Goal: Task Accomplishment & Management: Use online tool/utility

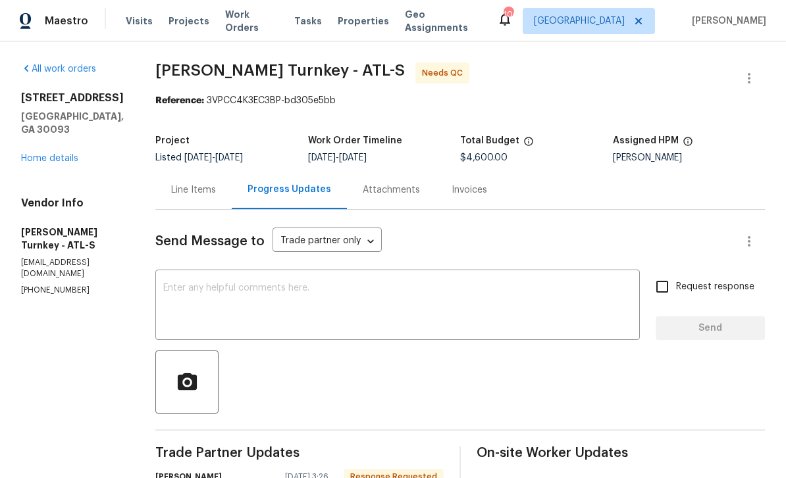
click at [57, 163] on link "Home details" at bounding box center [49, 158] width 57 height 9
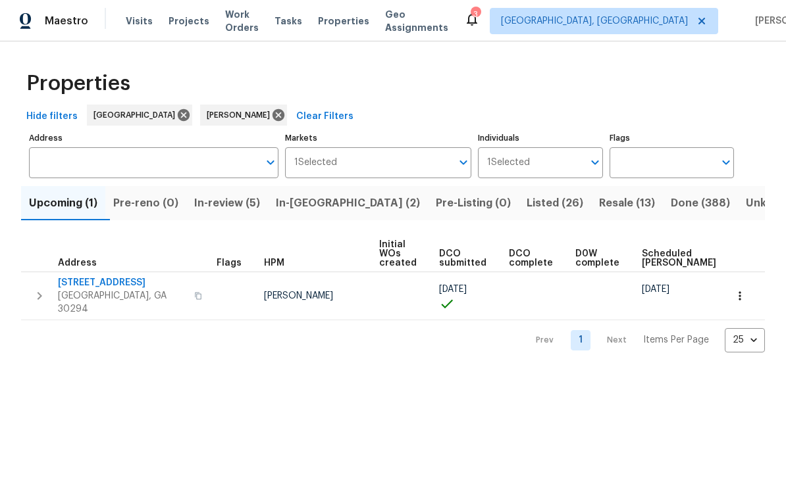
click at [326, 204] on span "In-reno (2)" at bounding box center [348, 203] width 144 height 18
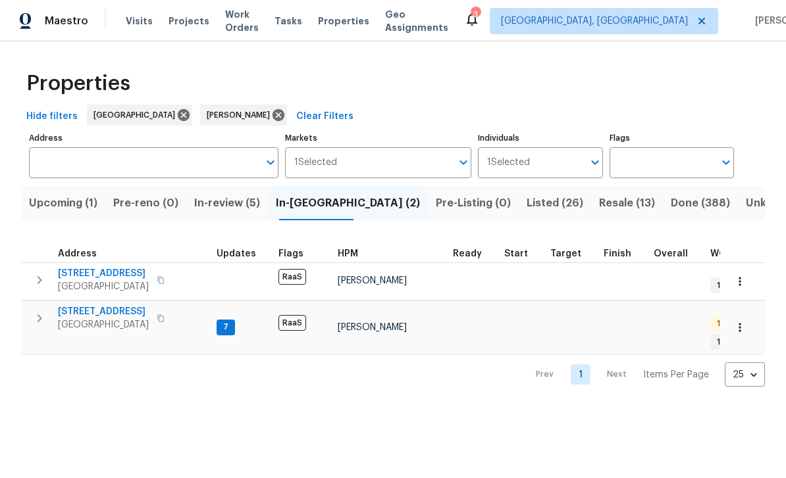
click at [92, 276] on span "2755 Rockcliff Rd SE" at bounding box center [103, 273] width 91 height 13
click at [234, 205] on span "In-review (5)" at bounding box center [227, 203] width 66 height 18
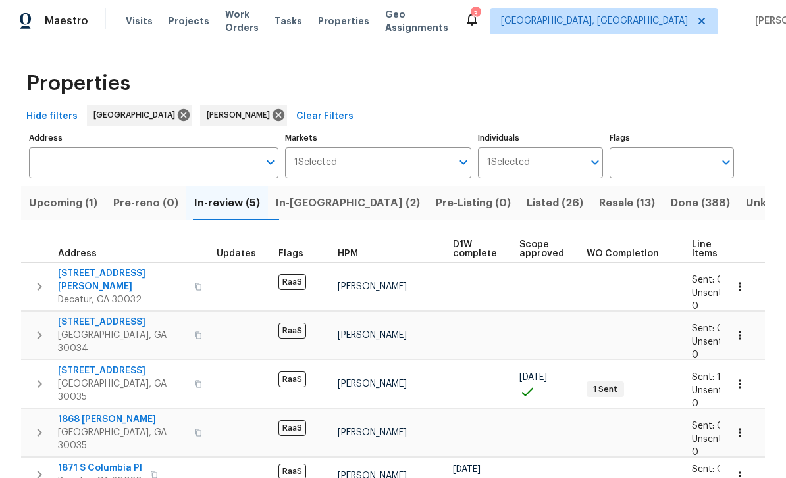
click at [70, 203] on span "Upcoming (1)" at bounding box center [63, 203] width 68 height 18
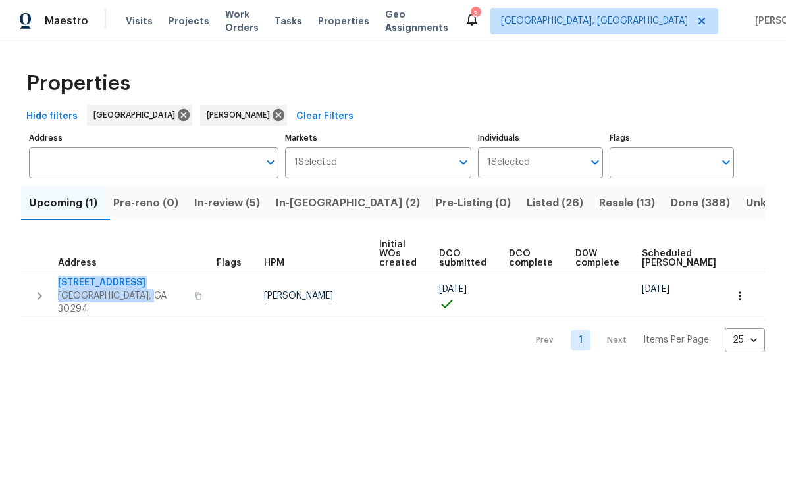
click at [248, 19] on span "Work Orders" at bounding box center [242, 21] width 34 height 26
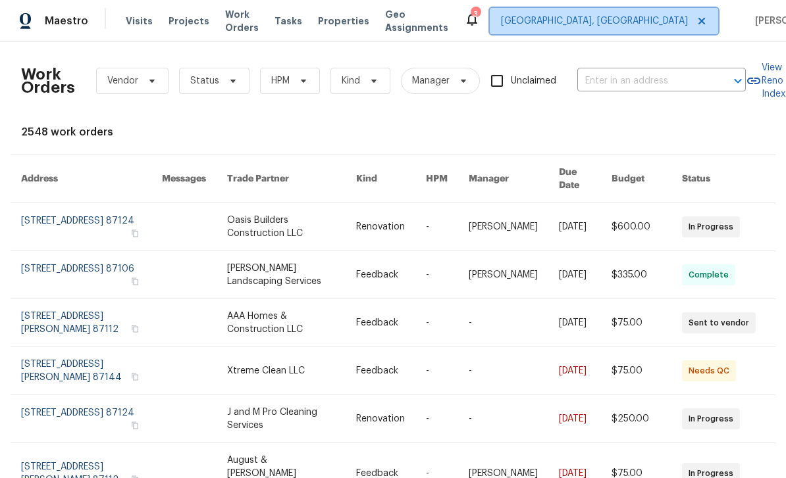
click at [613, 25] on span "Albuquerque, NM" at bounding box center [594, 20] width 187 height 13
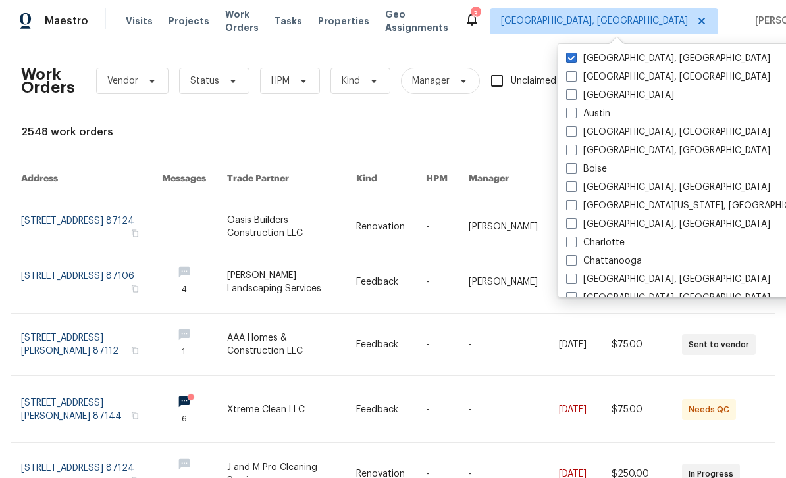
click at [576, 96] on label "[GEOGRAPHIC_DATA]" at bounding box center [620, 95] width 108 height 13
click at [574, 96] on input "[GEOGRAPHIC_DATA]" at bounding box center [570, 93] width 9 height 9
checkbox input "true"
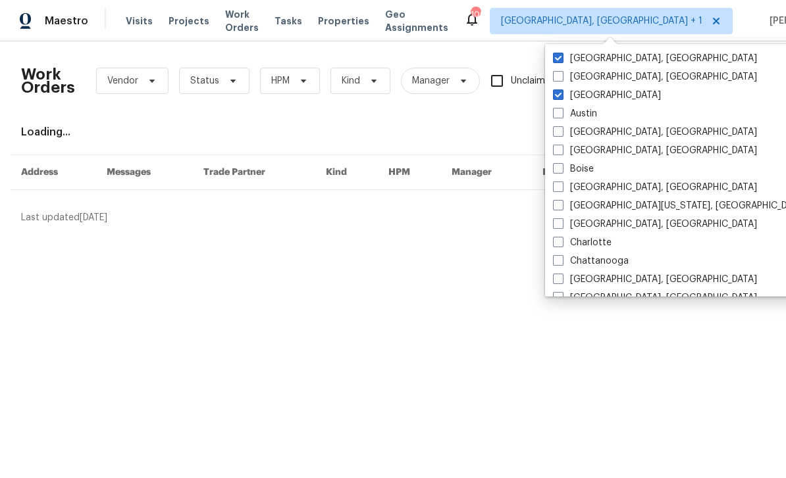
click at [567, 57] on label "Albuquerque, NM" at bounding box center [655, 58] width 204 height 13
click at [561, 57] on input "Albuquerque, NM" at bounding box center [557, 56] width 9 height 9
checkbox input "false"
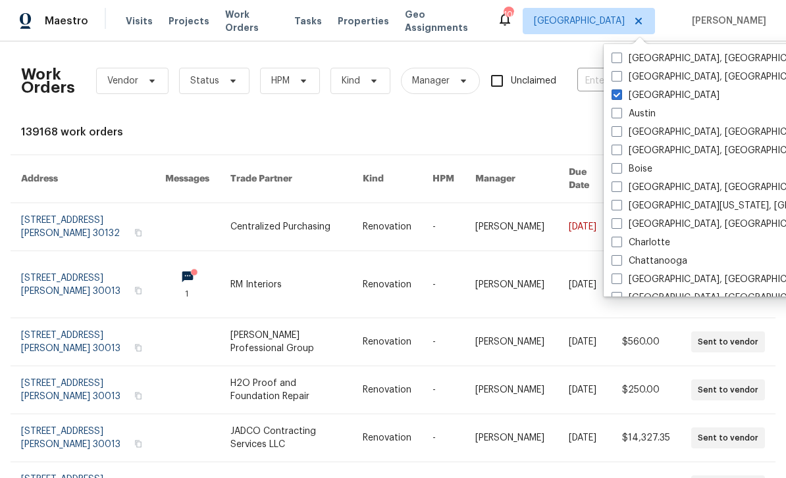
click at [551, 128] on div "139168 work orders" at bounding box center [393, 132] width 744 height 13
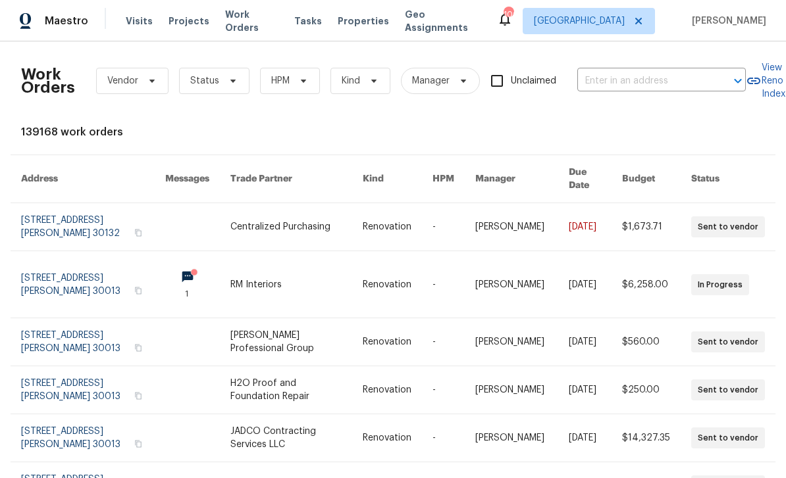
click at [632, 80] on input "text" at bounding box center [643, 81] width 132 height 20
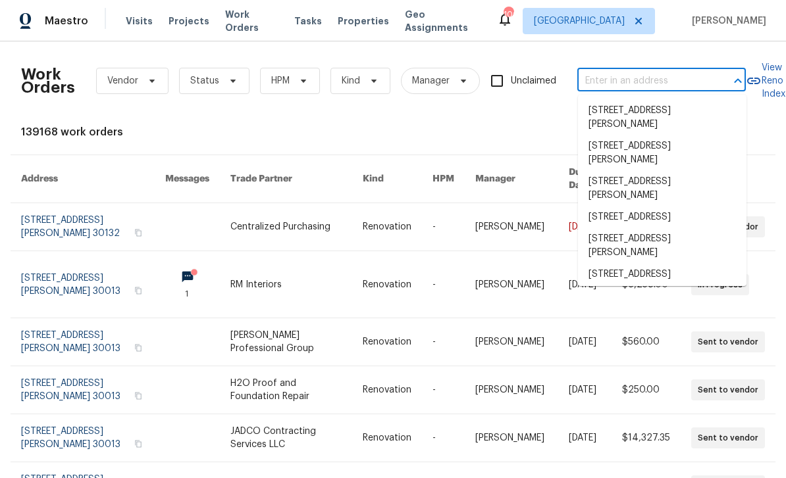
click at [624, 76] on input "text" at bounding box center [643, 81] width 132 height 20
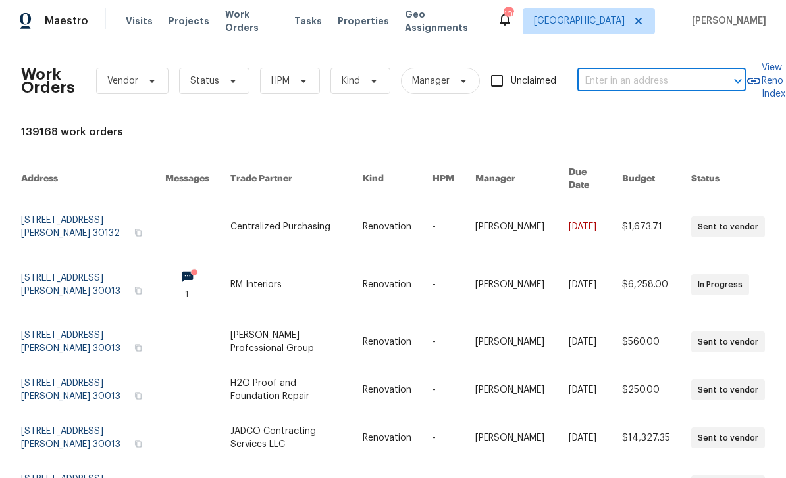
paste input "4024 Waldrop Hills Dr, Decatur, GA 30034"
type input "4024 Waldrop Hills Dr, Decatur, GA 30034"
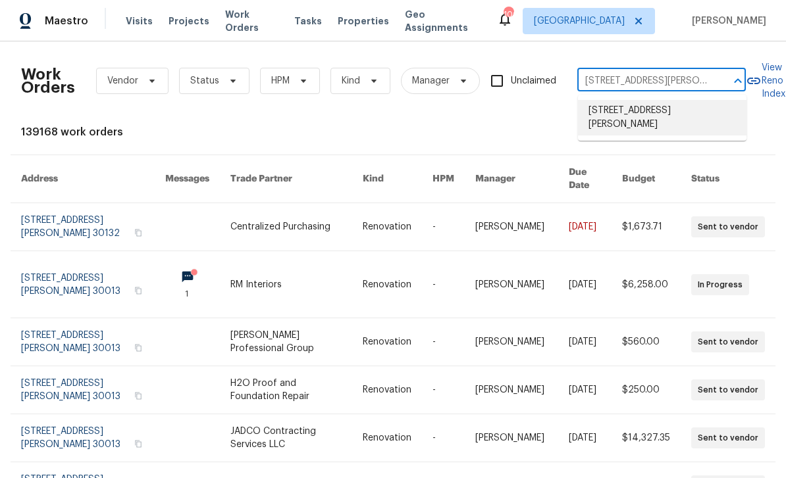
click at [697, 117] on li "4024 Waldrop Hills Dr, Decatur, GA 30034" at bounding box center [662, 118] width 168 height 36
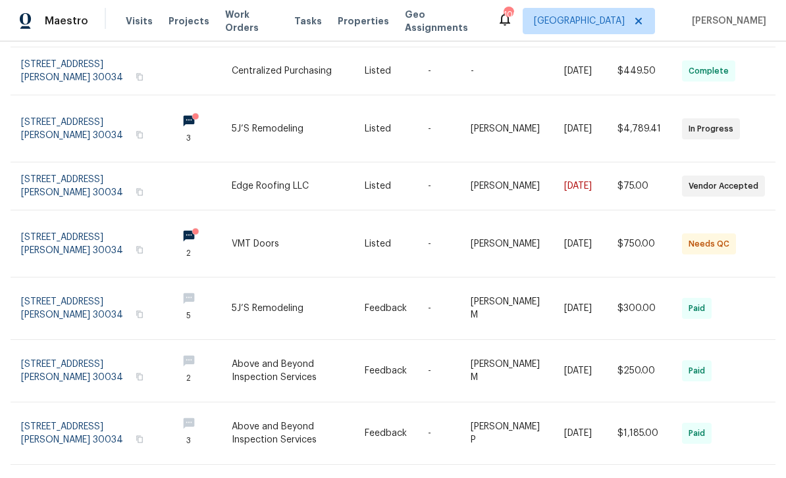
scroll to position [155, 0]
click at [58, 113] on link at bounding box center [93, 130] width 145 height 66
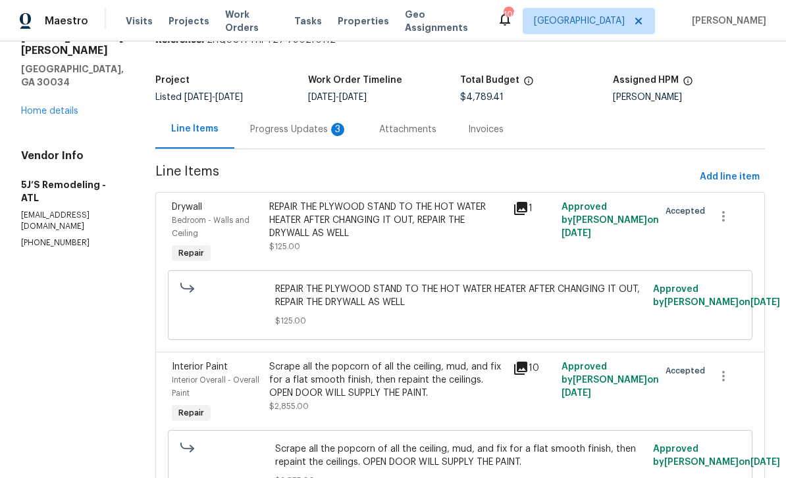
scroll to position [49, 0]
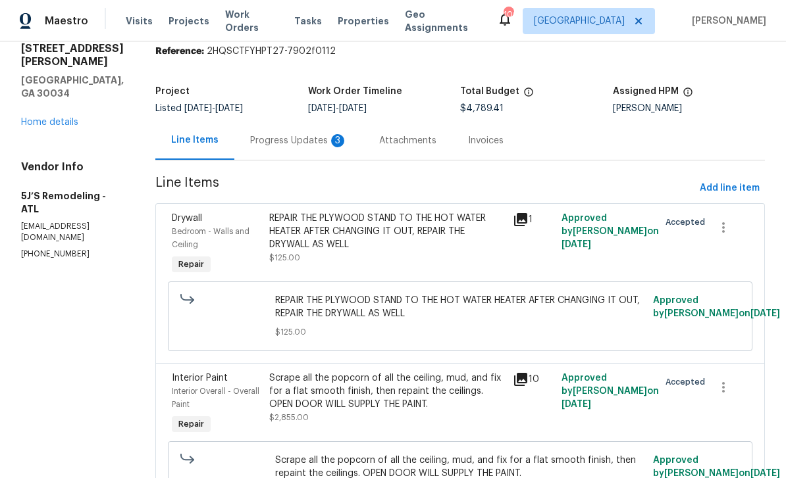
click at [286, 147] on div "Progress Updates 3" at bounding box center [298, 140] width 97 height 13
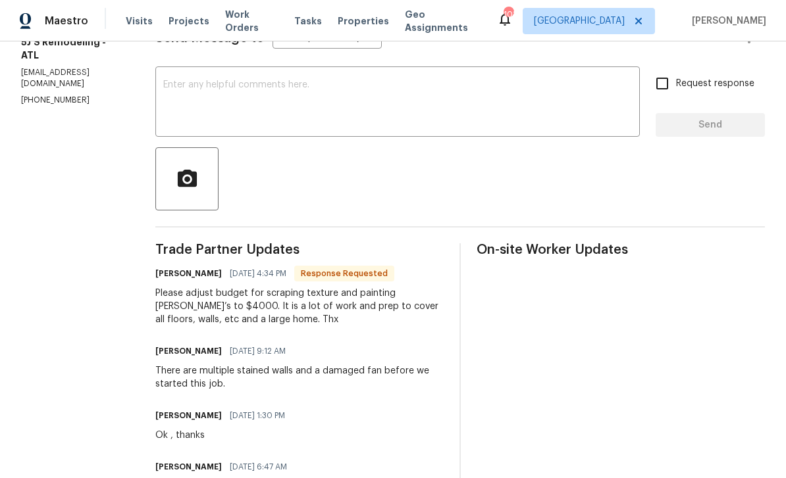
scroll to position [181, 0]
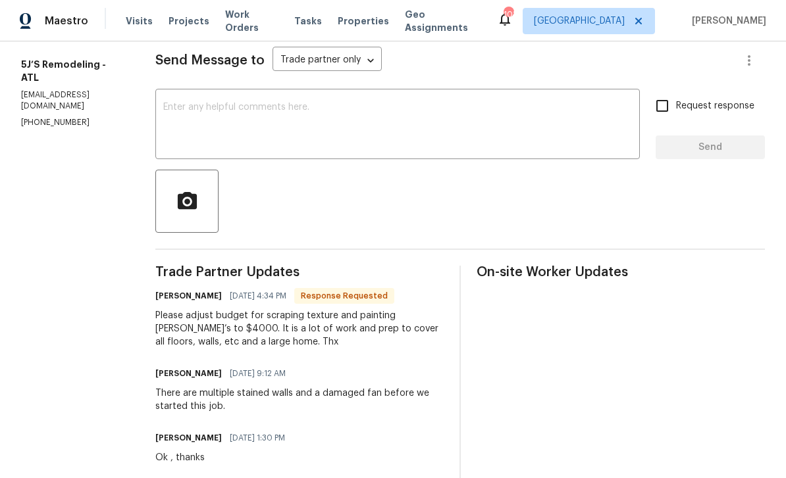
click at [235, 103] on textarea at bounding box center [397, 126] width 468 height 46
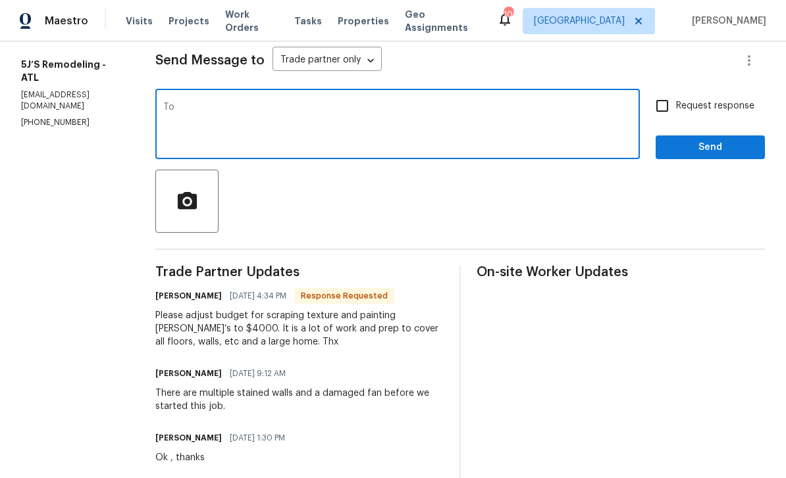
type textarea "T"
type textarea "Got it thanks"
click at [666, 92] on input "Request response" at bounding box center [662, 106] width 28 height 28
checkbox input "true"
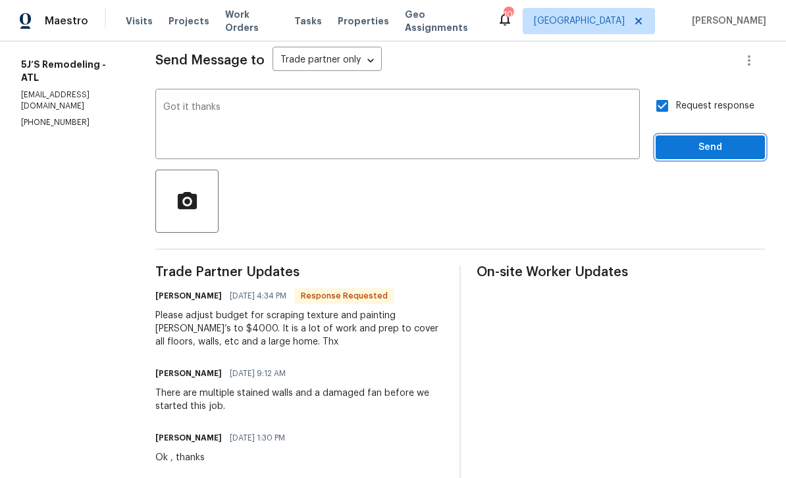
click at [700, 139] on span "Send" at bounding box center [710, 147] width 88 height 16
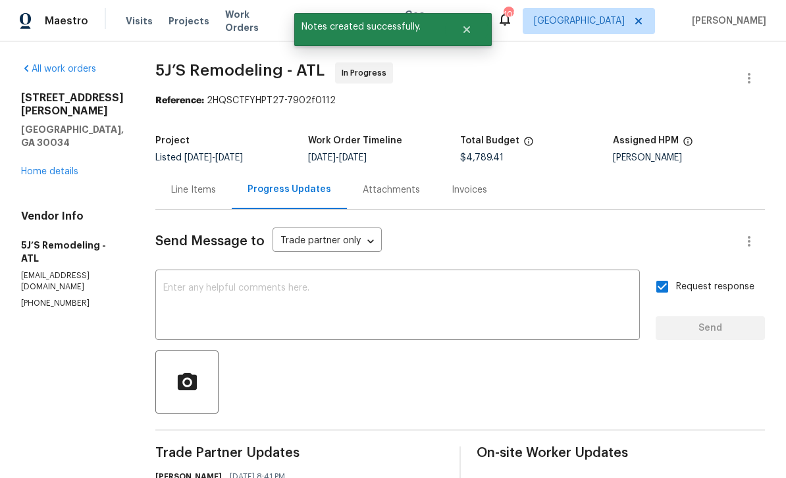
click at [203, 184] on div "Line Items" at bounding box center [193, 190] width 45 height 13
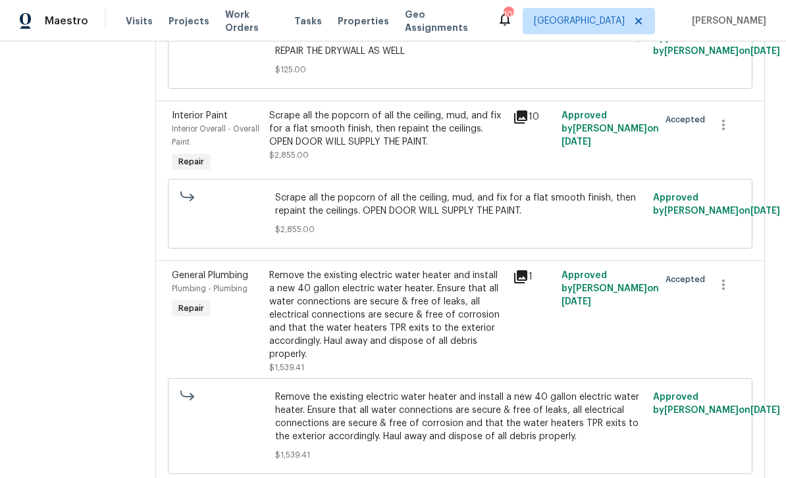
scroll to position [310, 0]
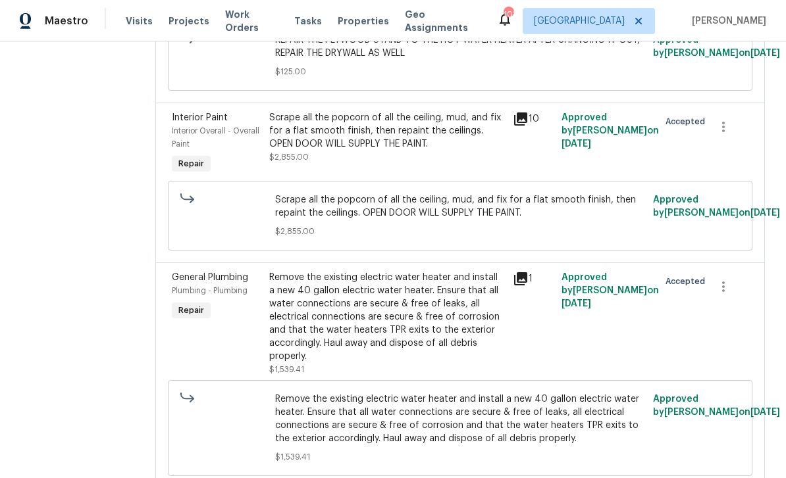
click at [447, 130] on div "Scrape all the popcorn of all the ceiling, mud, and fix for a flat smooth finis…" at bounding box center [387, 130] width 236 height 39
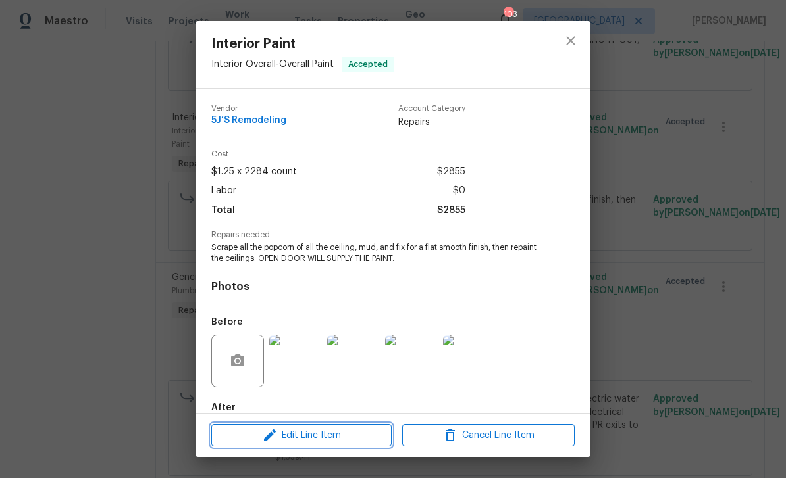
click at [358, 437] on span "Edit Line Item" at bounding box center [301, 436] width 172 height 16
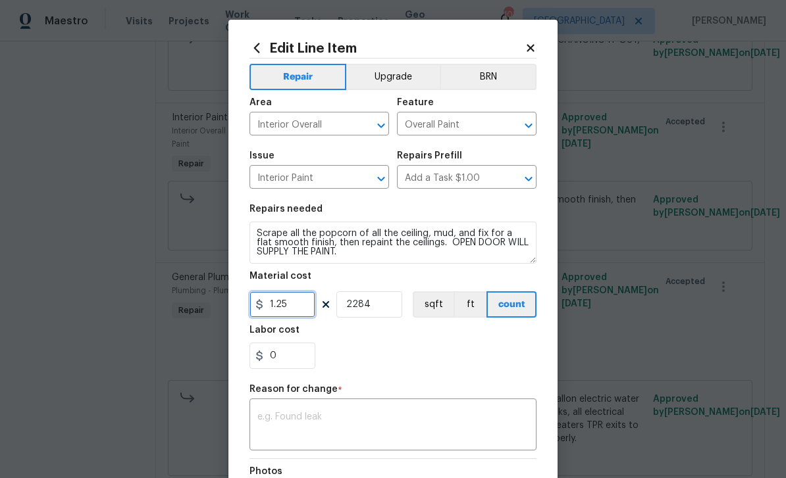
click at [300, 308] on input "1.25" at bounding box center [282, 304] width 66 height 26
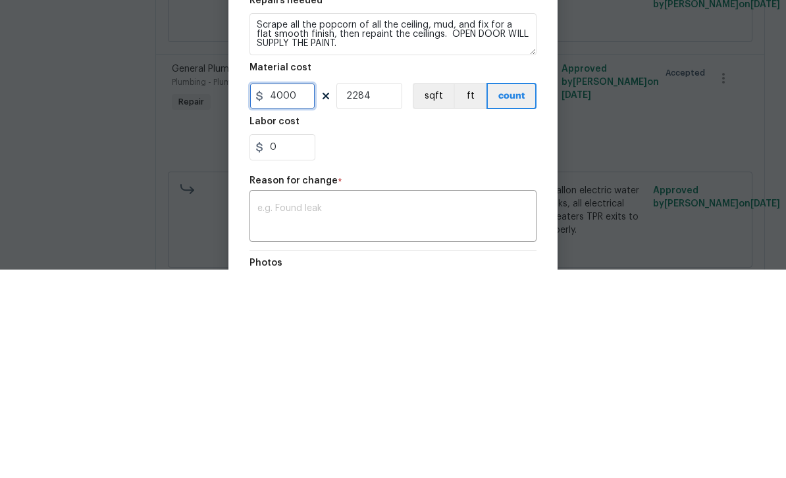
type input "4000"
click at [384, 291] on input "2284" at bounding box center [369, 304] width 66 height 26
type input "1"
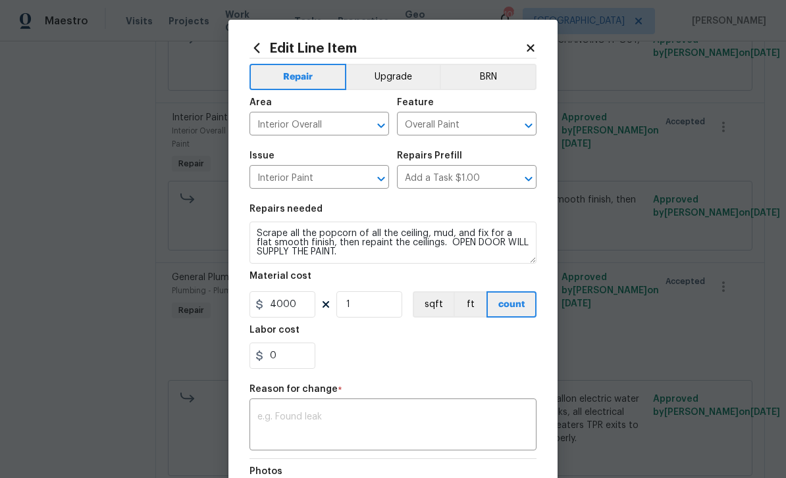
scroll to position [16, 0]
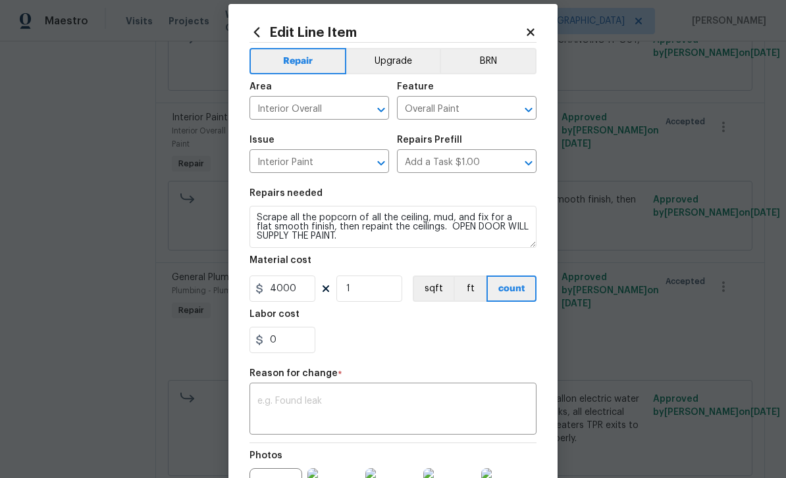
click at [452, 409] on textarea at bounding box center [392, 411] width 271 height 28
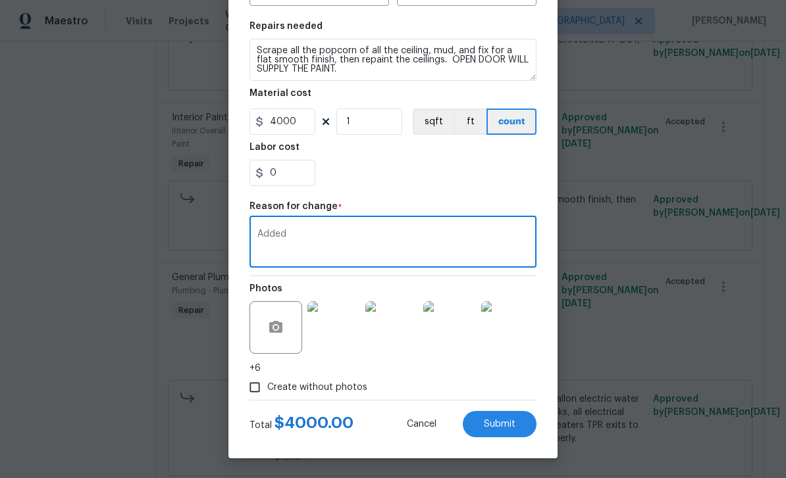
scroll to position [186, 0]
type textarea "Added"
click at [526, 428] on button "Submit" at bounding box center [500, 424] width 74 height 26
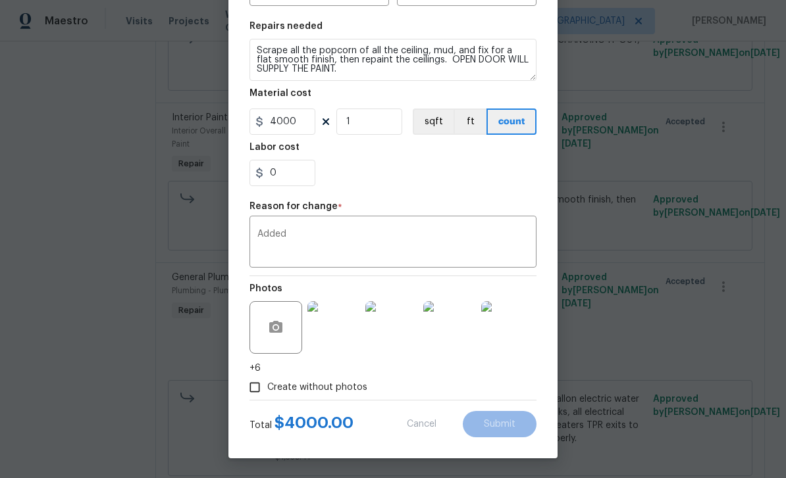
type input "1.25"
type input "2284"
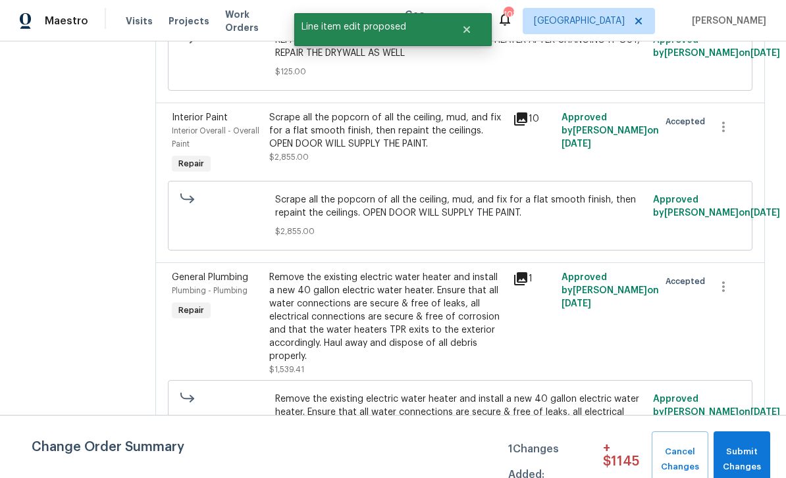
scroll to position [0, 0]
click at [747, 449] on span "Submit Changes" at bounding box center [741, 460] width 43 height 30
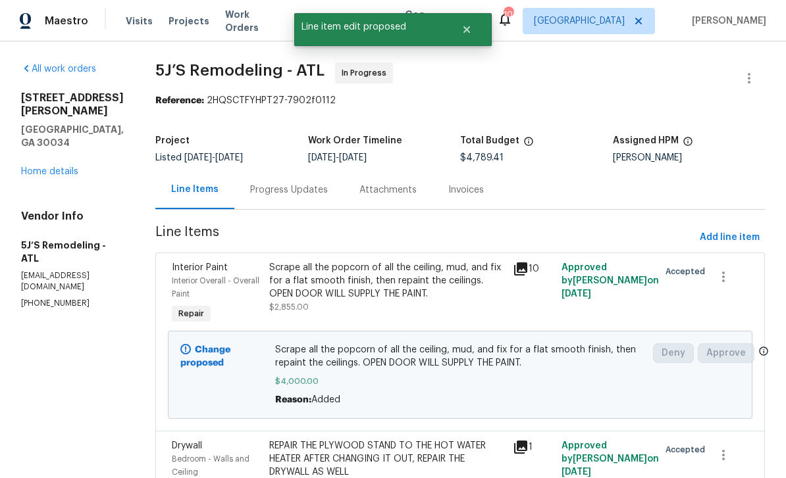
click at [275, 188] on div "Progress Updates" at bounding box center [289, 190] width 78 height 13
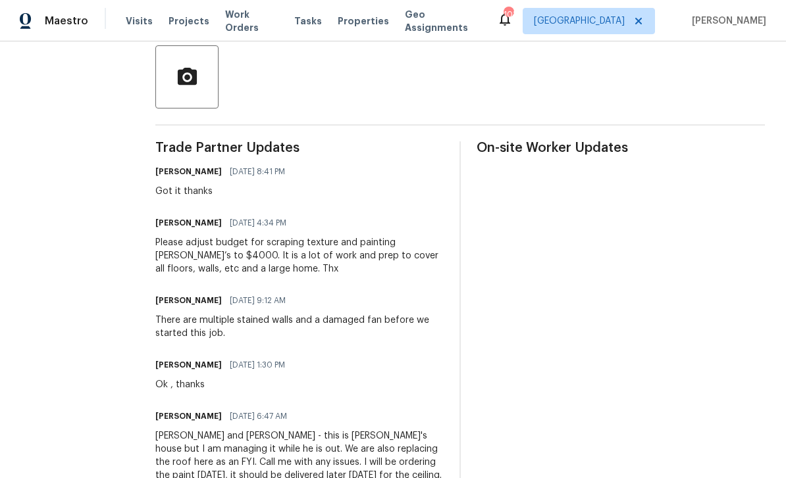
scroll to position [305, 0]
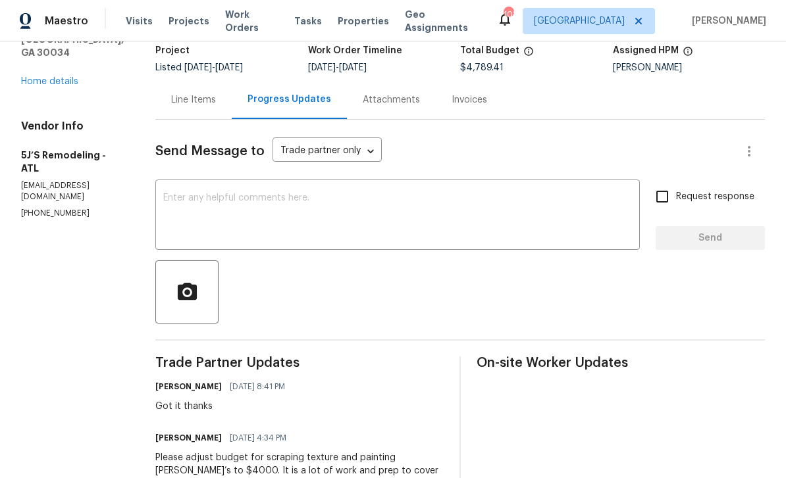
click at [199, 103] on div "Line Items" at bounding box center [193, 99] width 45 height 13
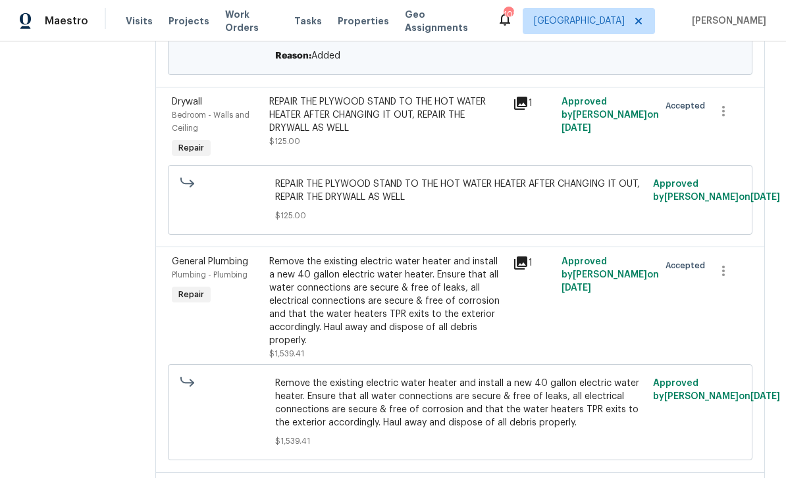
scroll to position [352, 0]
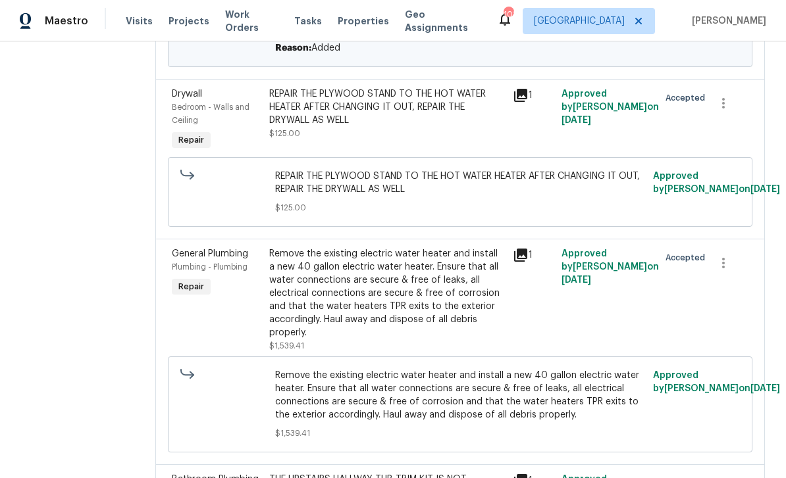
click at [526, 98] on icon at bounding box center [520, 95] width 13 height 13
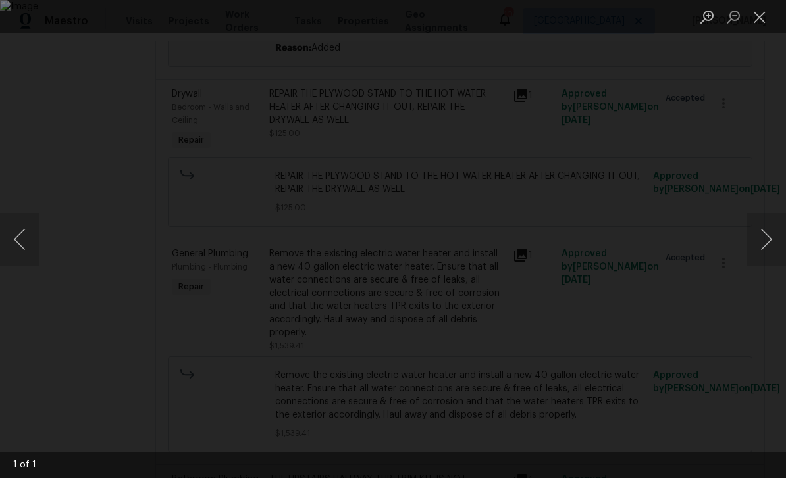
click at [757, 18] on button "Close lightbox" at bounding box center [759, 16] width 26 height 23
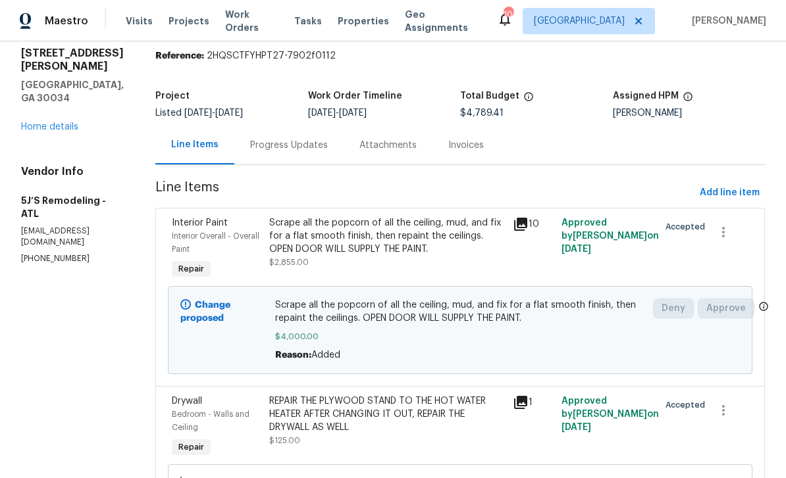
scroll to position [47, 0]
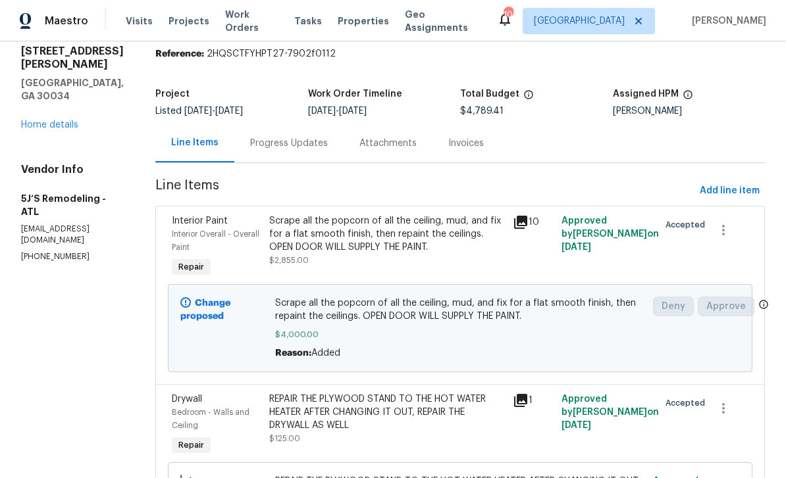
click at [282, 139] on div "Progress Updates" at bounding box center [289, 143] width 78 height 13
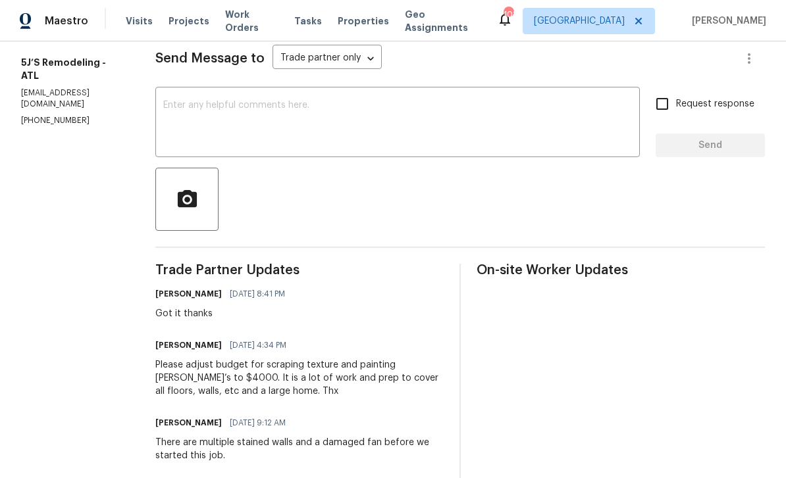
scroll to position [162, 0]
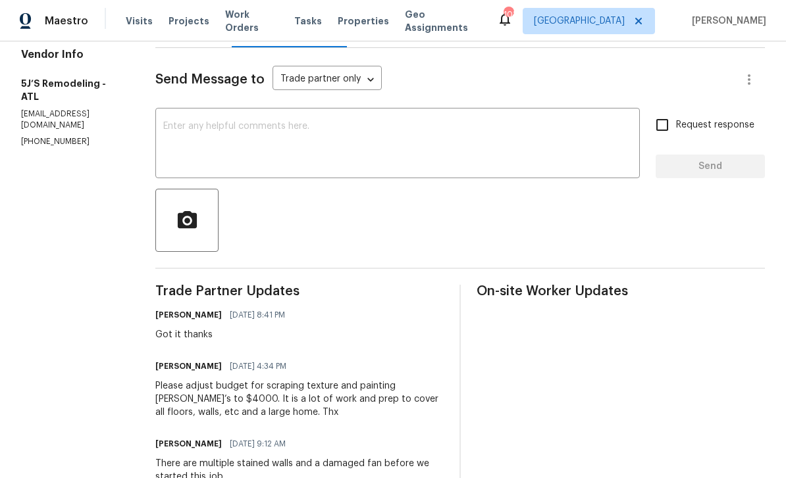
click at [603, 132] on textarea at bounding box center [397, 145] width 468 height 46
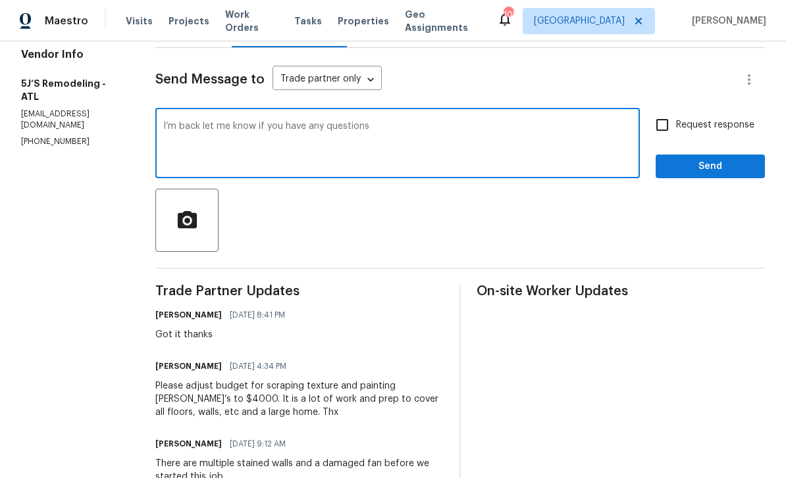
type textarea "I’m back let me know if you have any questions"
click at [665, 130] on input "Request response" at bounding box center [662, 125] width 28 height 28
checkbox input "true"
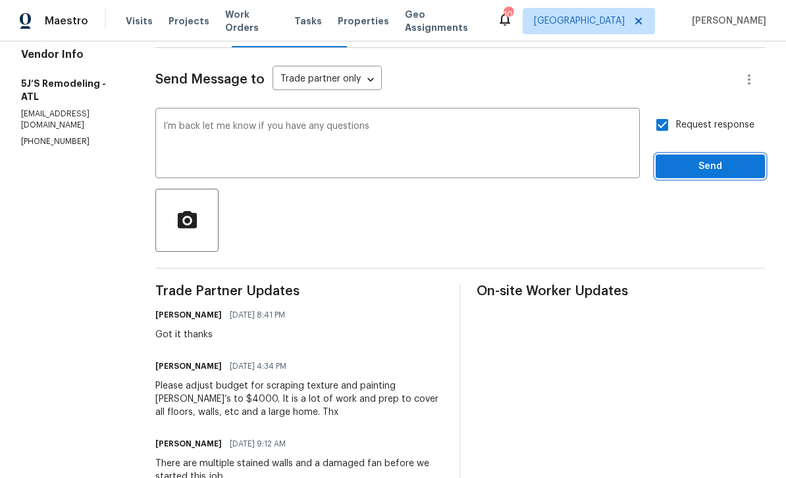
click at [711, 166] on span "Send" at bounding box center [710, 167] width 88 height 16
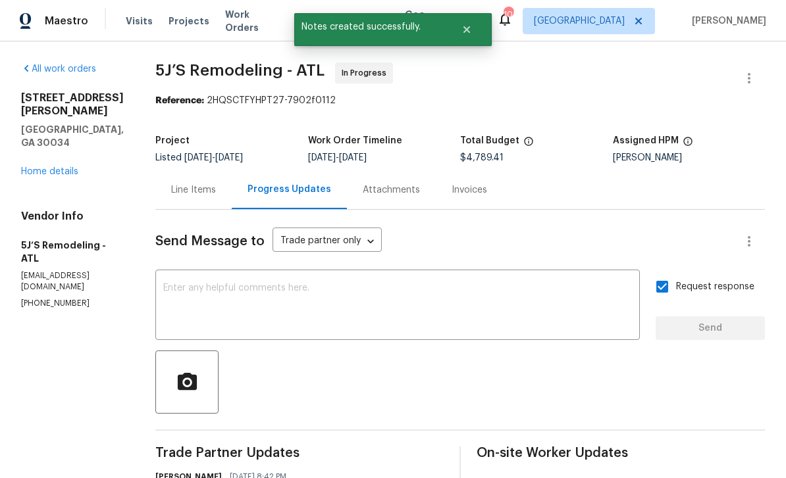
scroll to position [0, 0]
click at [248, 20] on span "Work Orders" at bounding box center [251, 21] width 53 height 26
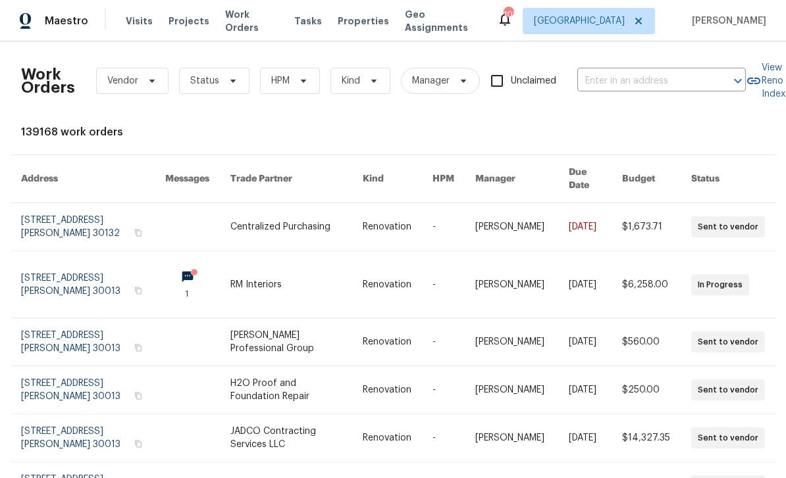
click at [244, 19] on span "Work Orders" at bounding box center [251, 21] width 53 height 26
click at [663, 85] on input "text" at bounding box center [643, 81] width 132 height 20
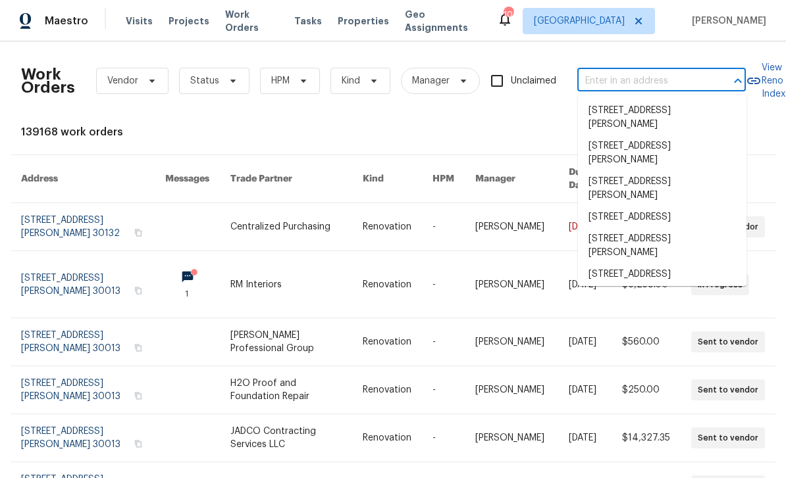
click at [646, 82] on input "text" at bounding box center [643, 81] width 132 height 20
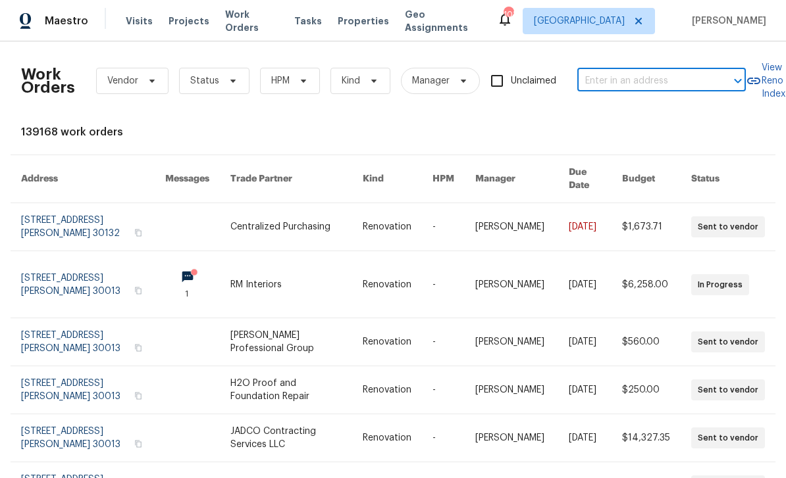
paste input "[STREET_ADDRESS]"
type input "[STREET_ADDRESS]"
click at [699, 121] on li "[STREET_ADDRESS]" at bounding box center [662, 111] width 168 height 22
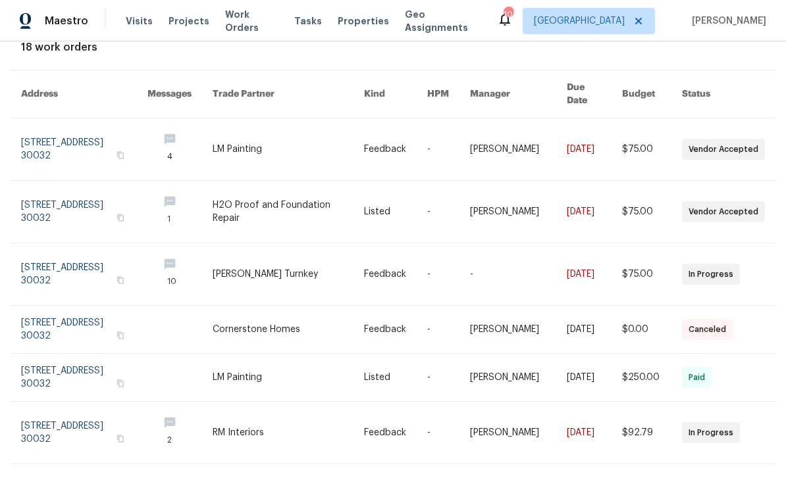
scroll to position [84, 1]
click at [62, 133] on link at bounding box center [84, 150] width 126 height 62
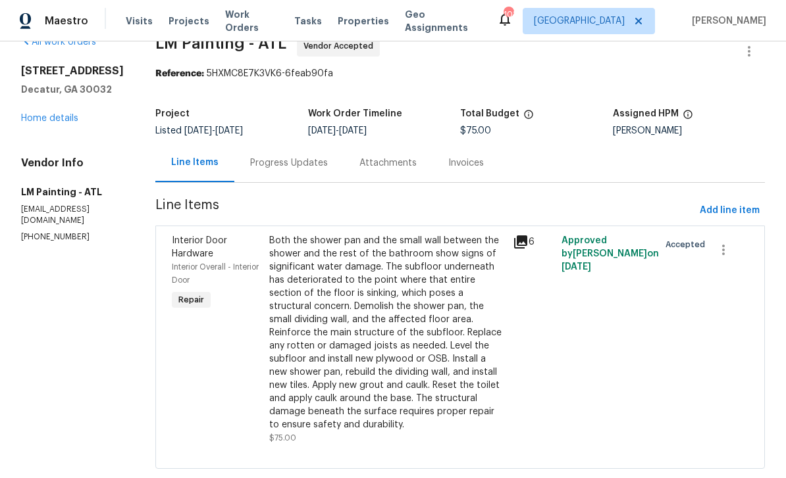
scroll to position [26, 0]
click at [56, 123] on link "Home details" at bounding box center [49, 118] width 57 height 9
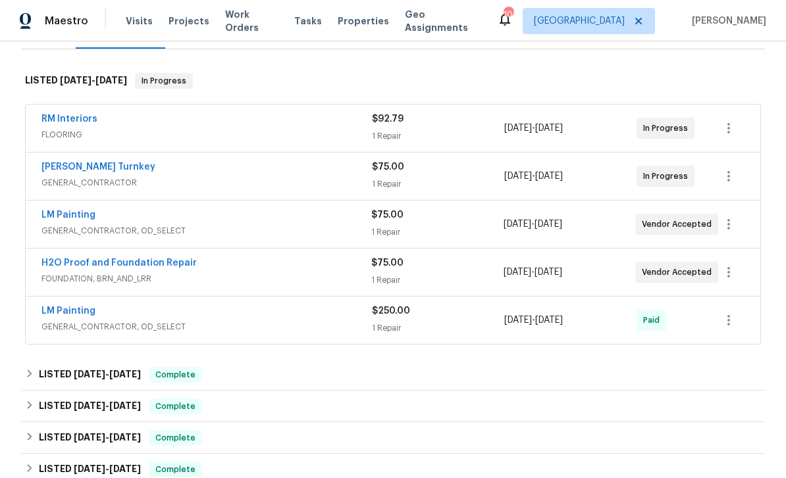
scroll to position [190, 0]
click at [80, 211] on link "LM Painting" at bounding box center [68, 214] width 54 height 9
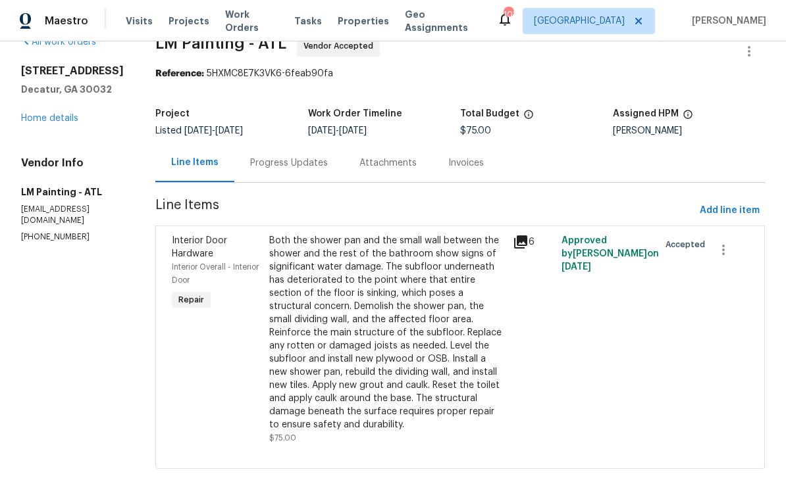
scroll to position [26, 0]
click at [313, 163] on div "Progress Updates" at bounding box center [289, 163] width 78 height 13
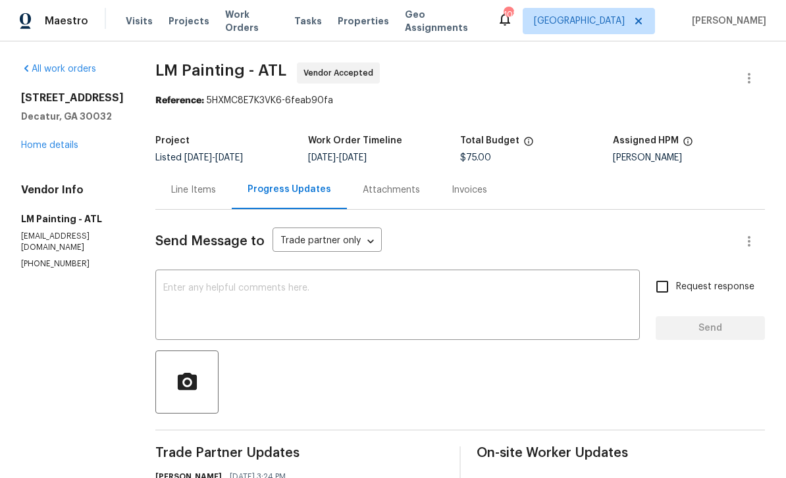
click at [53, 141] on link "Home details" at bounding box center [49, 145] width 57 height 9
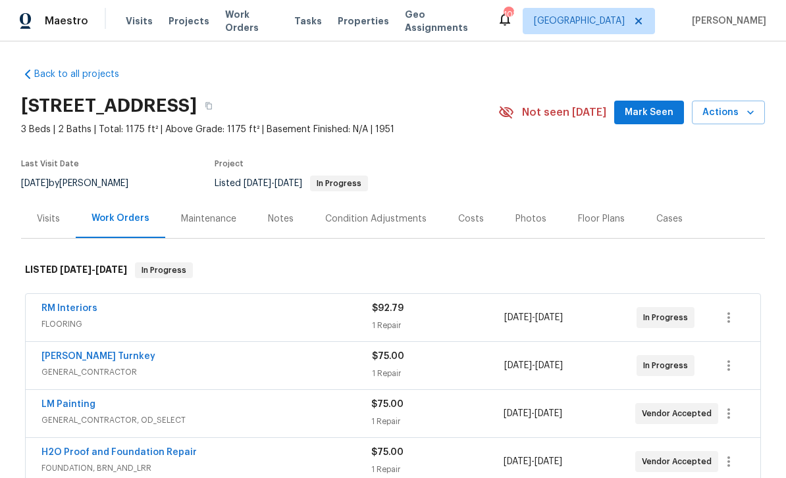
click at [241, 22] on span "Work Orders" at bounding box center [251, 21] width 53 height 26
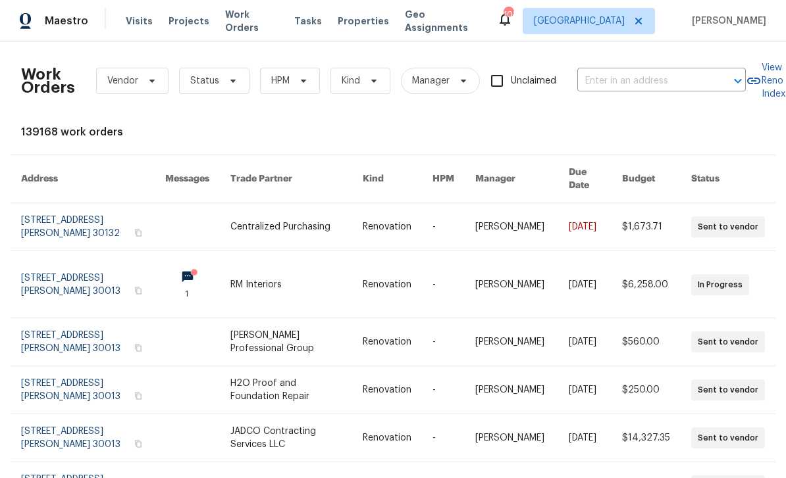
click at [660, 77] on input "text" at bounding box center [643, 81] width 132 height 20
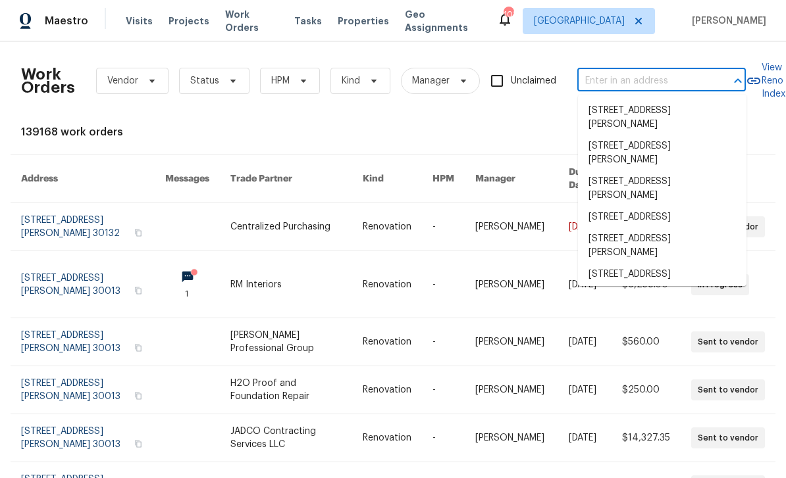
click at [670, 81] on input "text" at bounding box center [643, 81] width 132 height 20
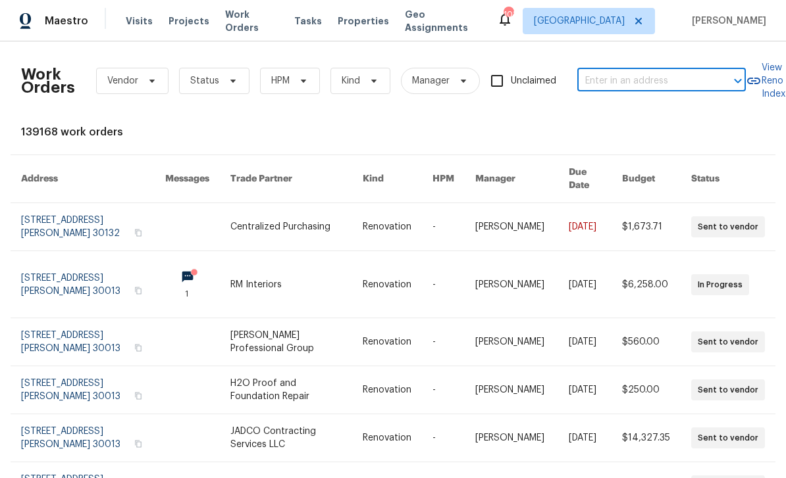
paste input "2007 Variations [GEOGRAPHIC_DATA][PERSON_NAME]"
type input "2007 Variations [GEOGRAPHIC_DATA][PERSON_NAME]"
click at [700, 114] on li "2007 Variations [GEOGRAPHIC_DATA][PERSON_NAME]" at bounding box center [662, 124] width 168 height 49
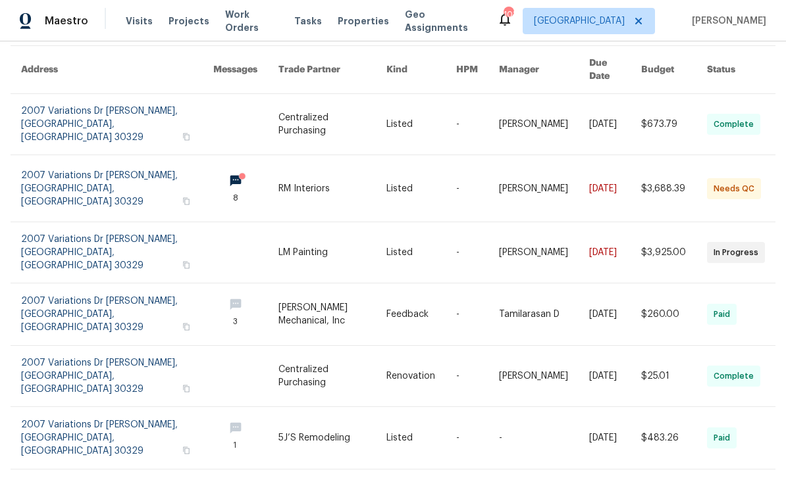
scroll to position [111, 0]
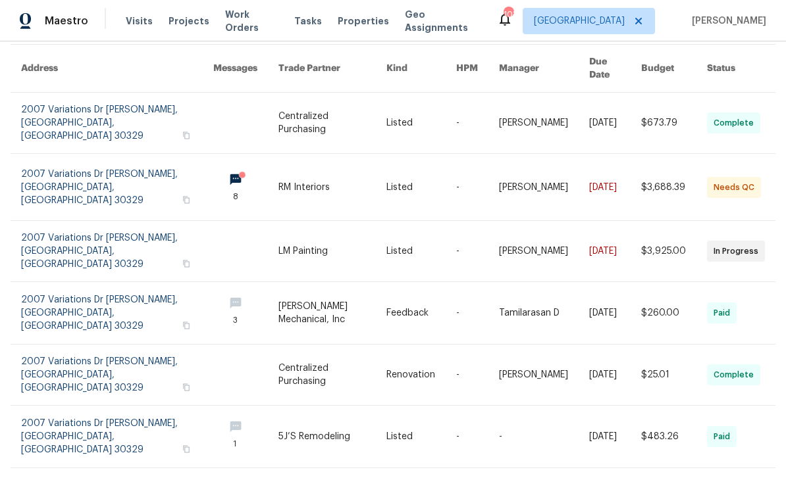
click at [60, 160] on link at bounding box center [117, 187] width 192 height 66
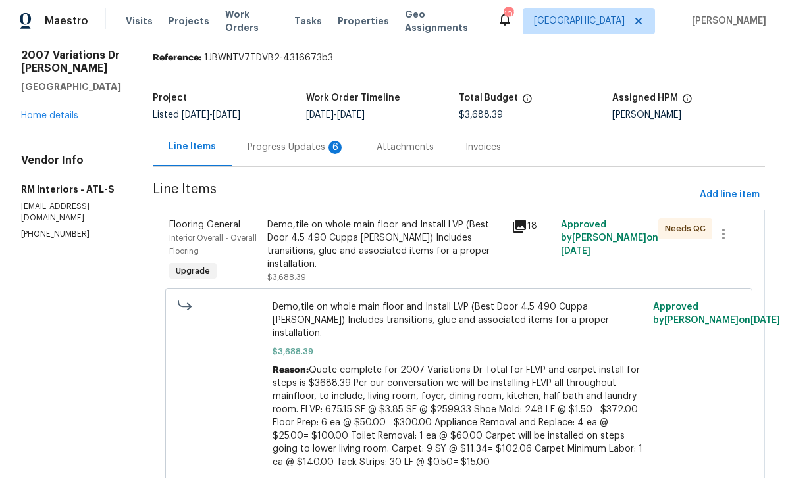
scroll to position [42, 0]
click at [517, 230] on icon at bounding box center [519, 226] width 13 height 13
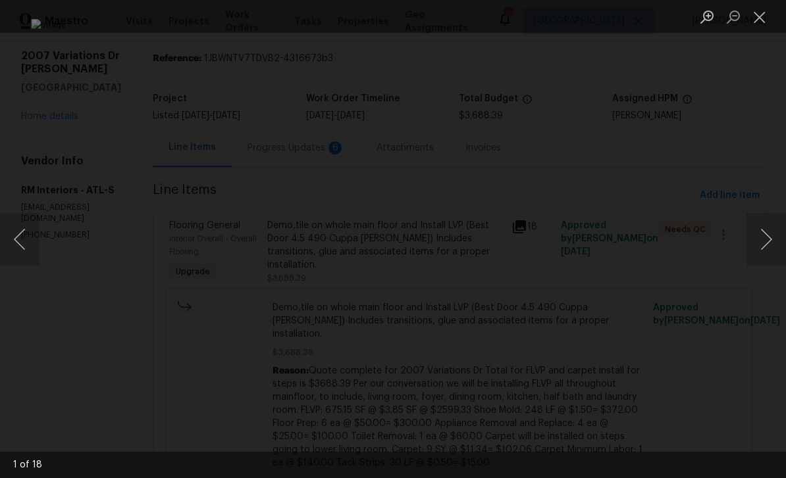
click at [763, 245] on button "Next image" at bounding box center [765, 239] width 39 height 53
click at [763, 243] on button "Next image" at bounding box center [765, 239] width 39 height 53
click at [766, 241] on button "Next image" at bounding box center [765, 239] width 39 height 53
click at [767, 243] on button "Next image" at bounding box center [765, 239] width 39 height 53
click at [769, 241] on button "Next image" at bounding box center [765, 239] width 39 height 53
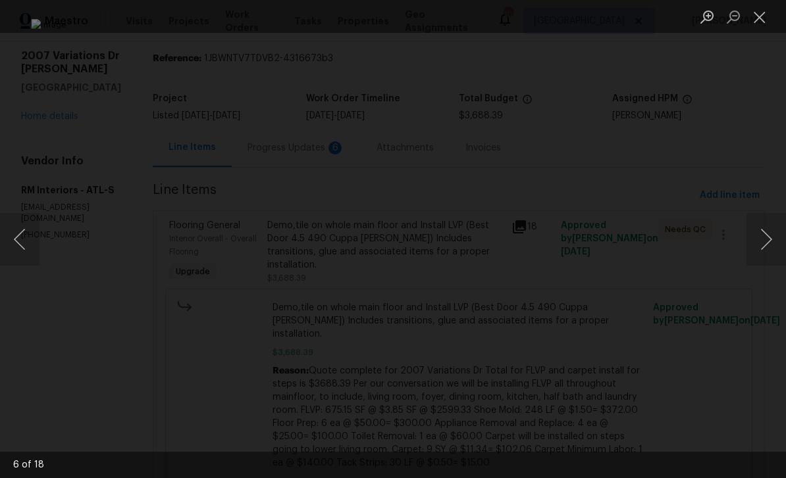
click at [769, 241] on button "Next image" at bounding box center [765, 239] width 39 height 53
click at [765, 243] on button "Next image" at bounding box center [765, 239] width 39 height 53
click at [765, 245] on button "Next image" at bounding box center [765, 239] width 39 height 53
click at [765, 244] on button "Next image" at bounding box center [765, 239] width 39 height 53
click at [761, 14] on button "Close lightbox" at bounding box center [759, 16] width 26 height 23
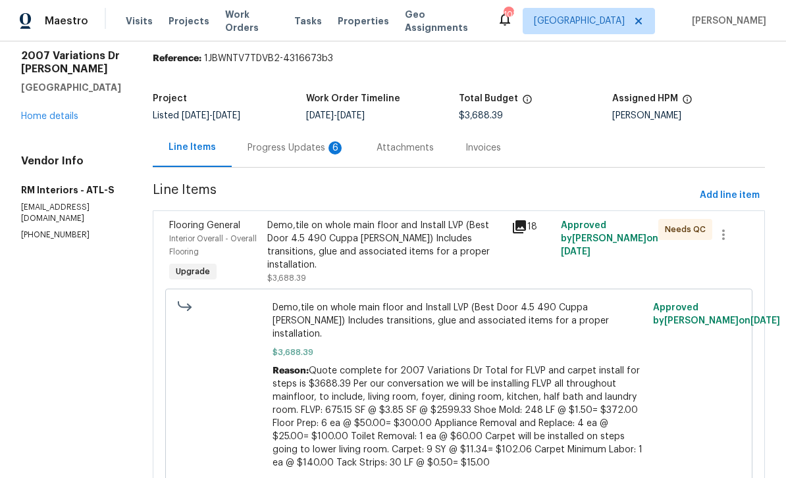
click at [277, 152] on div "Progress Updates 6" at bounding box center [295, 147] width 97 height 13
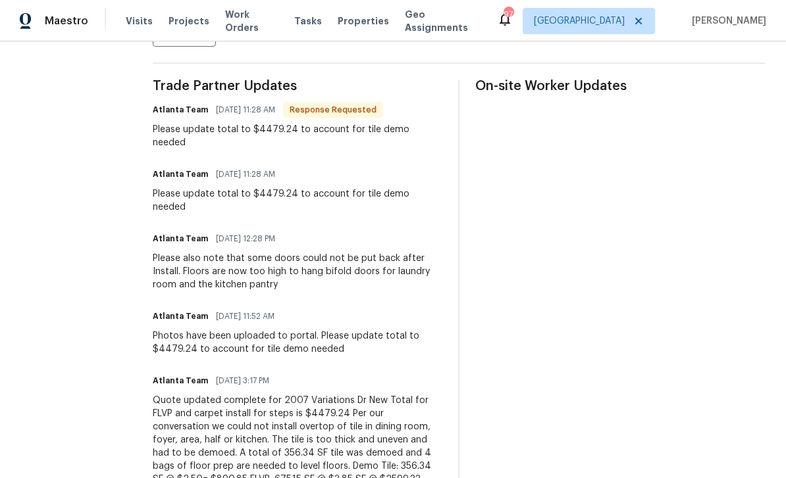
scroll to position [365, 0]
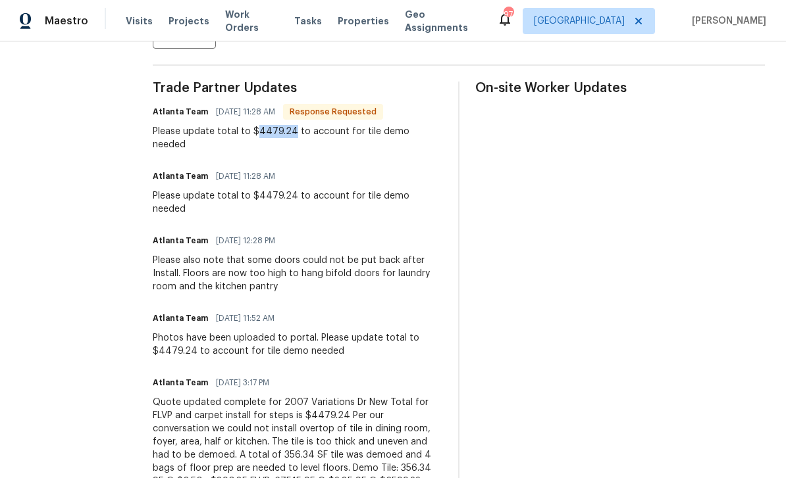
copy div "4479.24"
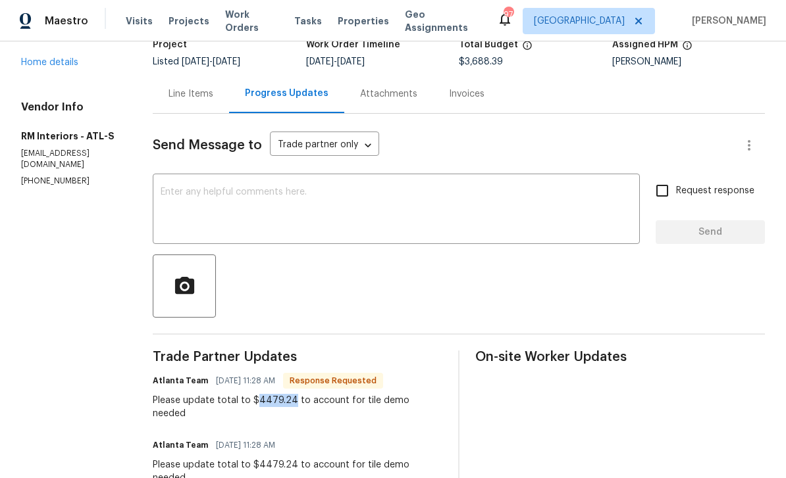
click at [170, 93] on div "Line Items" at bounding box center [190, 94] width 45 height 13
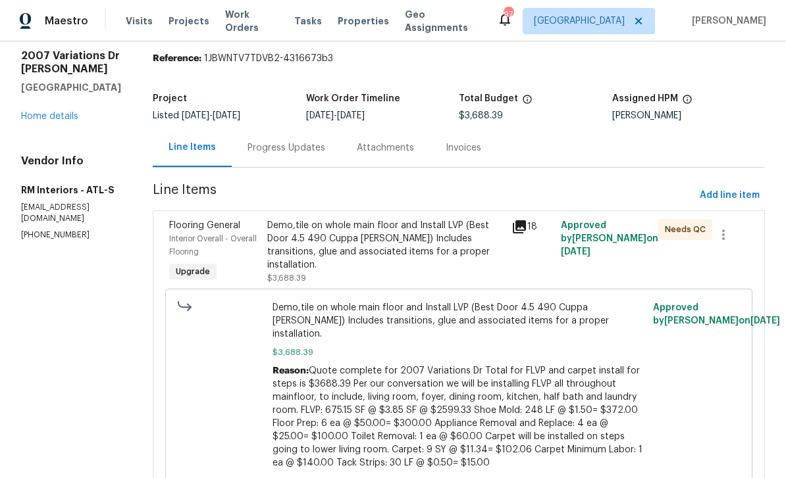
scroll to position [42, 0]
click at [295, 219] on div "Demo,tile on whole main floor and Install LVP (Best Door 4.5 490 Cuppa [PERSON_…" at bounding box center [385, 245] width 237 height 53
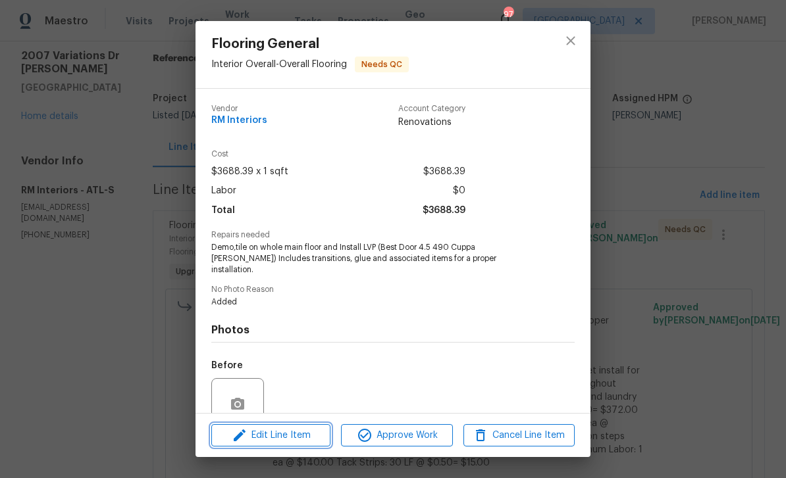
click at [302, 440] on span "Edit Line Item" at bounding box center [270, 436] width 111 height 16
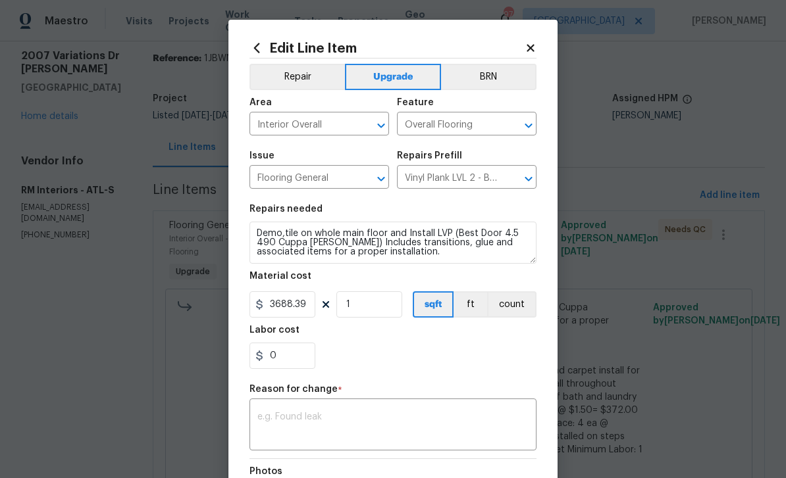
click at [411, 422] on textarea at bounding box center [392, 427] width 271 height 28
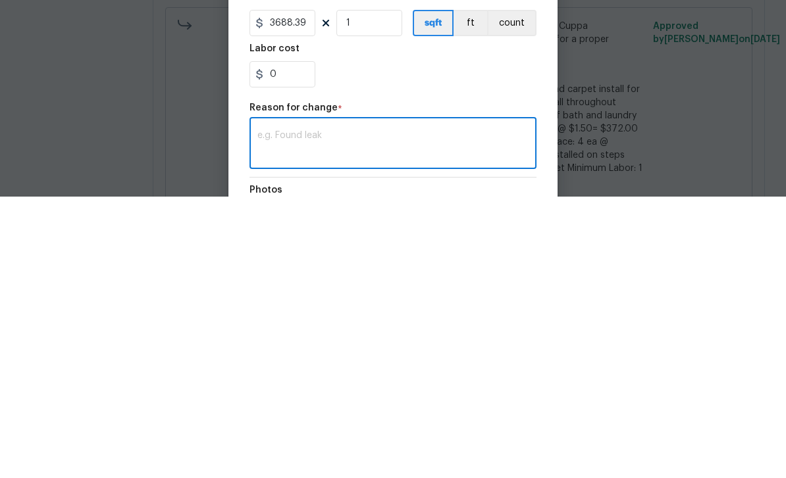
click at [366, 413] on textarea at bounding box center [392, 427] width 271 height 28
paste textarea "4479.24"
type textarea "4479.24"
click at [307, 291] on input "3688.39" at bounding box center [282, 304] width 66 height 26
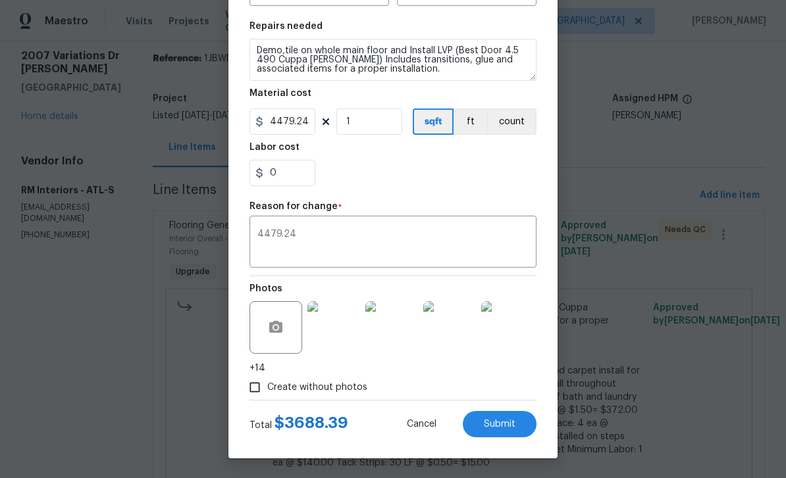
scroll to position [186, 0]
type input "4479.24"
click at [521, 426] on button "Submit" at bounding box center [500, 424] width 74 height 26
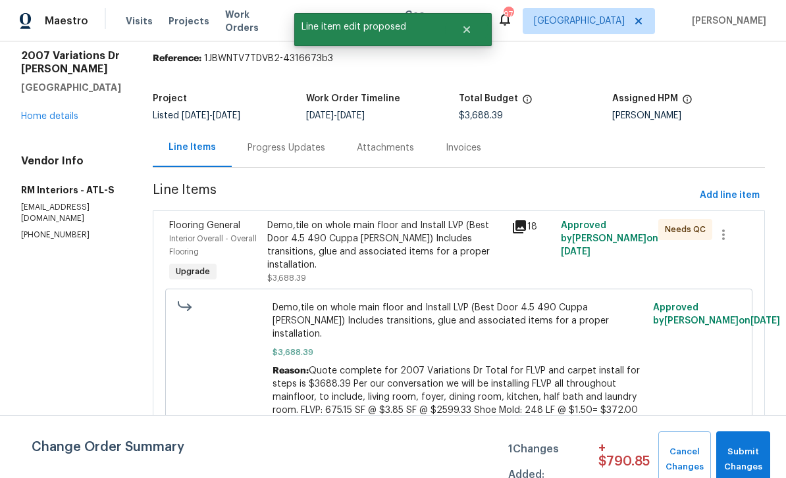
scroll to position [0, 0]
click at [738, 455] on span "Submit Changes" at bounding box center [742, 460] width 41 height 30
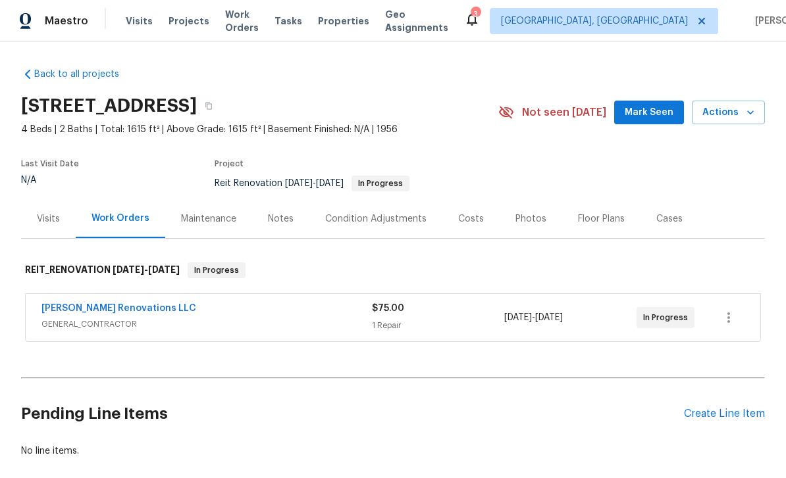
click at [76, 309] on link "Aseem Renovations LLC" at bounding box center [118, 308] width 155 height 9
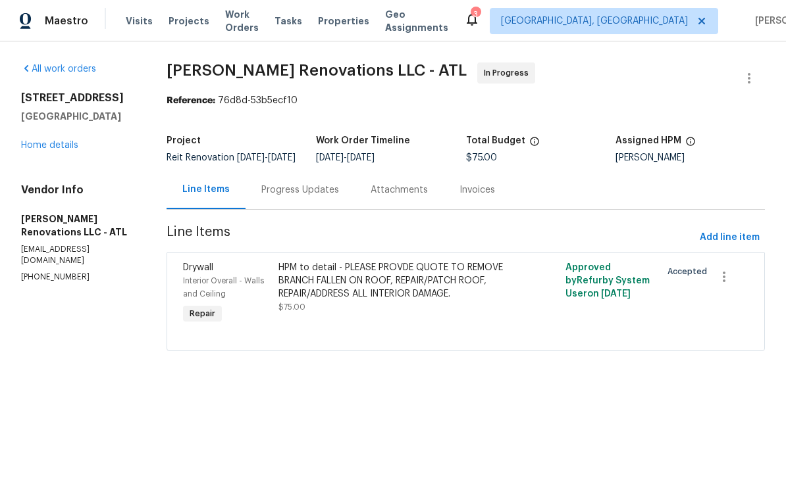
click at [459, 291] on div "HPM to detail - PLEASE PROVDE QUOTE TO REMOVE BRANCH FALLEN ON ROOF, REPAIR/PAT…" at bounding box center [393, 280] width 231 height 39
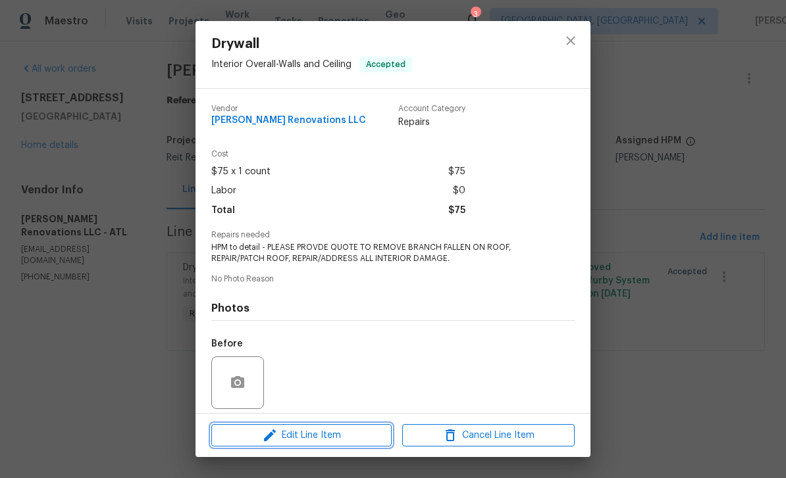
click at [349, 434] on span "Edit Line Item" at bounding box center [301, 436] width 172 height 16
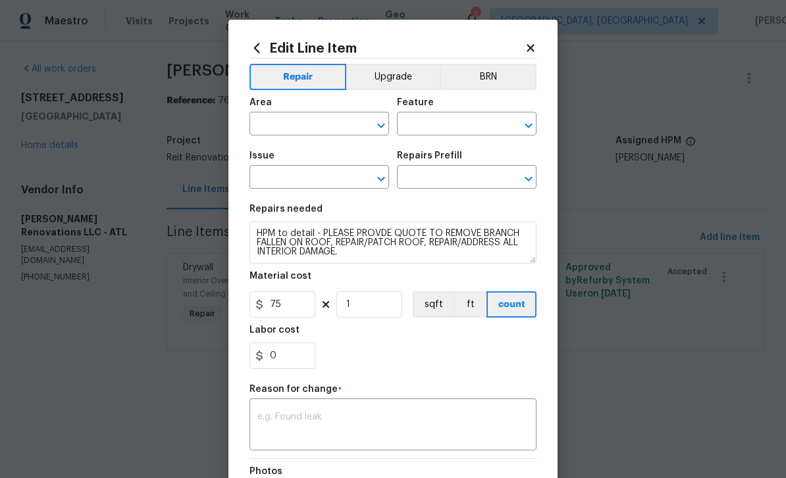
type input "Interior Overall"
type input "Walls and Ceiling"
type input "Drywall"
type input "Add a Task $1.00"
click at [297, 310] on input "75" at bounding box center [282, 304] width 66 height 26
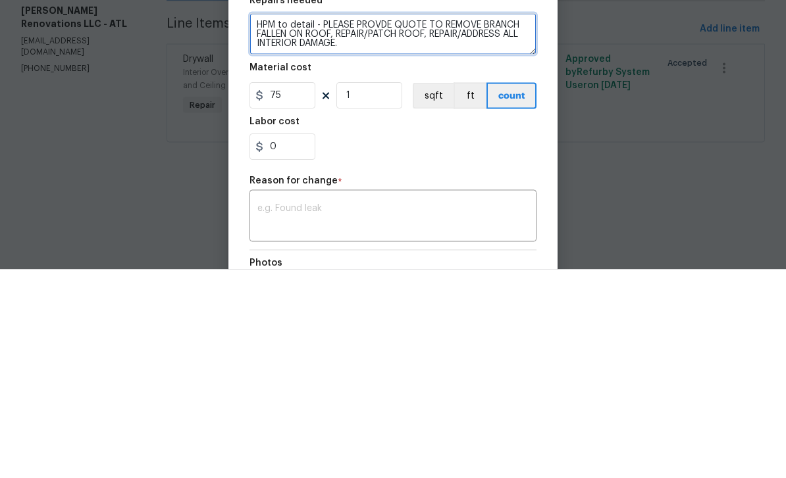
click at [487, 222] on textarea "HPM to detail - PLEASE PROVDE QUOTE TO REMOVE BRANCH FALLEN ON ROOF, REPAIR/PAT…" at bounding box center [392, 243] width 287 height 42
click at [257, 222] on textarea "HPM to detail - PLEASE PROVDE QUOTE TO REMOVE BRANCH FALLEN ON ROOF, REPAIR/PAT…" at bounding box center [392, 243] width 287 height 42
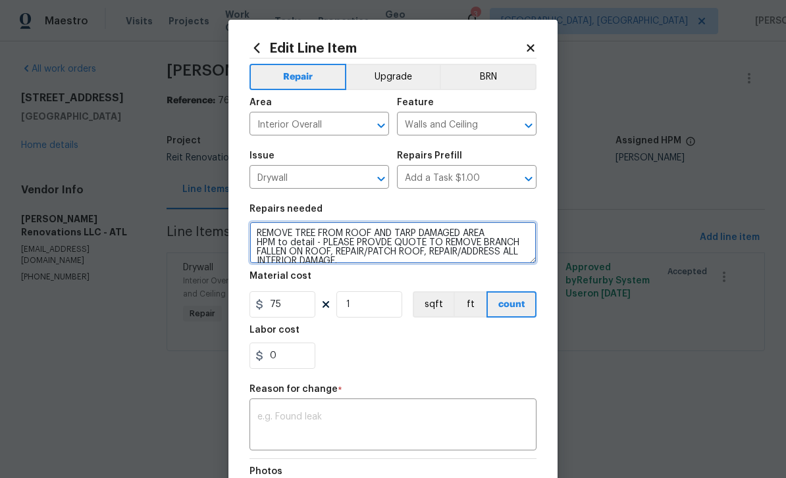
type textarea "REMOVE TREE FROM ROOF AND TARP DAMAGED AREA HPM to detail - PLEASE PROVDE QUOTE…"
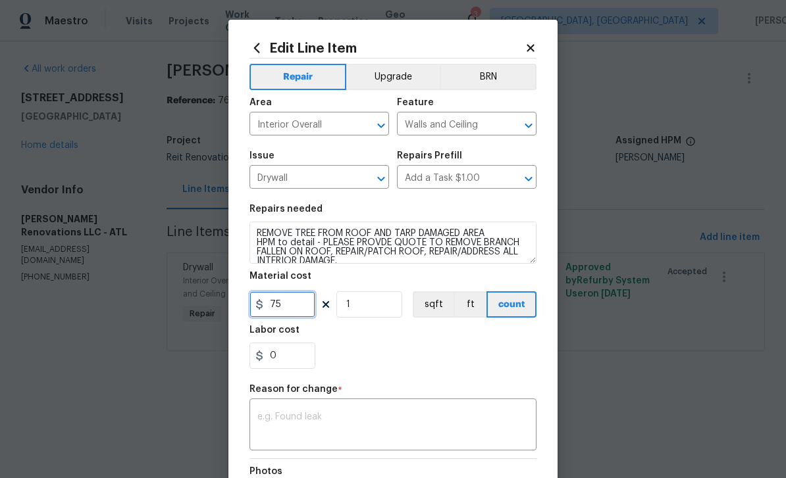
click at [298, 311] on input "75" at bounding box center [282, 304] width 66 height 26
type input "1650"
click at [492, 416] on textarea at bounding box center [392, 427] width 271 height 28
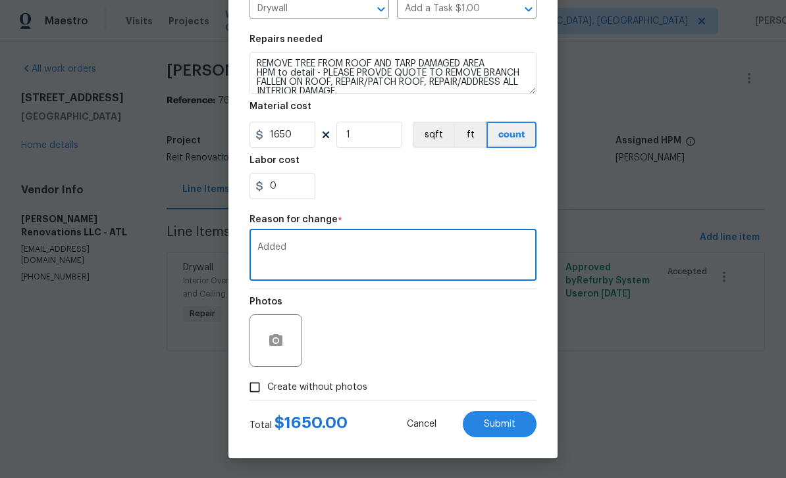
scroll to position [172, 0]
type textarea "Added"
click at [516, 426] on button "Submit" at bounding box center [500, 424] width 74 height 26
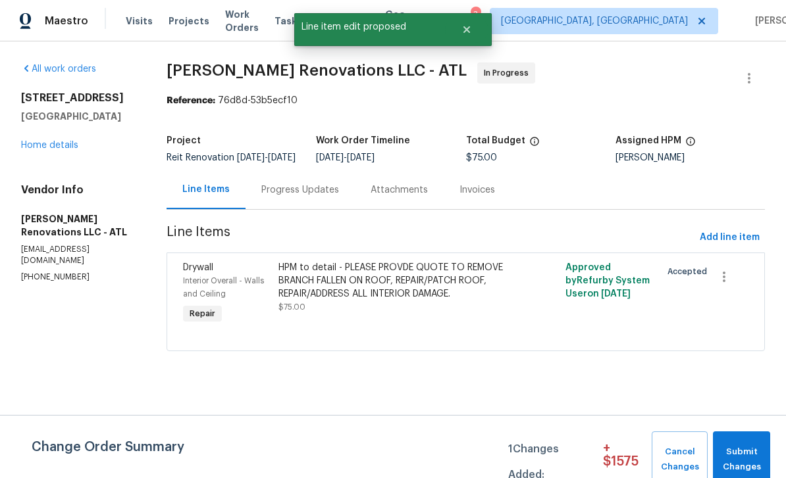
scroll to position [0, 0]
click at [741, 447] on span "Submit Changes" at bounding box center [741, 460] width 44 height 30
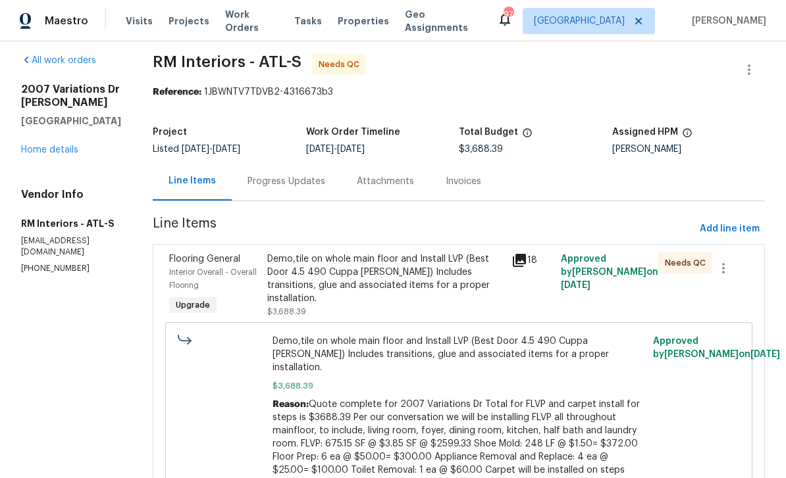
scroll to position [5, 0]
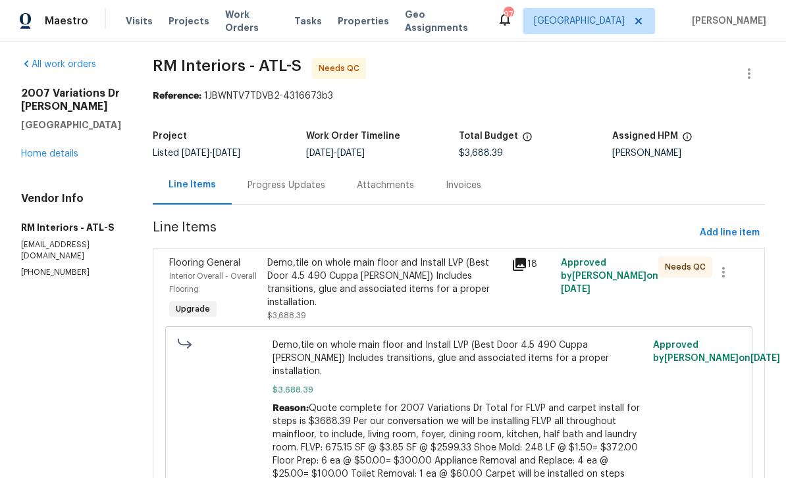
click at [53, 152] on link "Home details" at bounding box center [49, 153] width 57 height 9
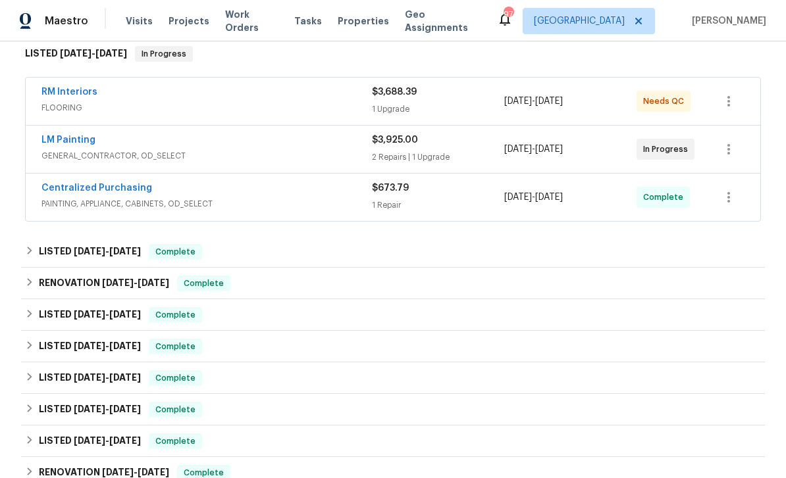
scroll to position [224, 0]
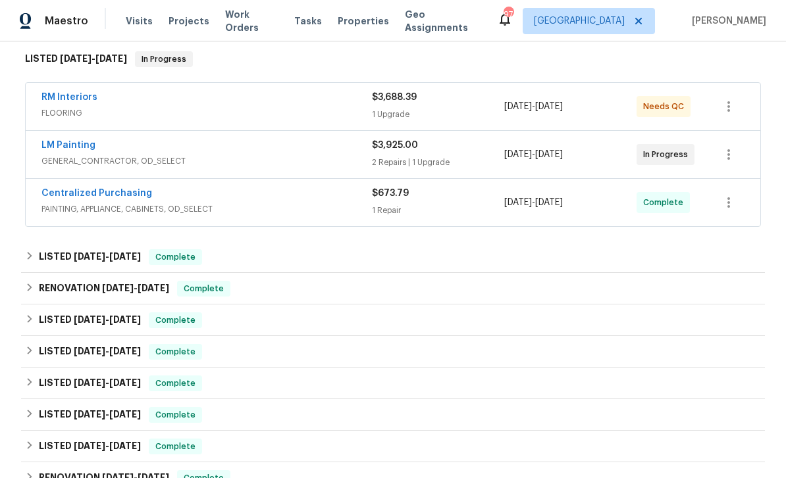
click at [69, 141] on link "LM Painting" at bounding box center [68, 145] width 54 height 9
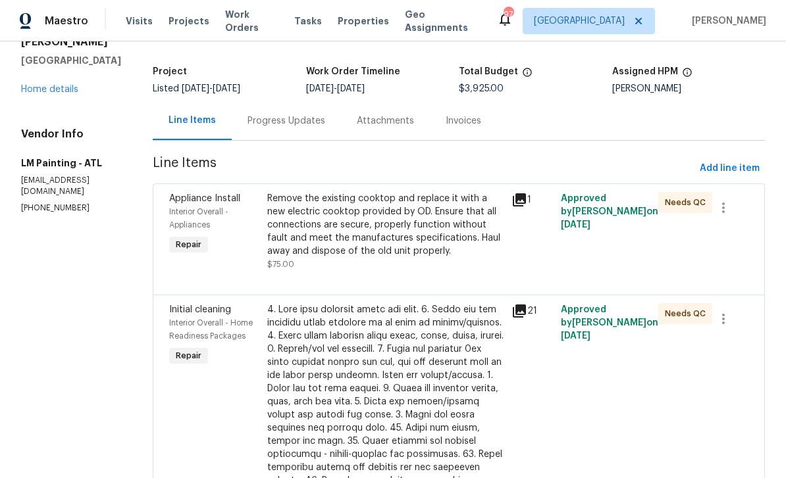
scroll to position [61, 0]
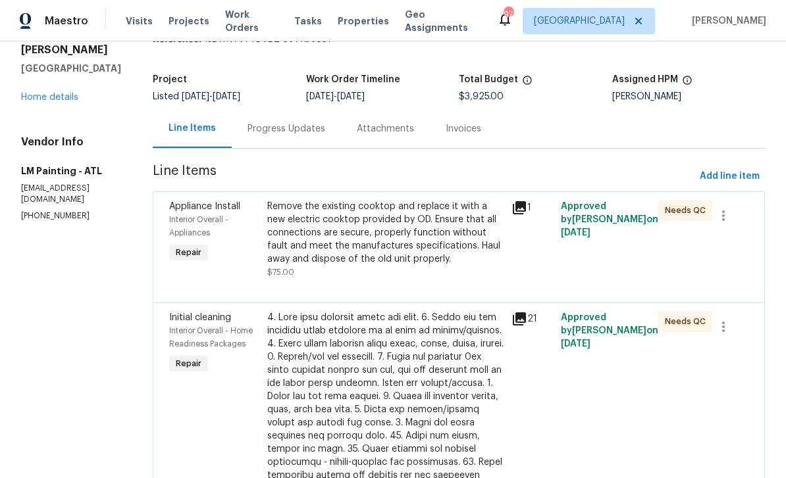
click at [526, 205] on icon at bounding box center [519, 207] width 13 height 13
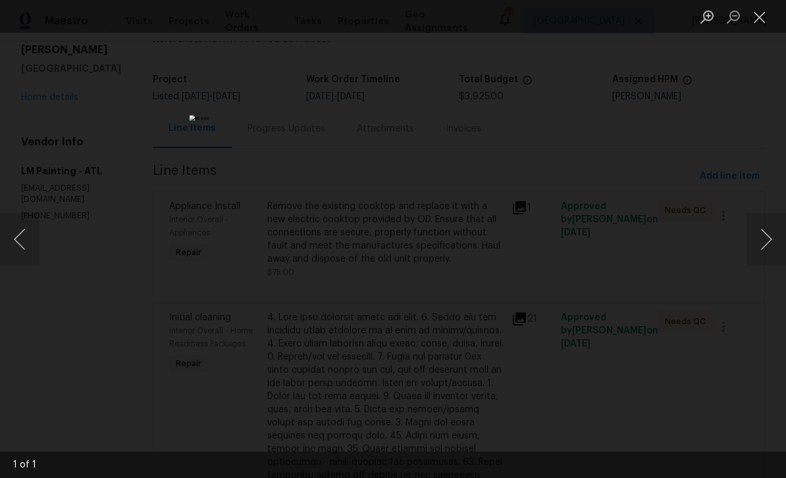
click at [763, 240] on button "Next image" at bounding box center [765, 239] width 39 height 53
click at [763, 238] on button "Next image" at bounding box center [765, 239] width 39 height 53
click at [759, 15] on button "Close lightbox" at bounding box center [759, 16] width 26 height 23
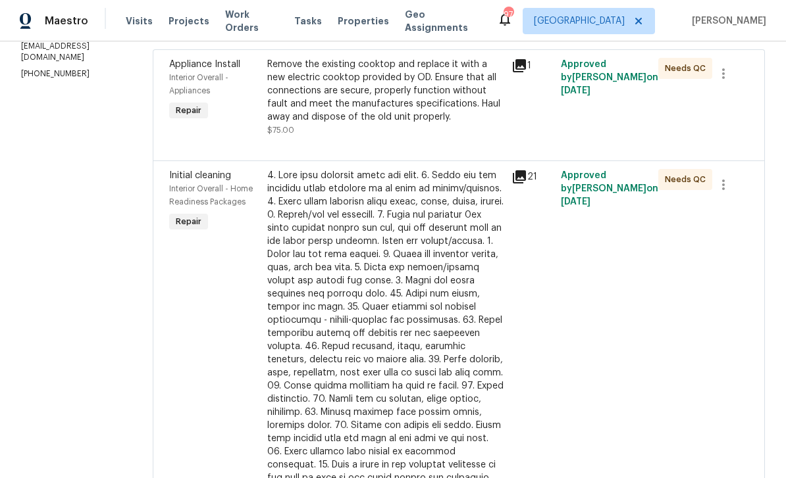
scroll to position [234, 0]
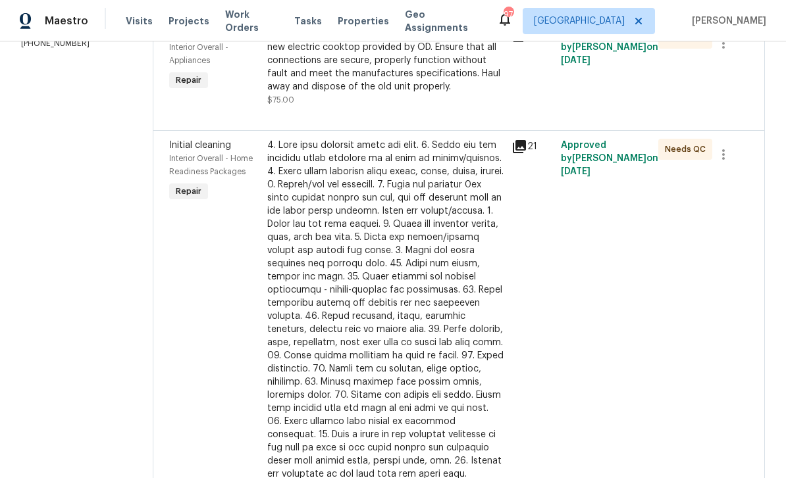
click at [526, 153] on icon at bounding box center [519, 146] width 13 height 13
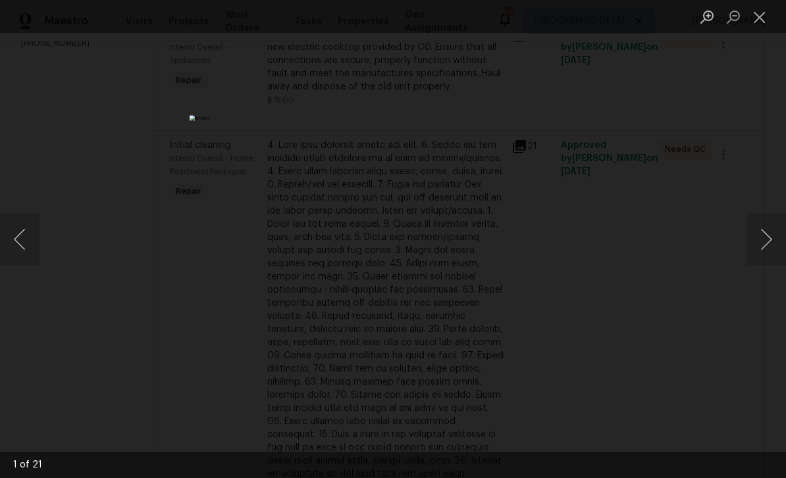
click at [766, 242] on button "Next image" at bounding box center [765, 239] width 39 height 53
click at [767, 247] on button "Next image" at bounding box center [765, 239] width 39 height 53
click at [769, 247] on button "Next image" at bounding box center [765, 239] width 39 height 53
click at [770, 245] on button "Next image" at bounding box center [765, 239] width 39 height 53
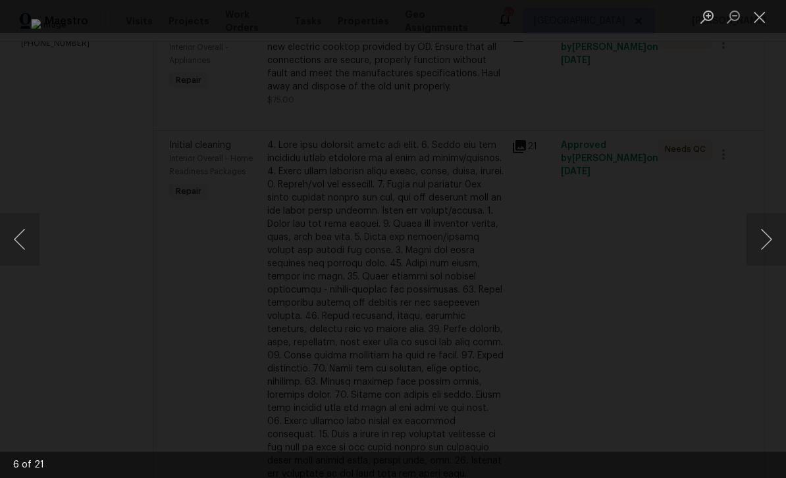
click at [767, 243] on button "Next image" at bounding box center [765, 239] width 39 height 53
click at [767, 246] on button "Next image" at bounding box center [765, 239] width 39 height 53
click at [768, 245] on button "Next image" at bounding box center [765, 239] width 39 height 53
click at [765, 243] on button "Next image" at bounding box center [765, 239] width 39 height 53
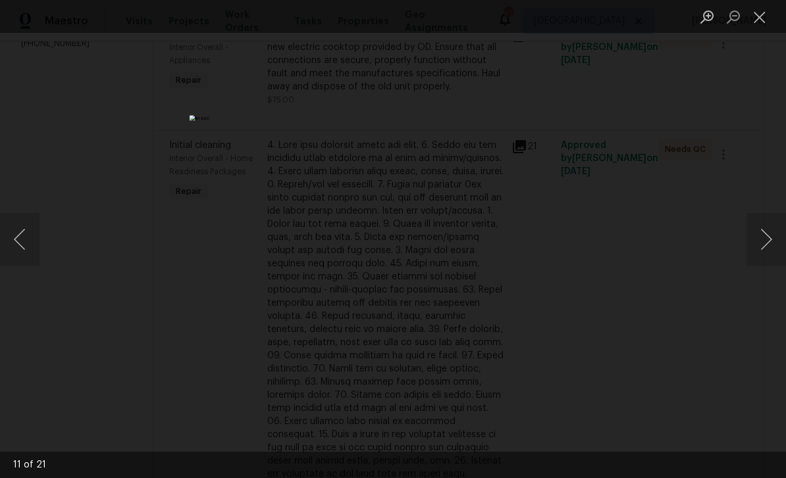
click at [759, 13] on button "Close lightbox" at bounding box center [759, 16] width 26 height 23
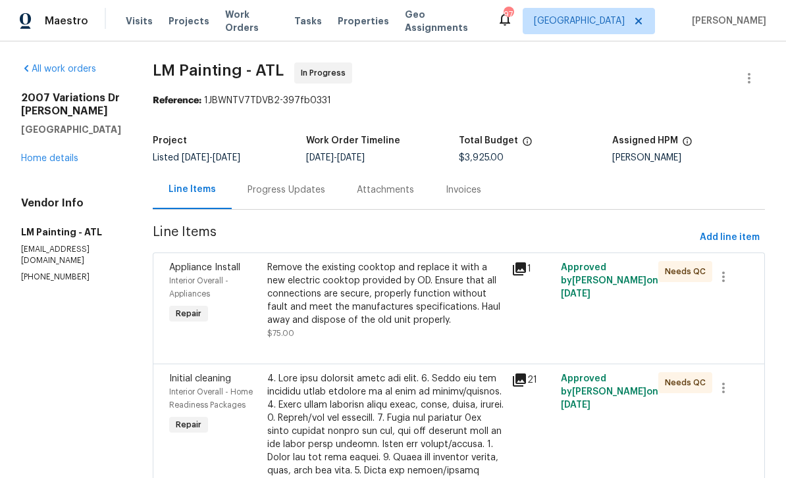
scroll to position [0, 0]
click at [250, 25] on span "Work Orders" at bounding box center [251, 21] width 53 height 26
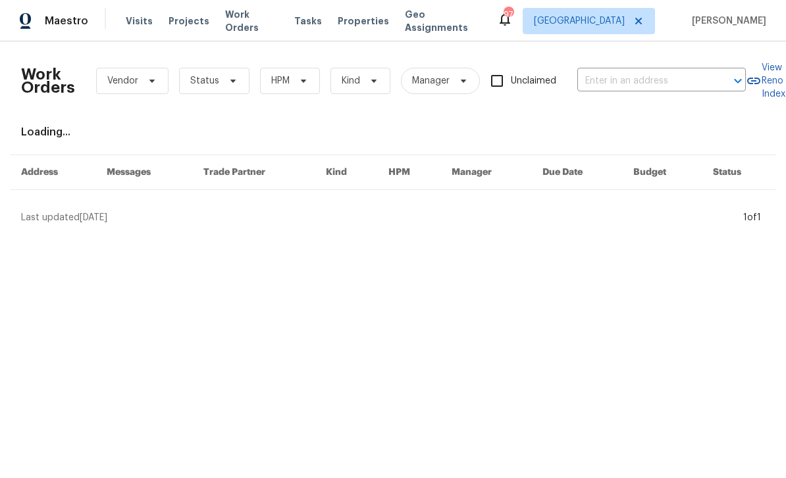
click at [632, 81] on input "text" at bounding box center [643, 81] width 132 height 20
type input "3"
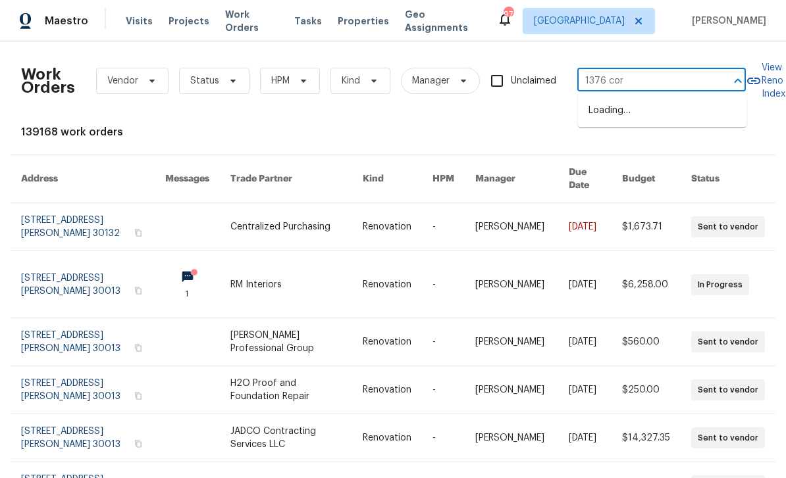
type input "1376 corn"
click at [700, 115] on li "[STREET_ADDRESS]" at bounding box center [662, 111] width 168 height 22
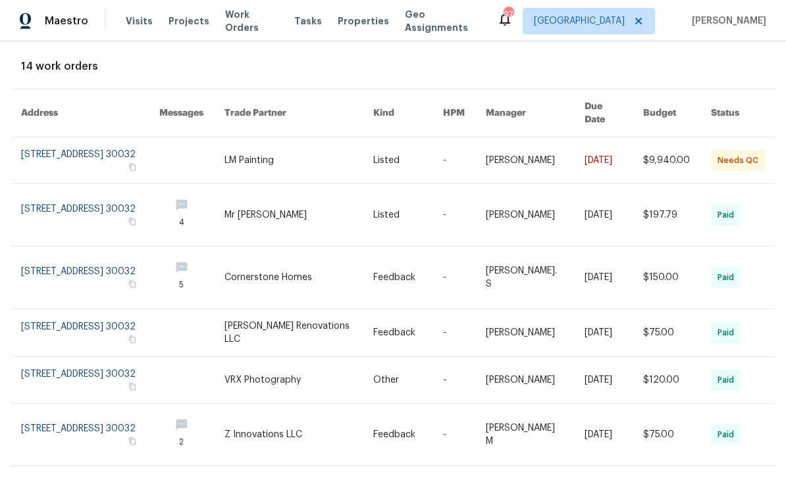
scroll to position [57, 0]
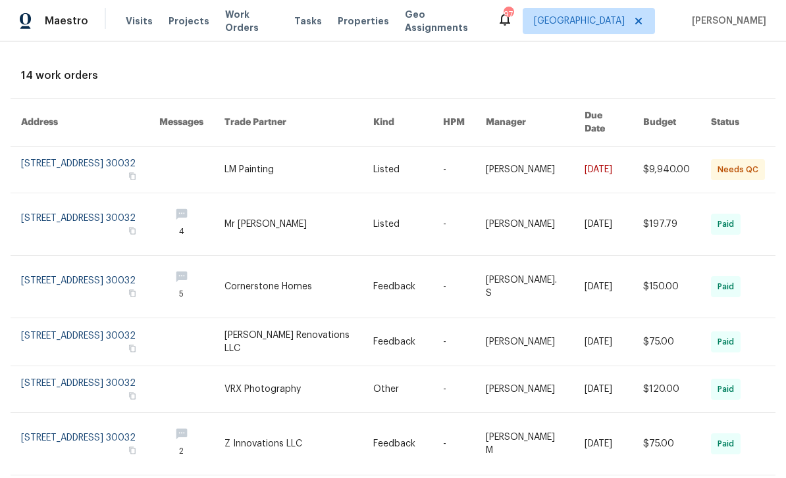
click at [68, 157] on link at bounding box center [90, 170] width 138 height 46
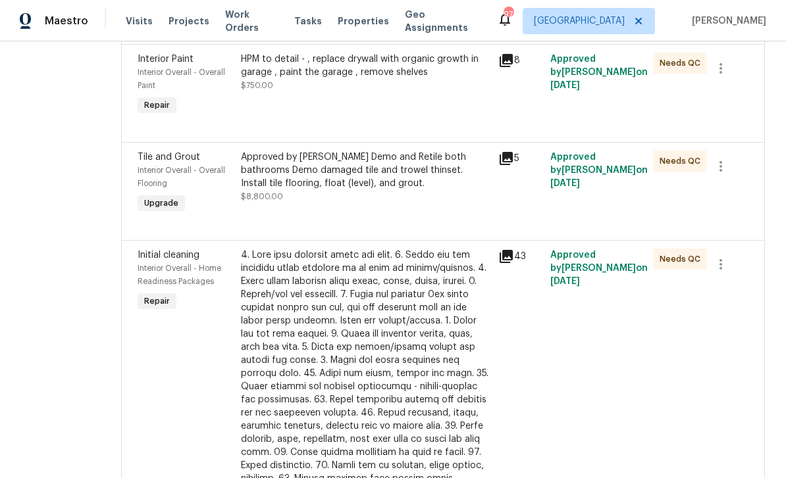
scroll to position [391, 0]
click at [513, 166] on icon at bounding box center [505, 159] width 13 height 13
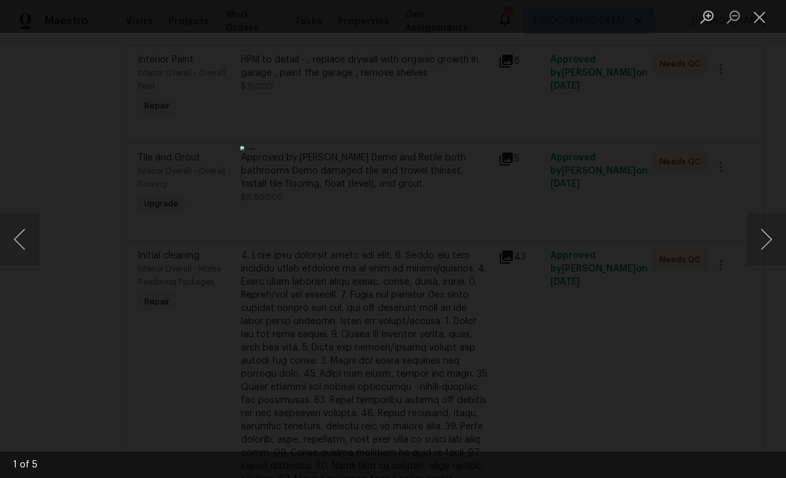
click at [763, 247] on button "Next image" at bounding box center [765, 239] width 39 height 53
click at [761, 244] on button "Next image" at bounding box center [765, 239] width 39 height 53
click at [759, 245] on button "Next image" at bounding box center [765, 239] width 39 height 53
click at [763, 248] on button "Next image" at bounding box center [765, 239] width 39 height 53
click at [763, 245] on button "Next image" at bounding box center [765, 239] width 39 height 53
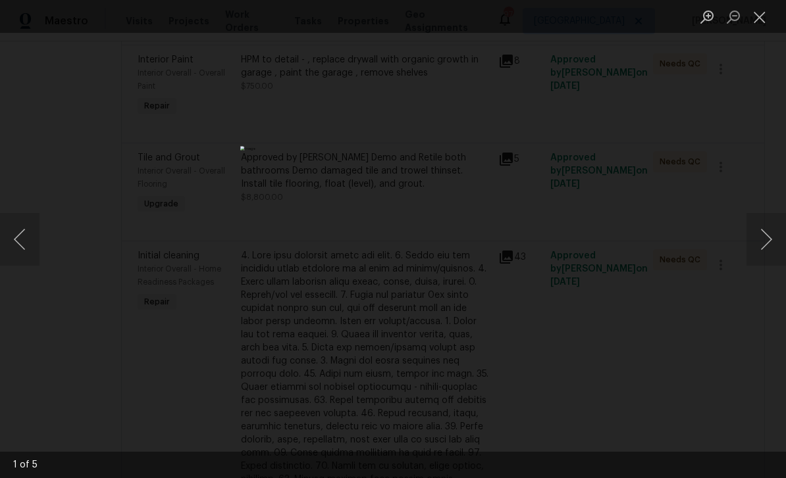
click at [763, 247] on button "Next image" at bounding box center [765, 239] width 39 height 53
click at [769, 246] on button "Next image" at bounding box center [765, 239] width 39 height 53
click at [766, 247] on button "Next image" at bounding box center [765, 239] width 39 height 53
click at [769, 245] on button "Next image" at bounding box center [765, 239] width 39 height 53
click at [770, 243] on button "Next image" at bounding box center [765, 239] width 39 height 53
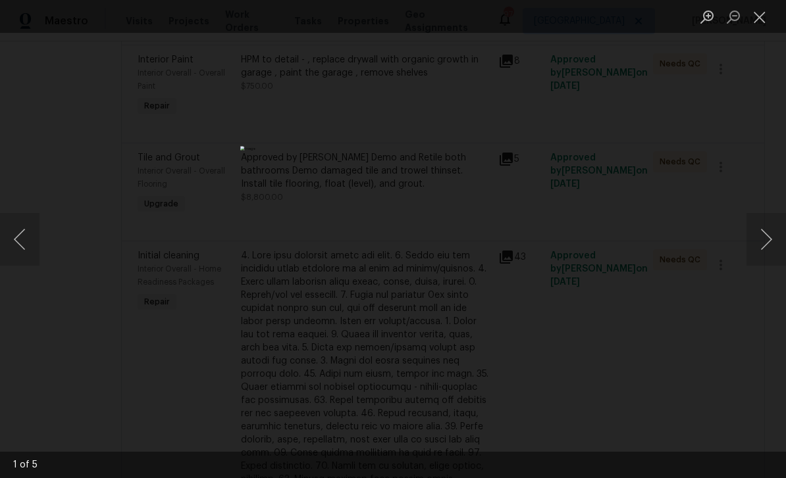
click at [766, 242] on button "Next image" at bounding box center [765, 239] width 39 height 53
click at [763, 12] on button "Close lightbox" at bounding box center [759, 16] width 26 height 23
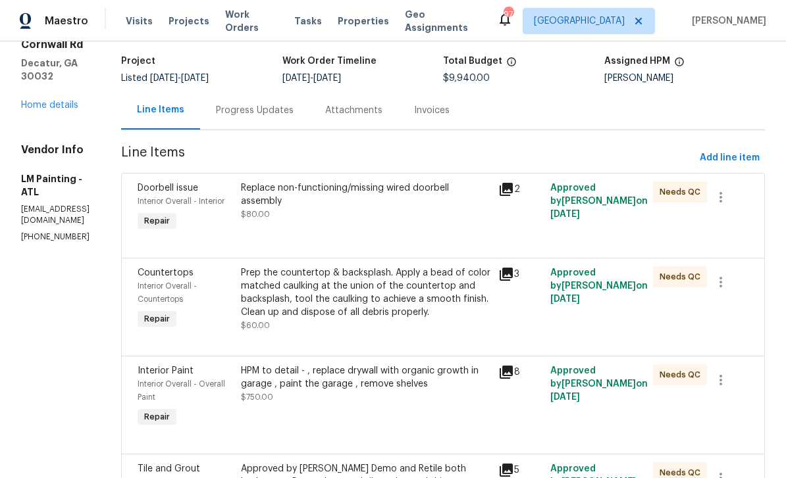
scroll to position [79, 0]
click at [736, 161] on span "Add line item" at bounding box center [729, 159] width 60 height 16
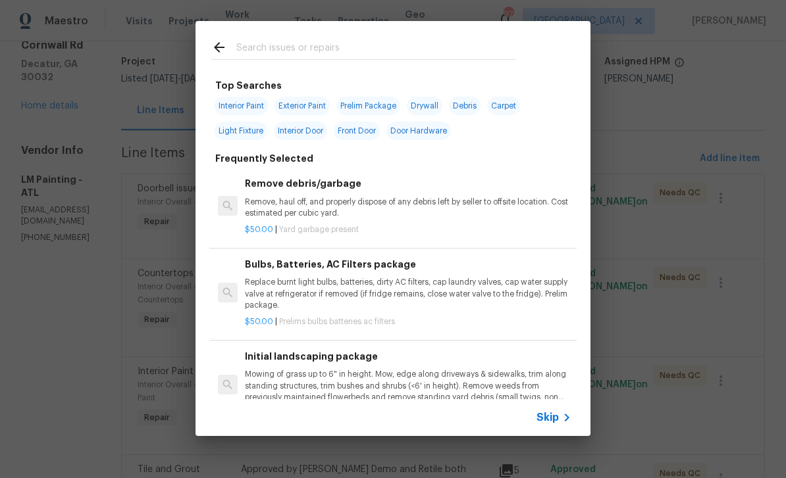
click at [494, 46] on input "text" at bounding box center [375, 49] width 279 height 20
type input "Add"
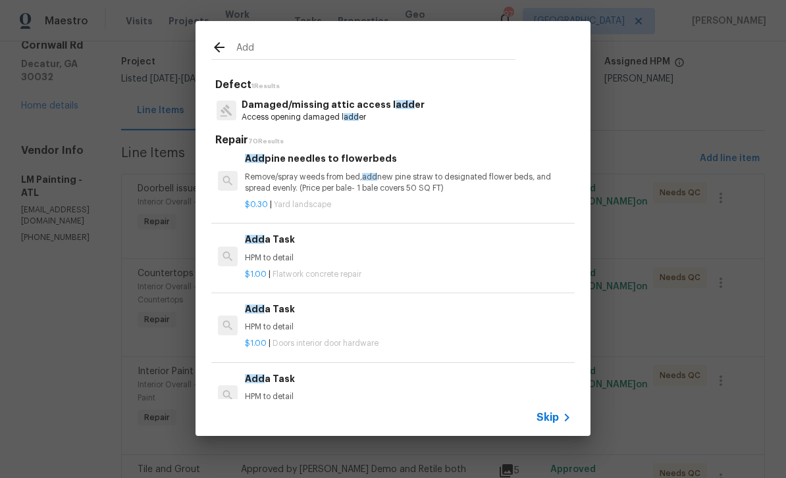
scroll to position [307, 0]
click at [274, 236] on h6 "Add a Task" at bounding box center [408, 239] width 326 height 14
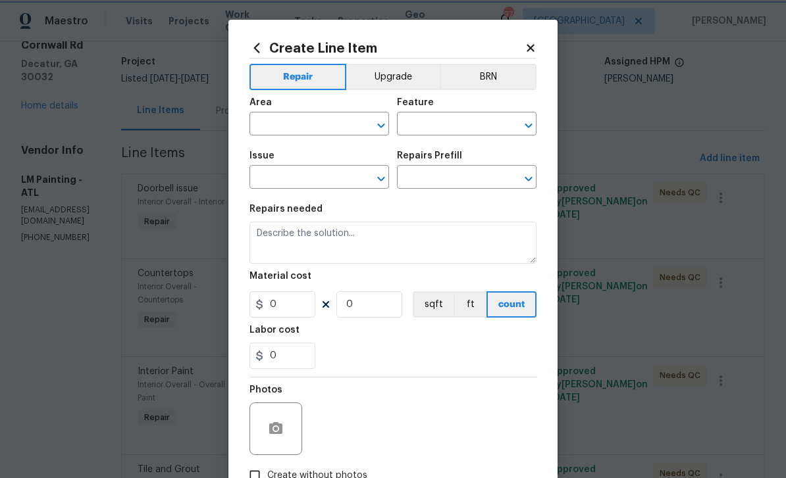
type input "Flatwork"
type input "Concrete Repair"
type input "Add a Task $1.00"
type textarea "HPM to detail"
type input "1"
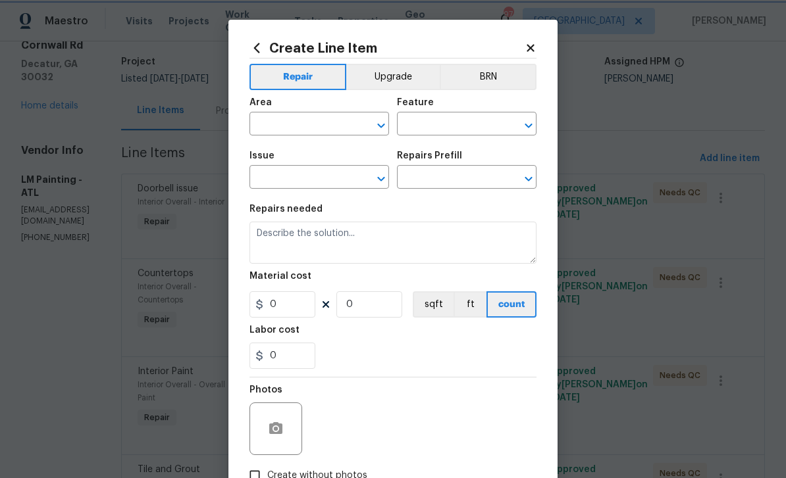
type input "1"
click at [282, 131] on input "text" at bounding box center [300, 125] width 103 height 20
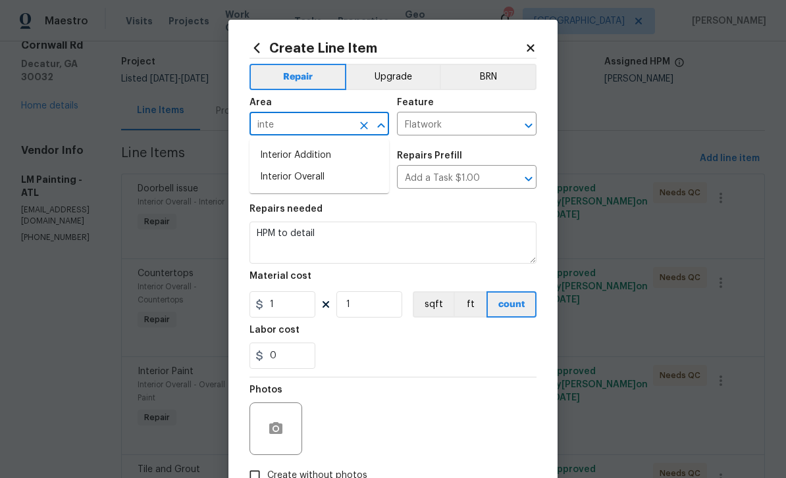
click at [286, 177] on li "Interior Overall" at bounding box center [318, 177] width 139 height 22
type input "Interior Overall"
click at [471, 129] on input "Flatwork" at bounding box center [448, 125] width 103 height 20
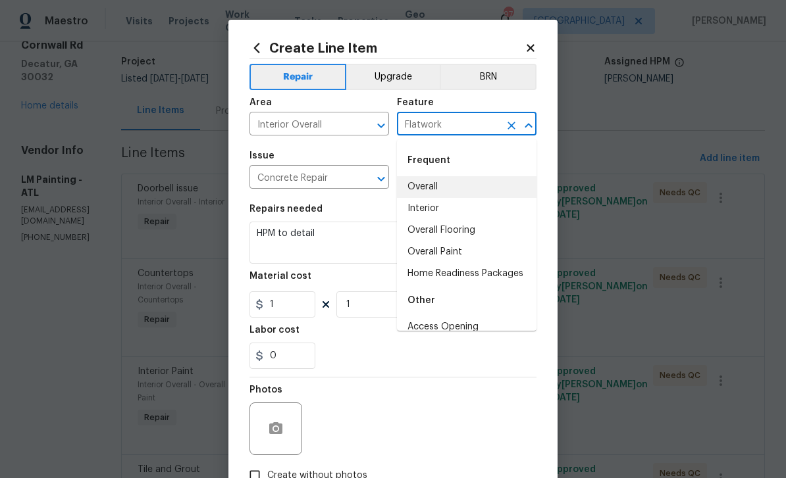
click at [461, 188] on li "Overall" at bounding box center [466, 187] width 139 height 22
type input "Overall"
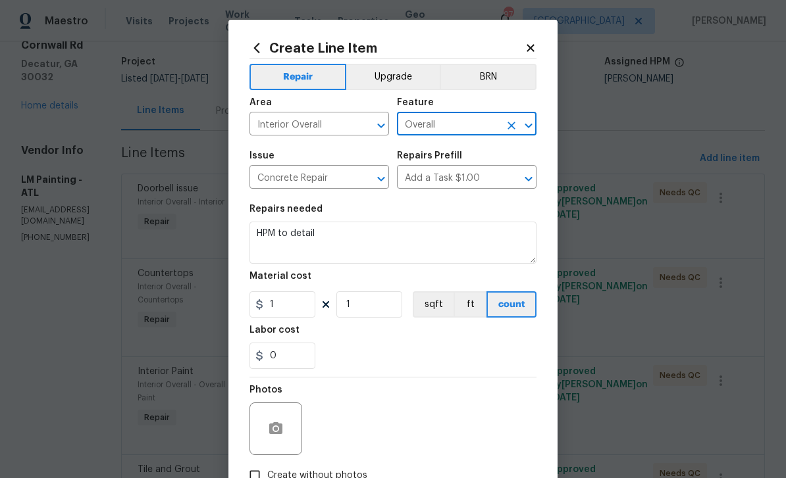
click at [345, 174] on input "Concrete Repair" at bounding box center [300, 178] width 103 height 20
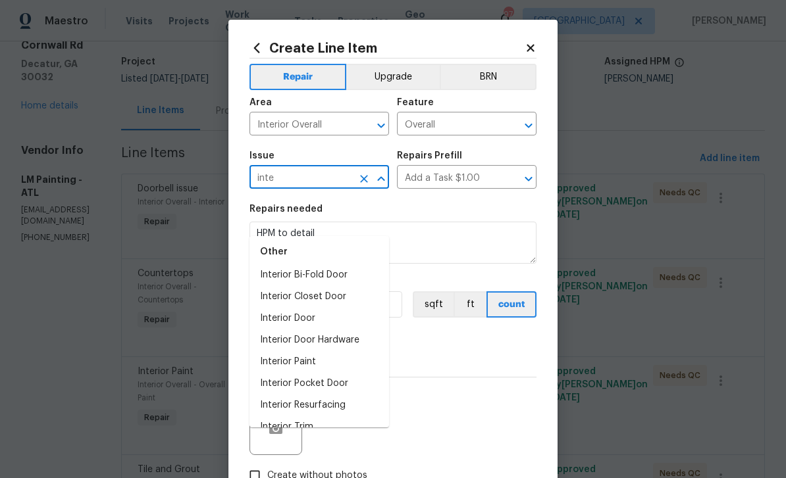
scroll to position [30, 0]
click at [325, 417] on li "Interior Trim" at bounding box center [318, 428] width 139 height 22
type input "Interior Trim"
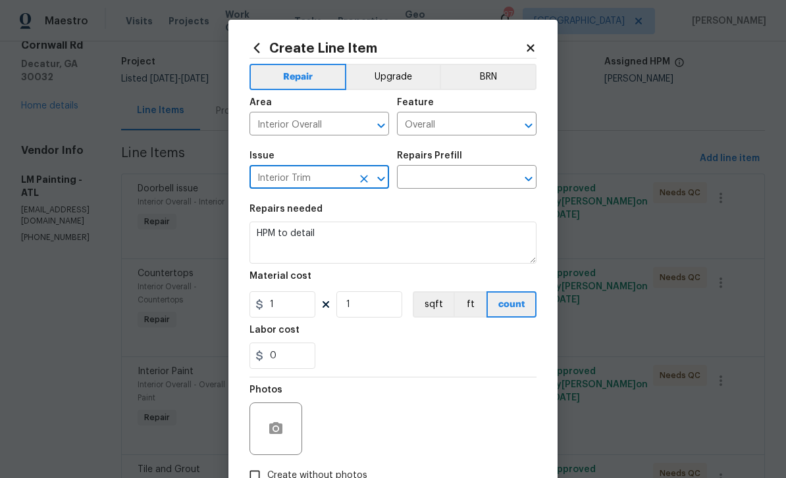
click at [474, 179] on input "text" at bounding box center [448, 178] width 103 height 20
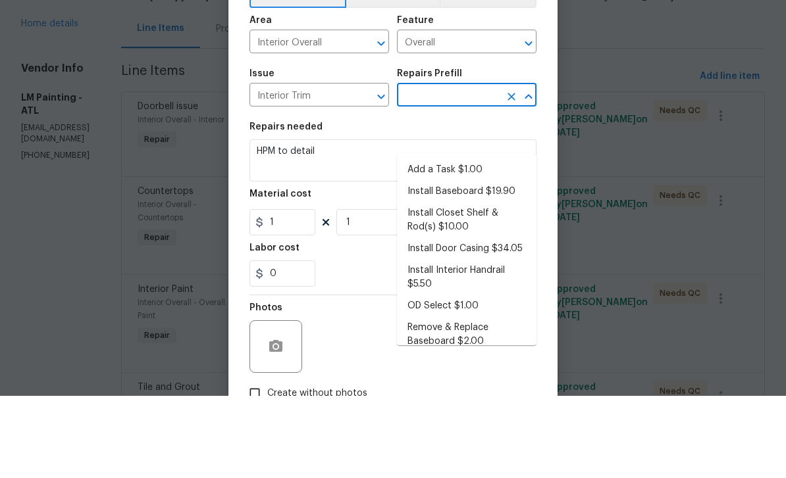
click at [486, 241] on li "Add a Task $1.00" at bounding box center [466, 252] width 139 height 22
type input "Add a Task $1.00"
type input "Interior Trim"
type input "Add a Task $1.00"
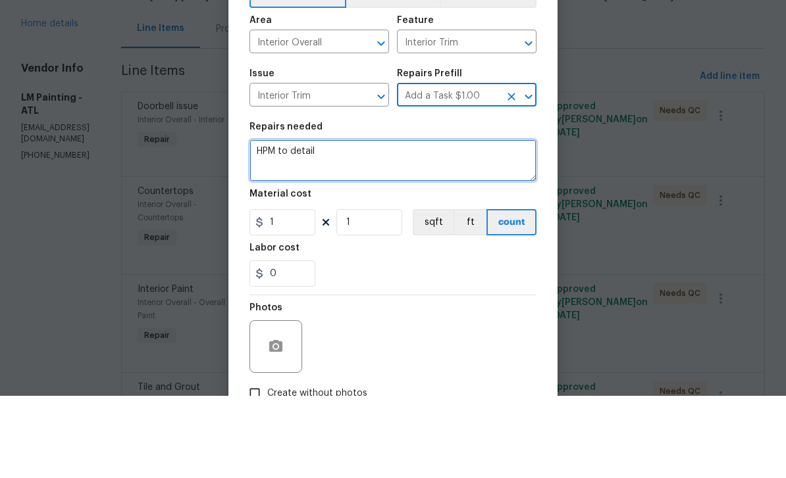
click at [469, 222] on textarea "HPM to detail" at bounding box center [392, 243] width 287 height 42
type textarea "H"
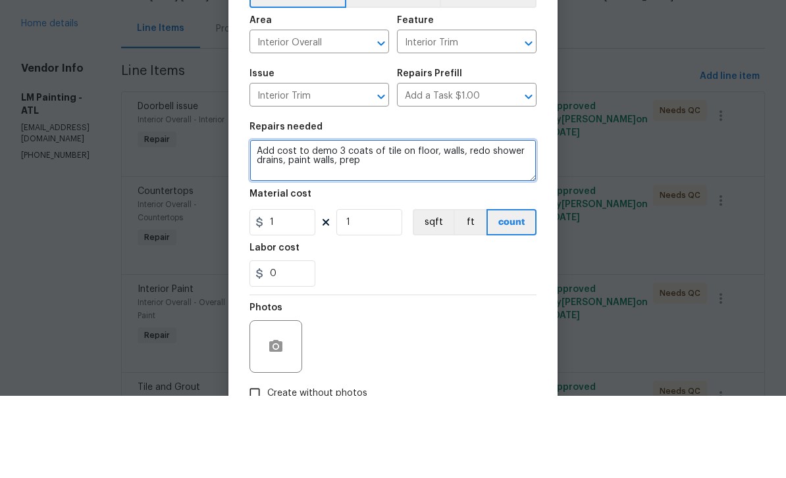
click at [290, 222] on textarea "Add cost to demo 3 coats of tile on floor, walls, redo shower drains, paint wal…" at bounding box center [392, 243] width 287 height 42
click at [483, 222] on textarea "Add cost to demo 3 coats of tile on floor, walls, redo shower drains, prep , pa…" at bounding box center [392, 243] width 287 height 42
click at [283, 222] on textarea "Add cost to demo 3 coats of tile on floor, walls, redo shower drains, prep , pa…" at bounding box center [392, 243] width 287 height 42
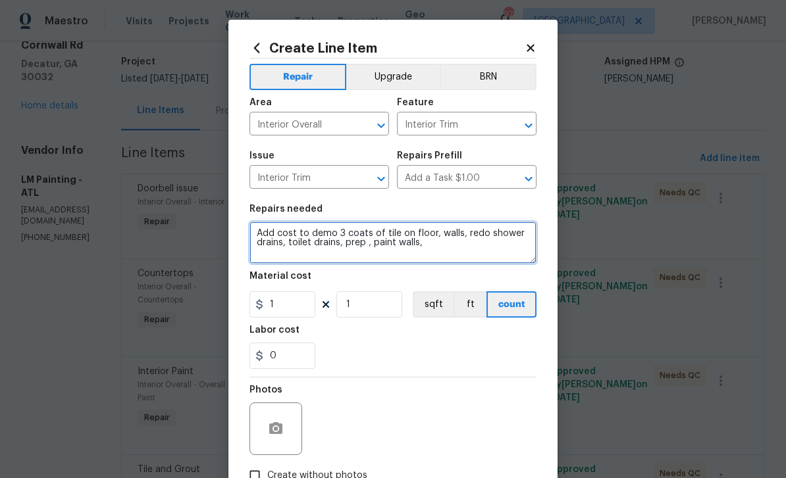
type textarea "Add cost to demo 3 coats of tile on floor, walls, redo shower drains, toilet dr…"
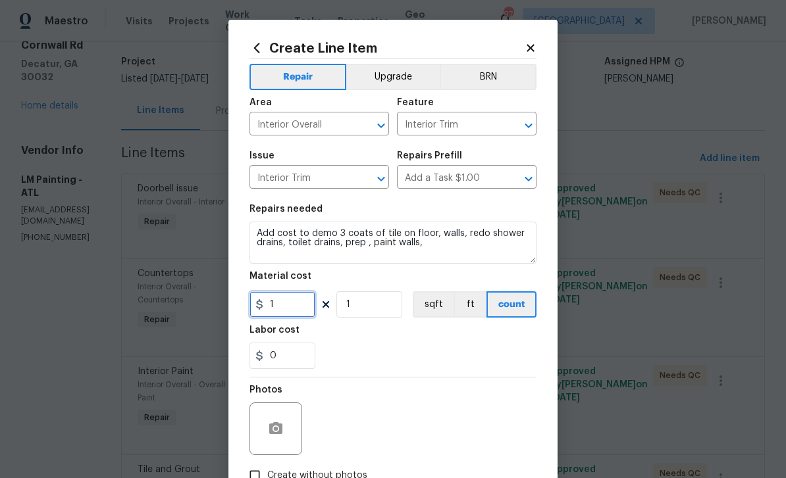
click at [300, 308] on input "1" at bounding box center [282, 304] width 66 height 26
click at [299, 307] on input "2500" at bounding box center [282, 304] width 66 height 26
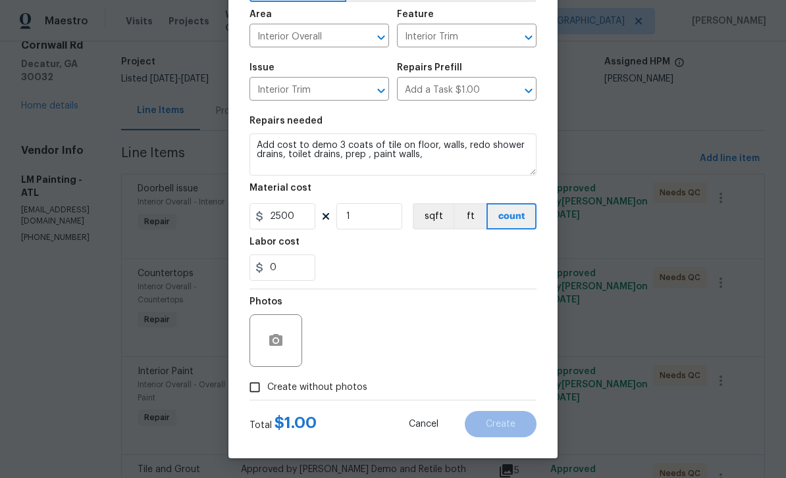
scroll to position [91, 0]
type input "2500"
click at [250, 389] on input "Create without photos" at bounding box center [254, 387] width 25 height 25
checkbox input "true"
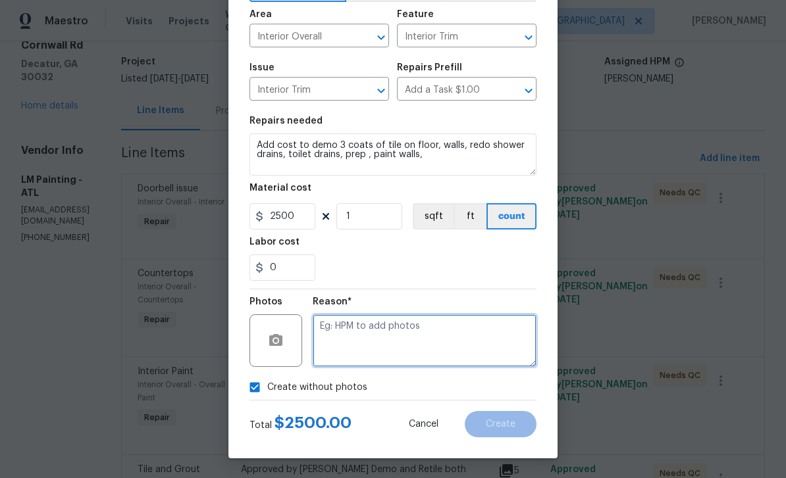
click at [386, 342] on textarea at bounding box center [425, 341] width 224 height 53
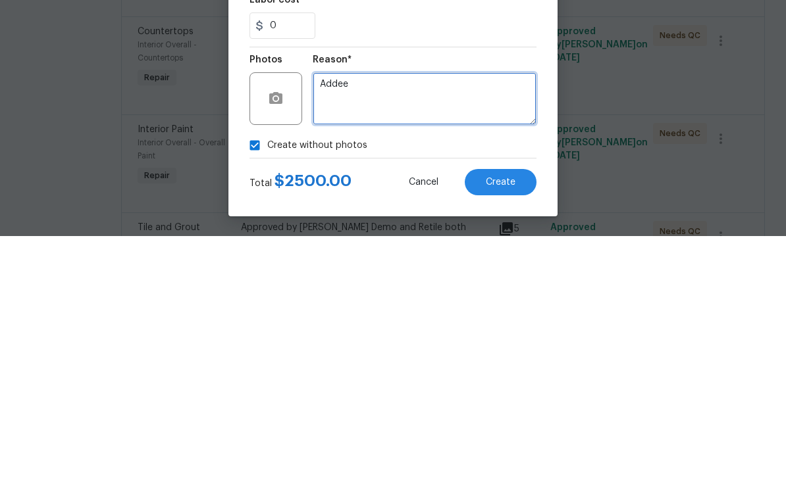
type textarea "Addee"
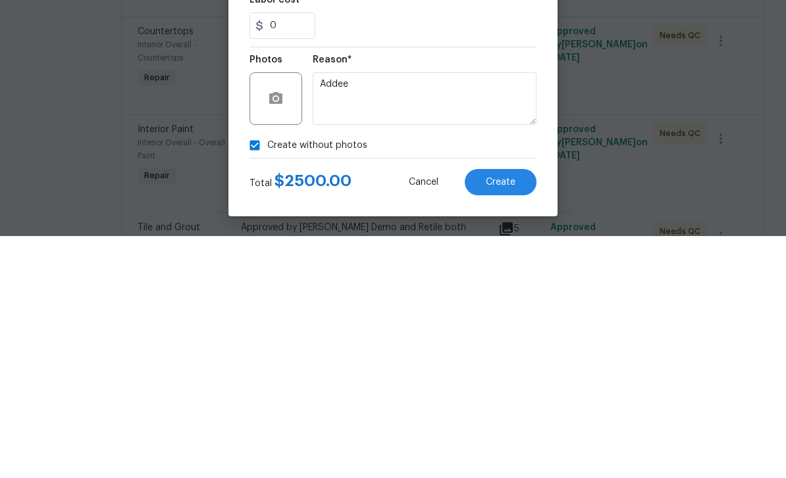
click at [528, 411] on button "Create" at bounding box center [501, 424] width 72 height 26
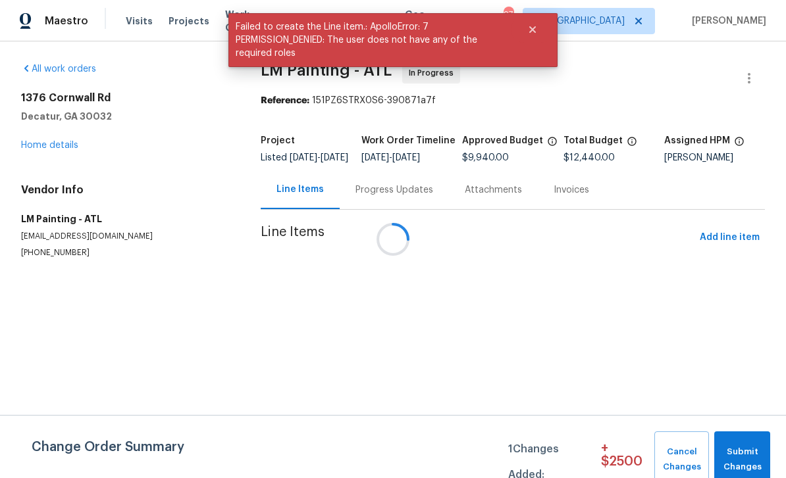
scroll to position [0, 0]
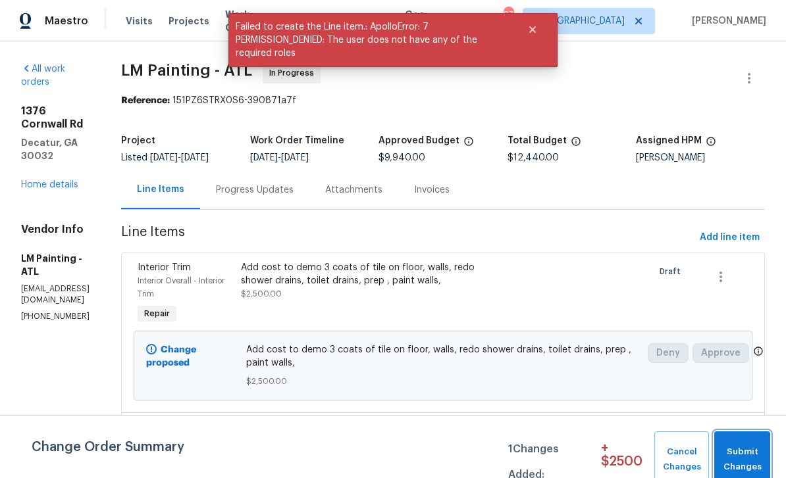
click at [738, 457] on span "Submit Changes" at bounding box center [742, 460] width 43 height 30
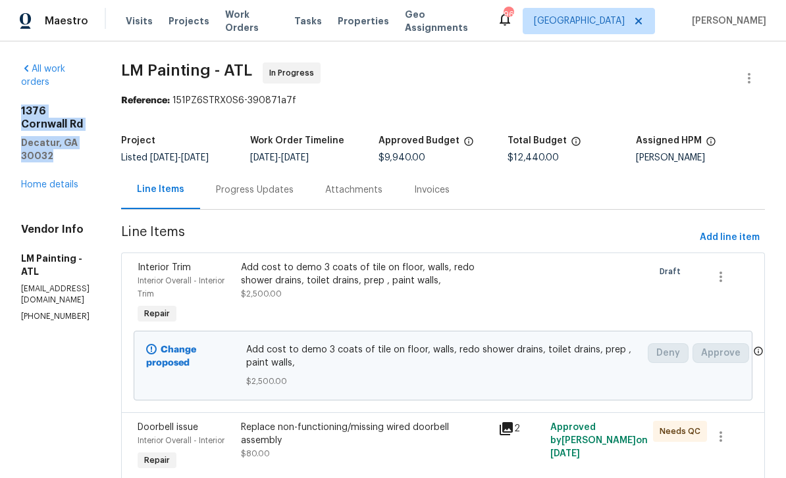
click at [132, 11] on div "Visits Projects Work Orders Tasks Properties Geo Assignments" at bounding box center [311, 21] width 371 height 26
click at [130, 21] on span "Visits" at bounding box center [139, 20] width 27 height 13
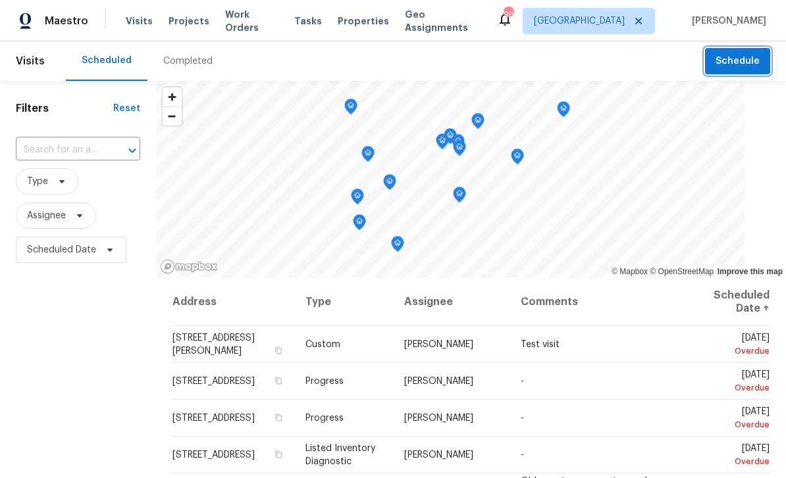
click at [717, 68] on button "Schedule" at bounding box center [737, 61] width 65 height 27
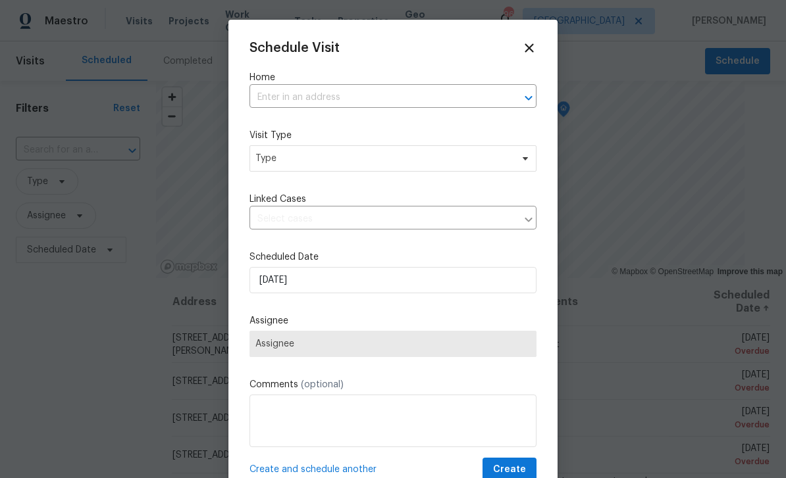
click at [449, 101] on input "text" at bounding box center [374, 98] width 250 height 20
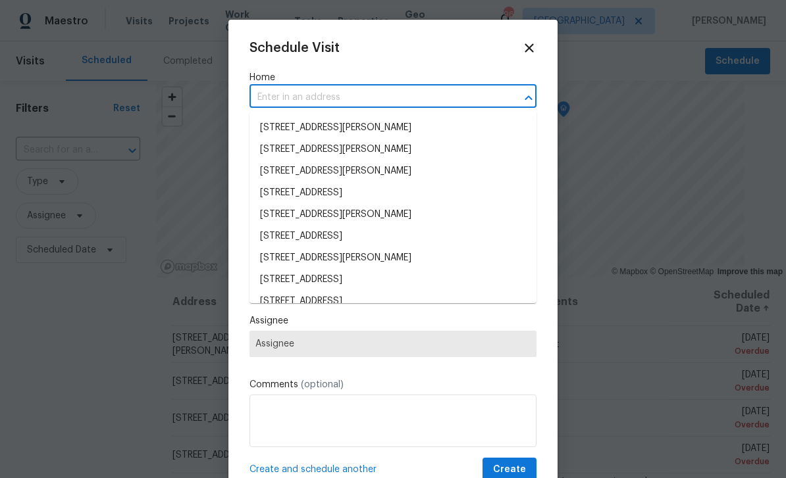
click at [478, 95] on input "text" at bounding box center [374, 98] width 250 height 20
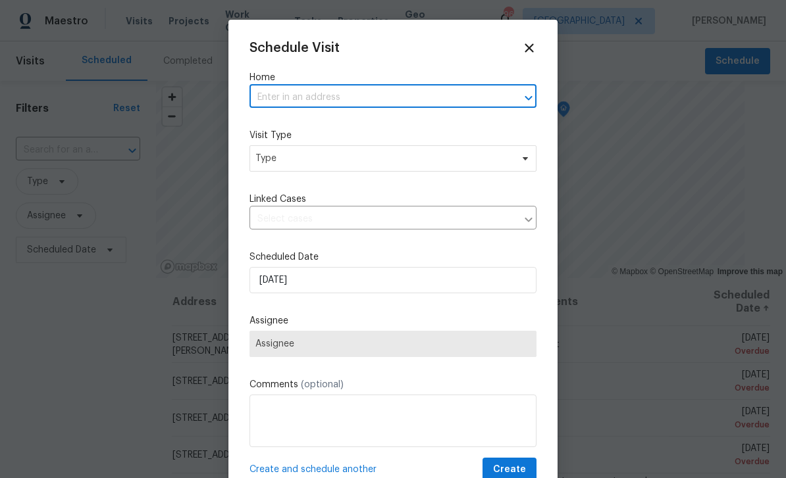
paste input "[STREET_ADDRESS]"
type input "1376 Cornwall Rd"
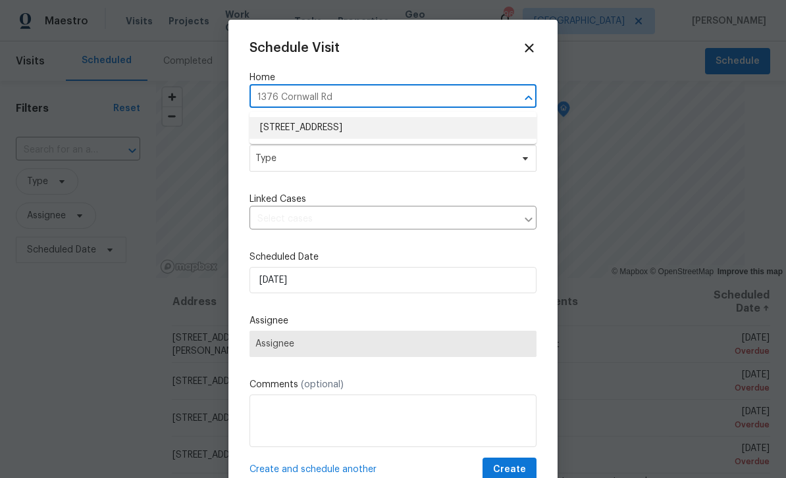
click at [297, 130] on li "[STREET_ADDRESS]" at bounding box center [392, 128] width 287 height 22
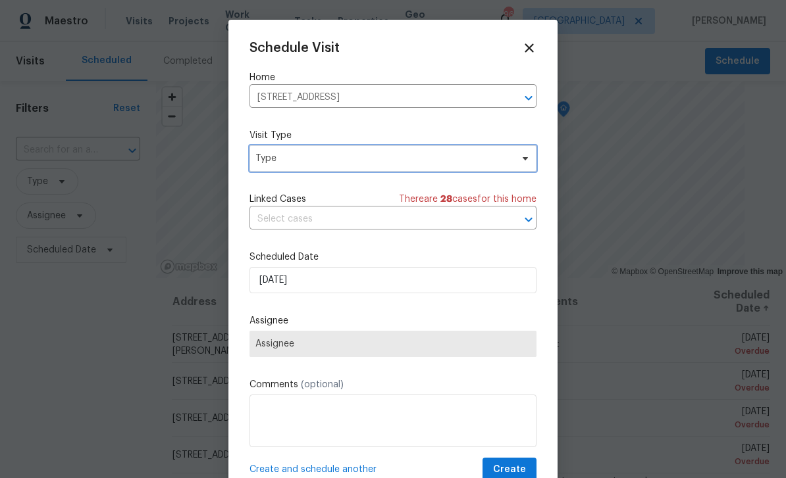
click at [494, 165] on span "Type" at bounding box center [383, 158] width 256 height 13
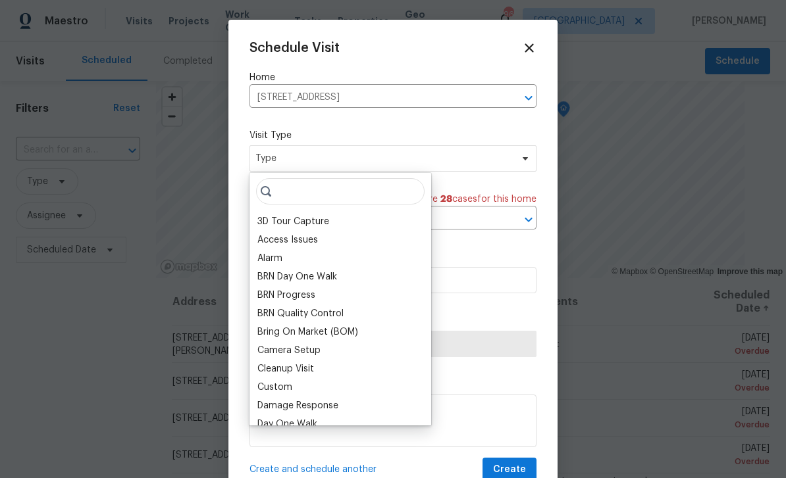
click at [299, 237] on div "Access Issues" at bounding box center [287, 240] width 61 height 13
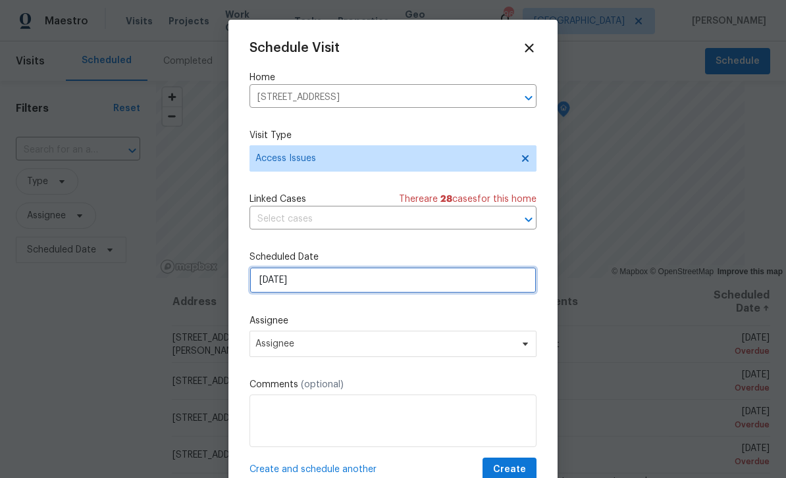
click at [417, 289] on input "[DATE]" at bounding box center [392, 280] width 287 height 26
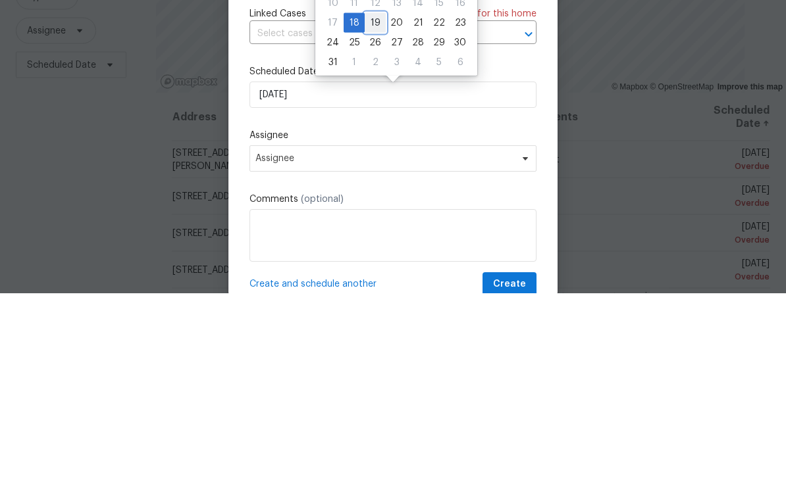
click at [373, 199] on div "19" at bounding box center [375, 208] width 21 height 18
type input "[DATE]"
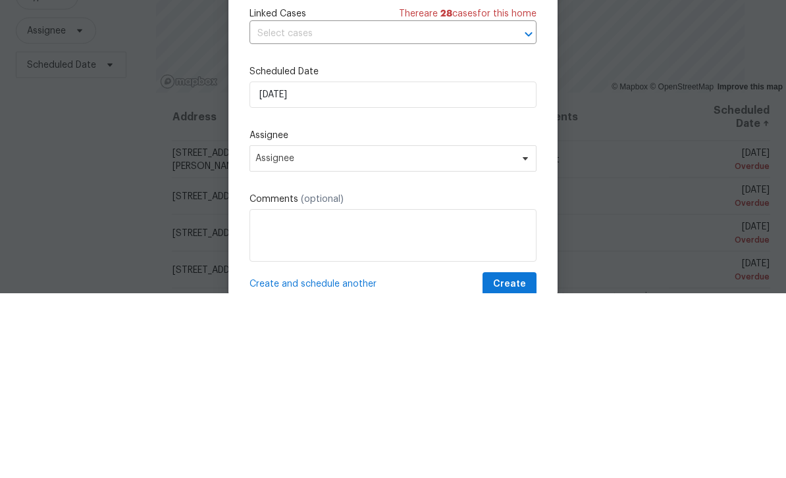
scroll to position [42, 0]
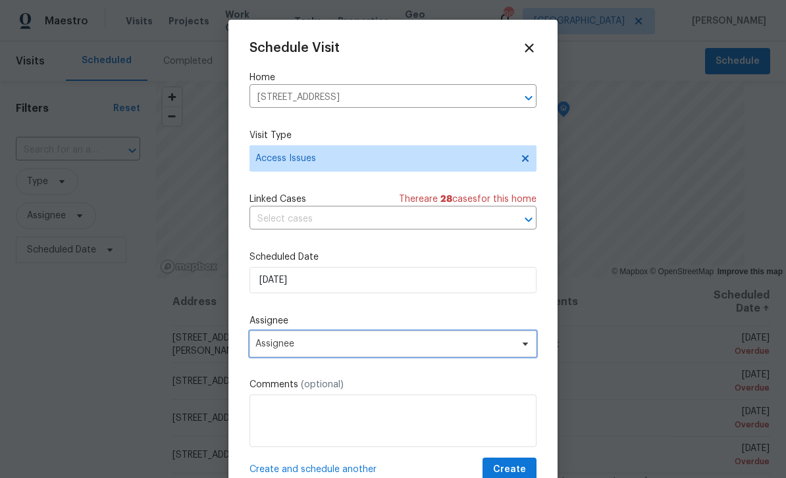
click at [425, 357] on span "Assignee" at bounding box center [392, 344] width 287 height 26
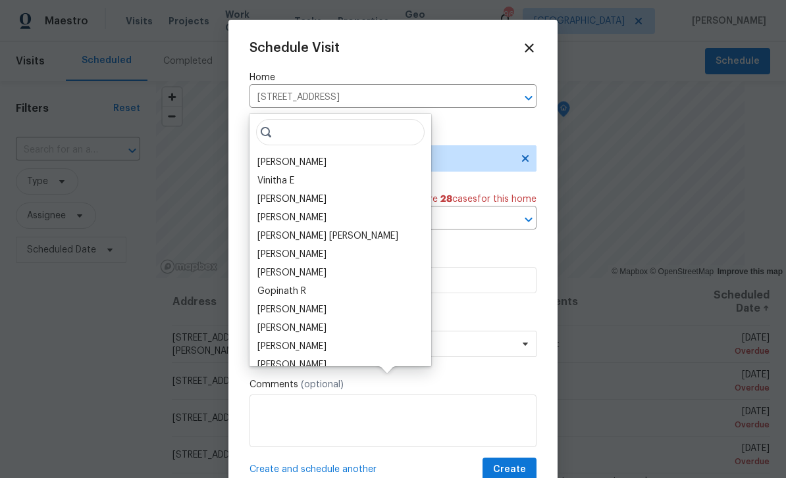
click at [347, 153] on div "[PERSON_NAME]" at bounding box center [340, 162] width 174 height 18
click at [272, 156] on div "[PERSON_NAME]" at bounding box center [291, 162] width 69 height 13
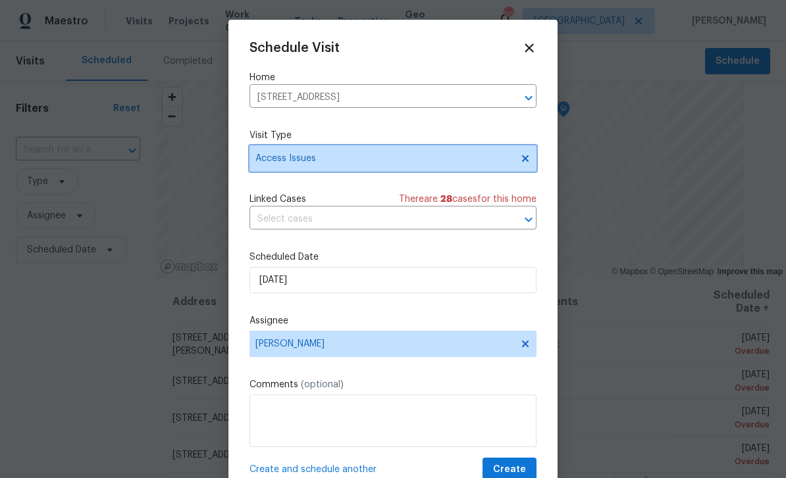
click at [488, 156] on span "Access Issues" at bounding box center [383, 158] width 256 height 13
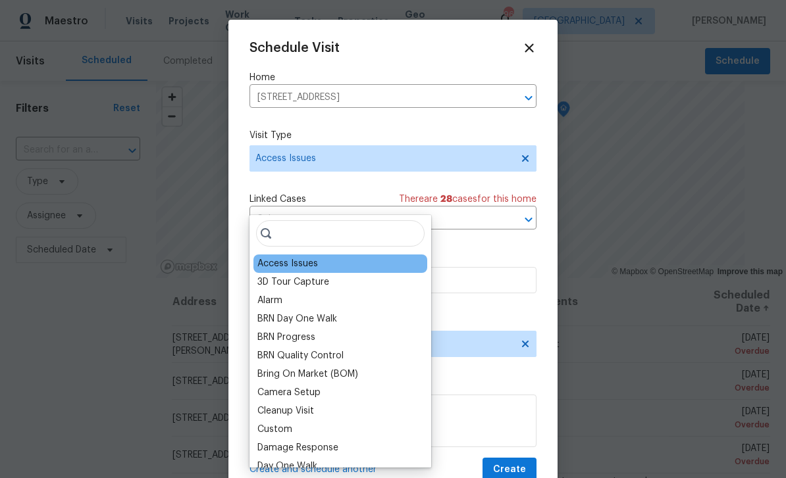
click at [293, 420] on div "Custom" at bounding box center [340, 429] width 174 height 18
click at [287, 423] on div "Custom" at bounding box center [274, 429] width 35 height 13
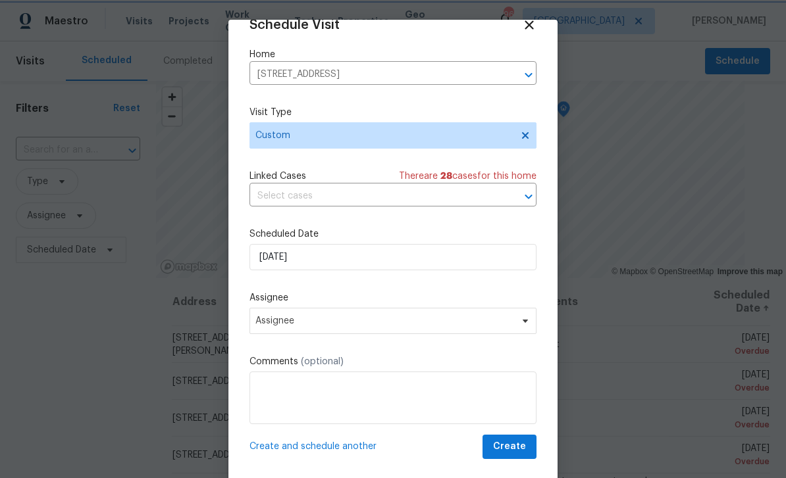
scroll to position [26, 0]
click at [461, 324] on span "Assignee" at bounding box center [384, 321] width 258 height 11
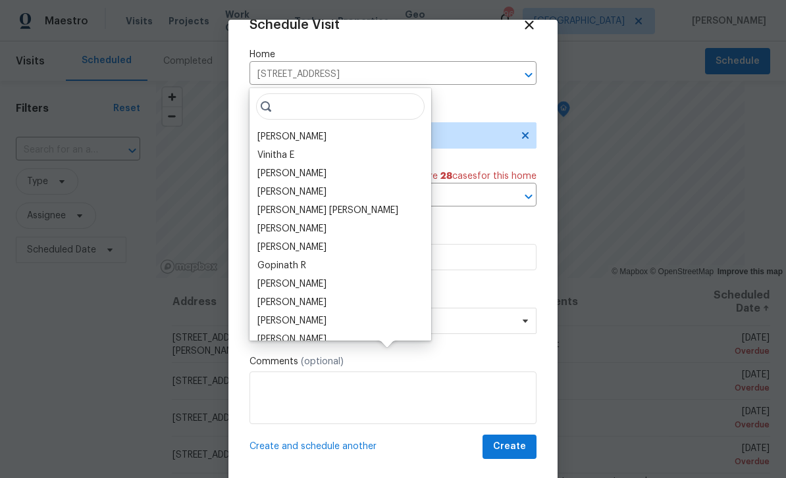
click at [307, 130] on div "[PERSON_NAME]" at bounding box center [291, 136] width 69 height 13
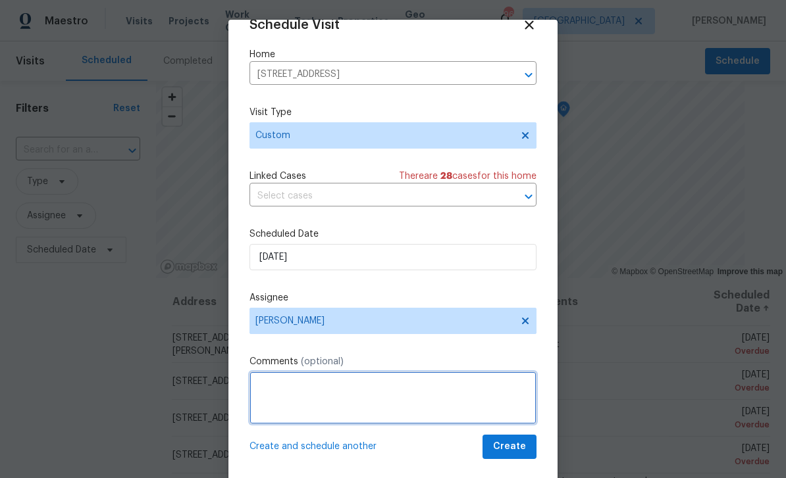
click at [430, 393] on textarea at bounding box center [392, 398] width 287 height 53
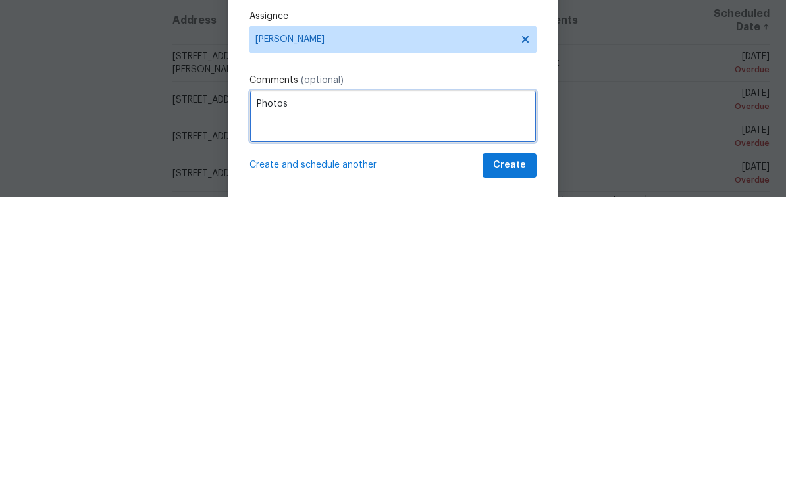
click at [257, 372] on textarea "Photos" at bounding box center [392, 398] width 287 height 53
click at [461, 372] on textarea "New Photos" at bounding box center [392, 398] width 287 height 53
type textarea "New Photos , QC and BOM"
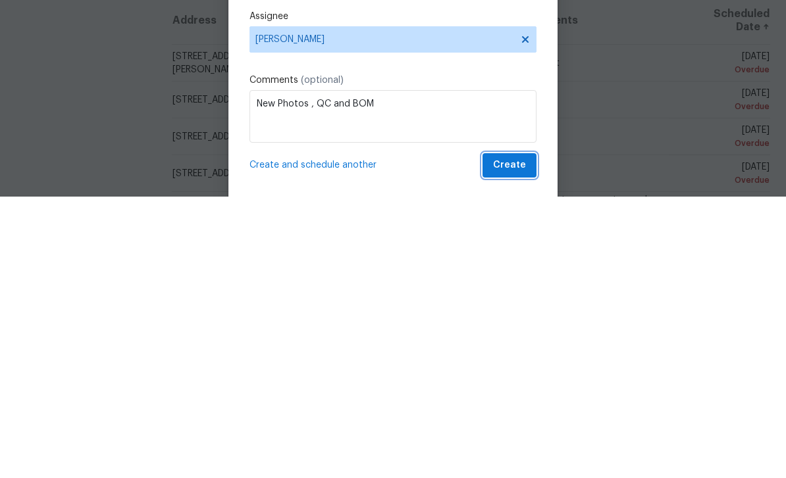
click at [520, 439] on span "Create" at bounding box center [509, 447] width 33 height 16
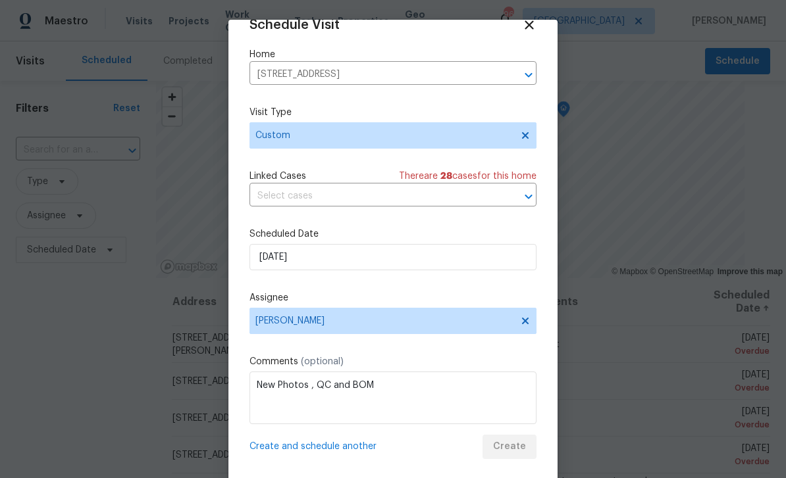
scroll to position [0, 0]
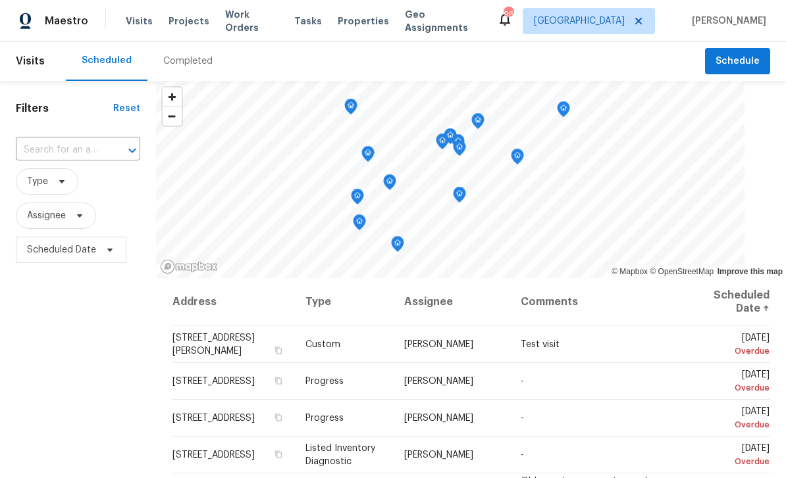
click at [240, 18] on span "Work Orders" at bounding box center [251, 21] width 53 height 26
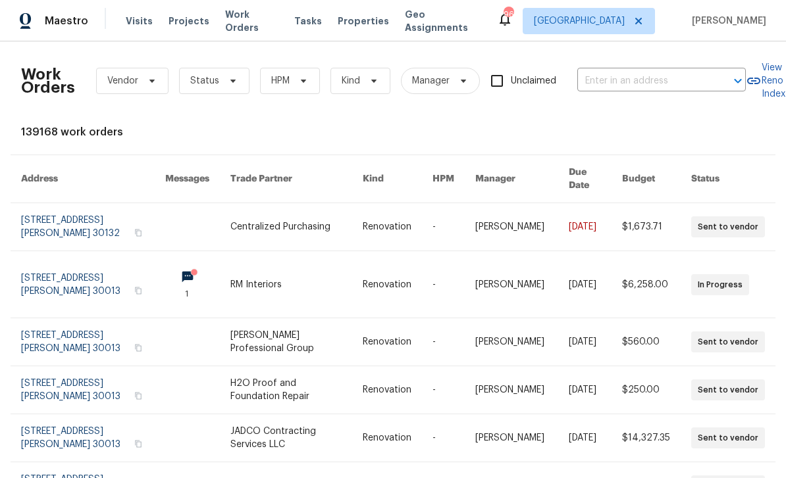
click at [666, 86] on input "text" at bounding box center [643, 81] width 132 height 20
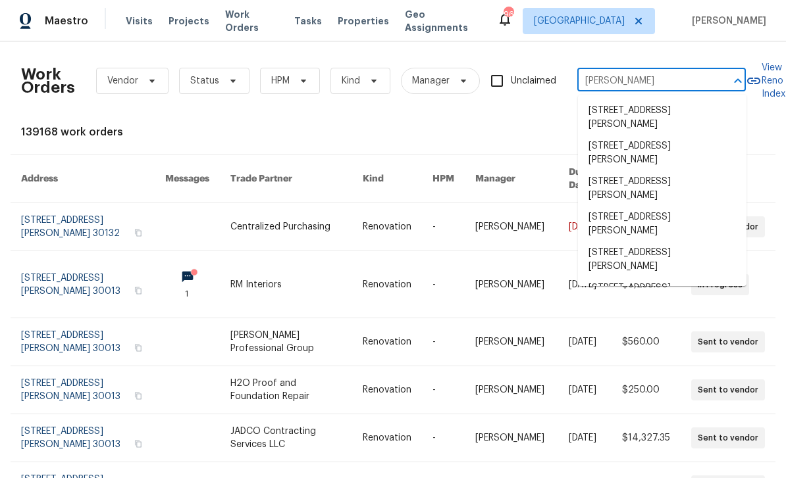
type input "[PERSON_NAME]"
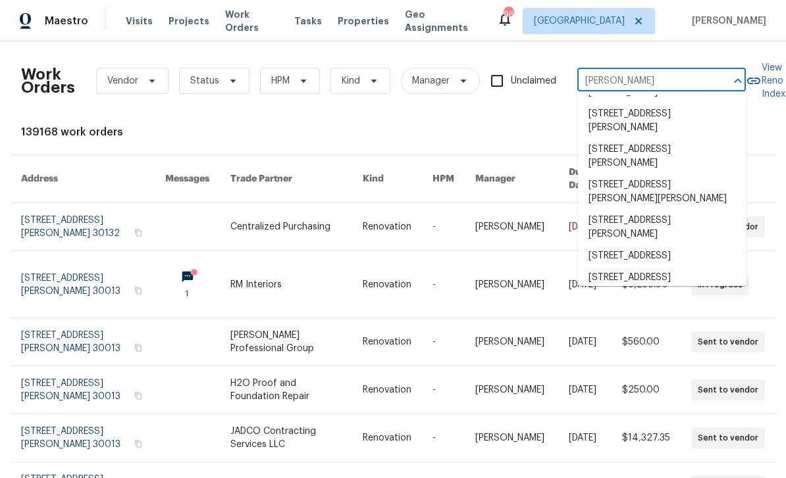
scroll to position [138, 0]
click at [705, 268] on li "[STREET_ADDRESS][PERSON_NAME]" at bounding box center [662, 286] width 168 height 36
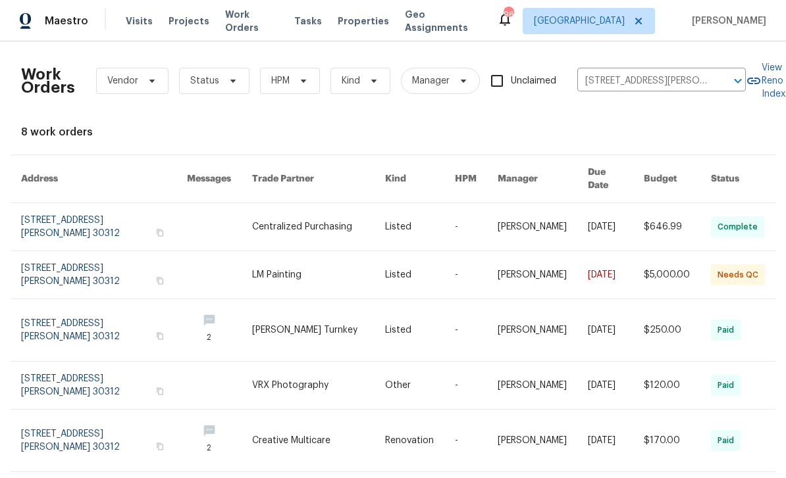
click at [61, 265] on link at bounding box center [104, 274] width 166 height 47
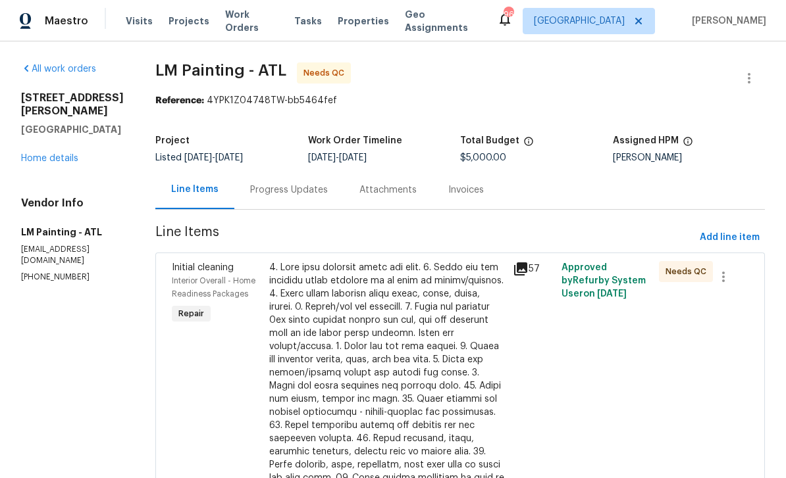
scroll to position [-1, 0]
click at [240, 24] on span "Work Orders" at bounding box center [251, 21] width 53 height 26
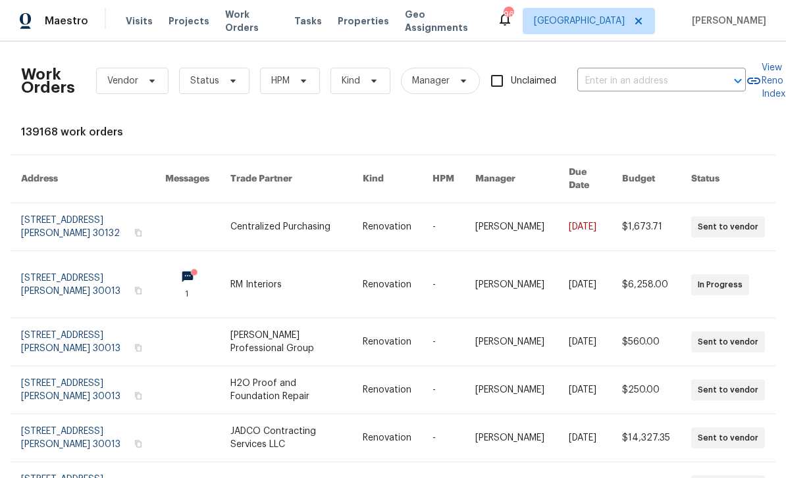
click at [628, 91] on input "text" at bounding box center [643, 81] width 132 height 20
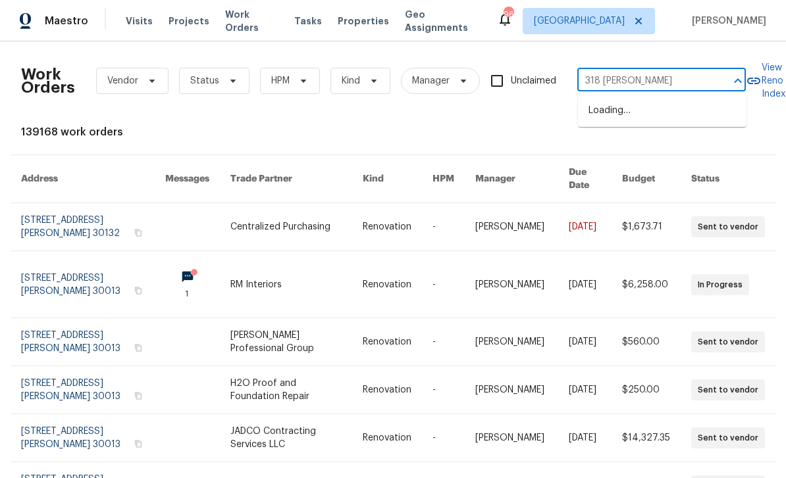
type input "318 [PERSON_NAME]"
click at [138, 19] on span "Visits" at bounding box center [139, 20] width 27 height 13
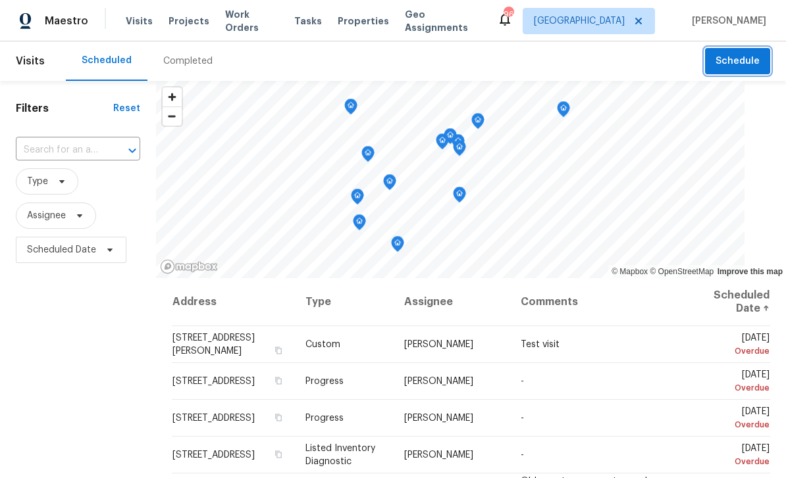
click at [718, 64] on span "Schedule" at bounding box center [737, 61] width 44 height 16
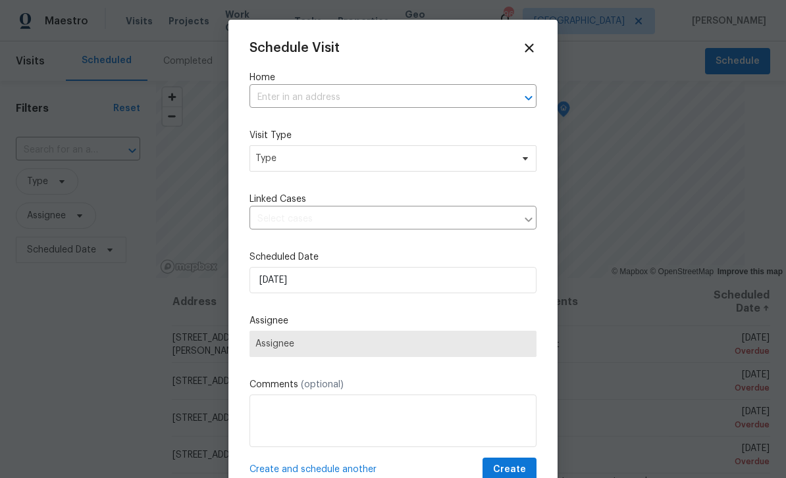
click at [486, 91] on input "text" at bounding box center [374, 98] width 250 height 20
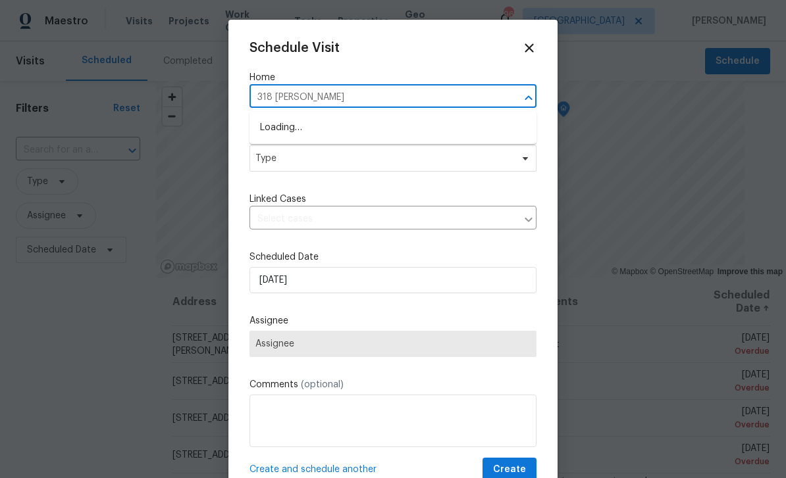
type input "318 [PERSON_NAME]"
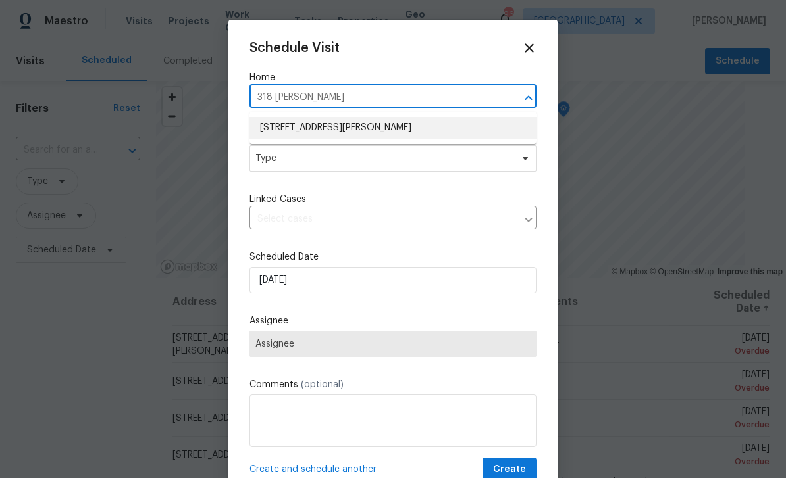
click at [398, 137] on li "[STREET_ADDRESS][PERSON_NAME]" at bounding box center [392, 128] width 287 height 22
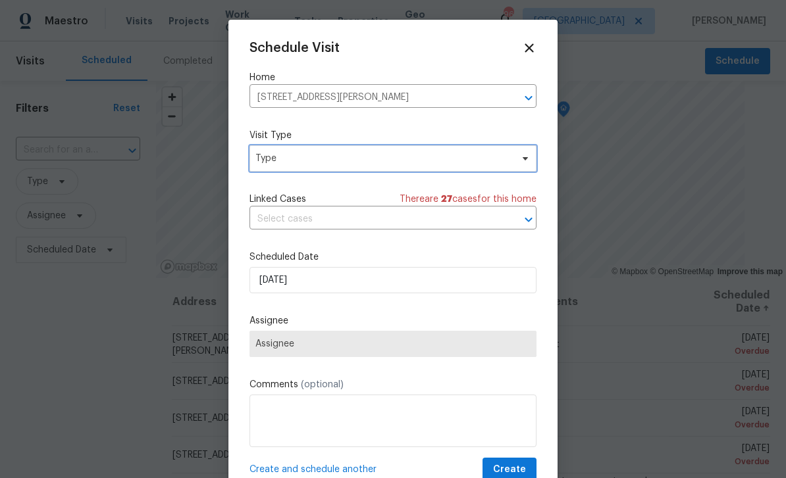
click at [478, 164] on span "Type" at bounding box center [383, 158] width 256 height 13
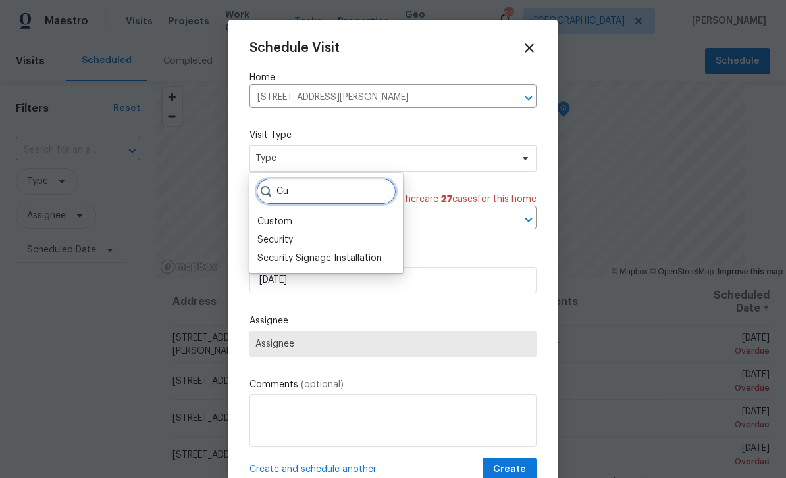
type input "Cu"
click at [296, 220] on div "Custom" at bounding box center [325, 222] width 145 height 18
click at [289, 215] on div "Custom" at bounding box center [274, 221] width 35 height 13
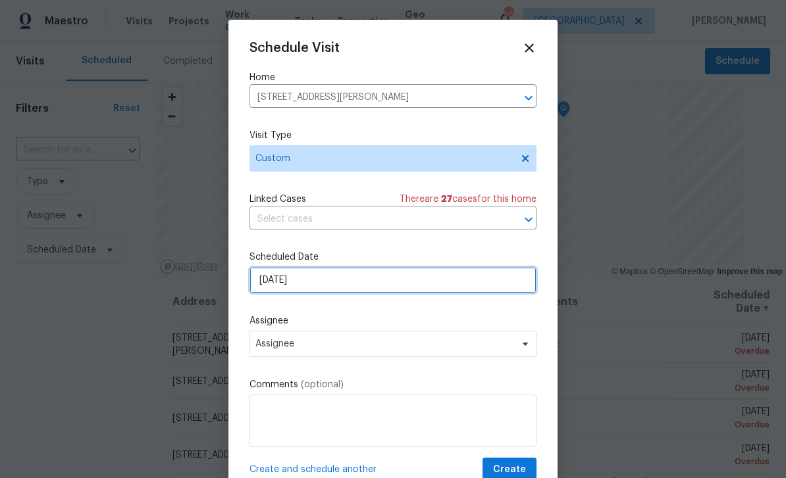
click at [474, 291] on input "[DATE]" at bounding box center [392, 280] width 287 height 26
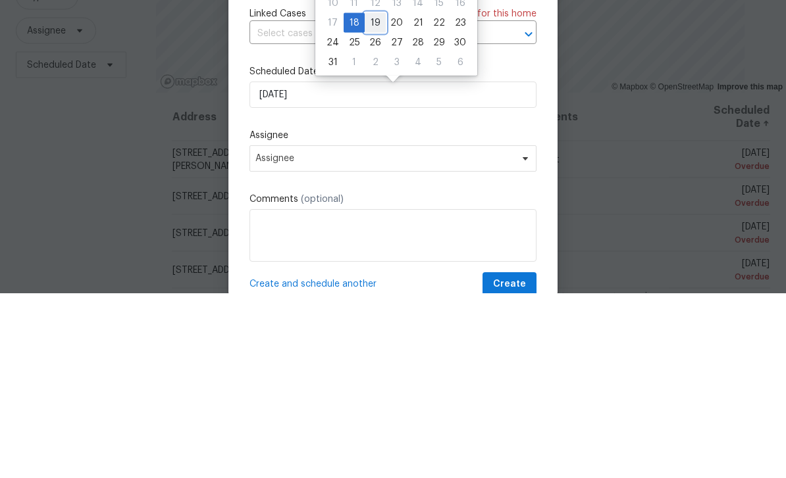
click at [374, 199] on div "19" at bounding box center [375, 208] width 21 height 18
type input "[DATE]"
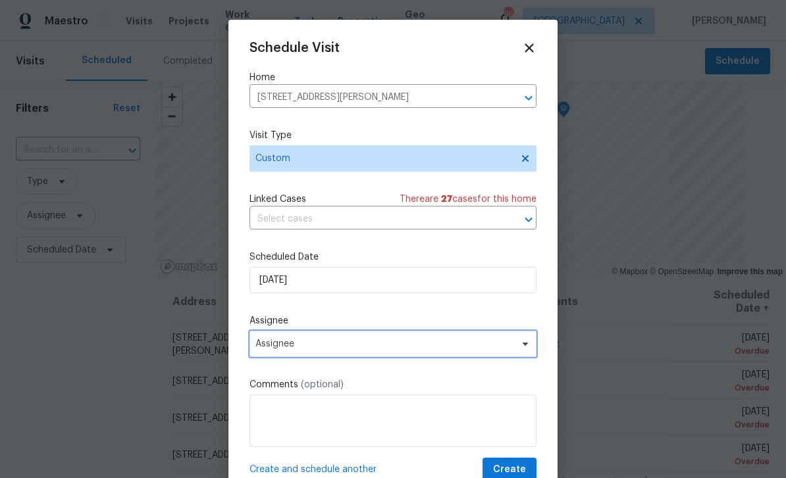
click at [442, 349] on span "Assignee" at bounding box center [384, 344] width 258 height 11
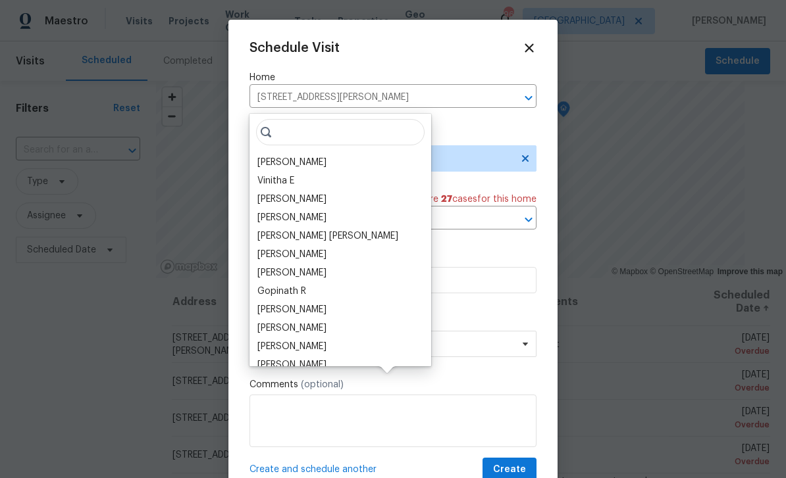
click at [309, 156] on div "[PERSON_NAME]" at bounding box center [291, 162] width 69 height 13
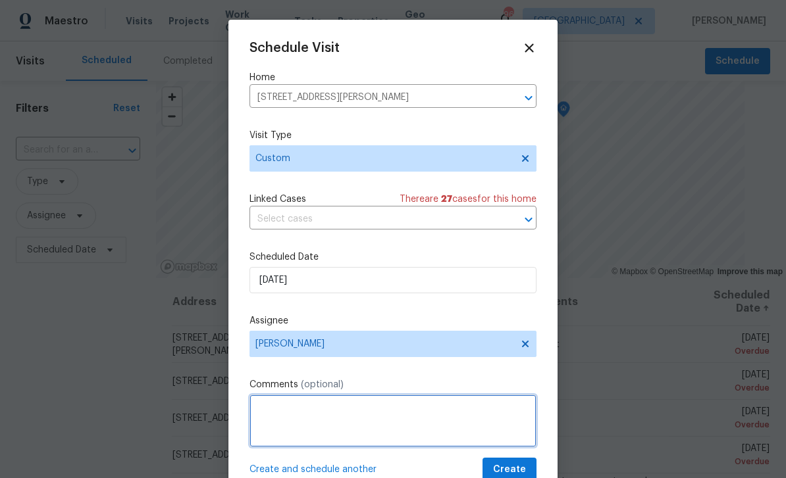
click at [470, 414] on textarea at bounding box center [392, 421] width 287 height 53
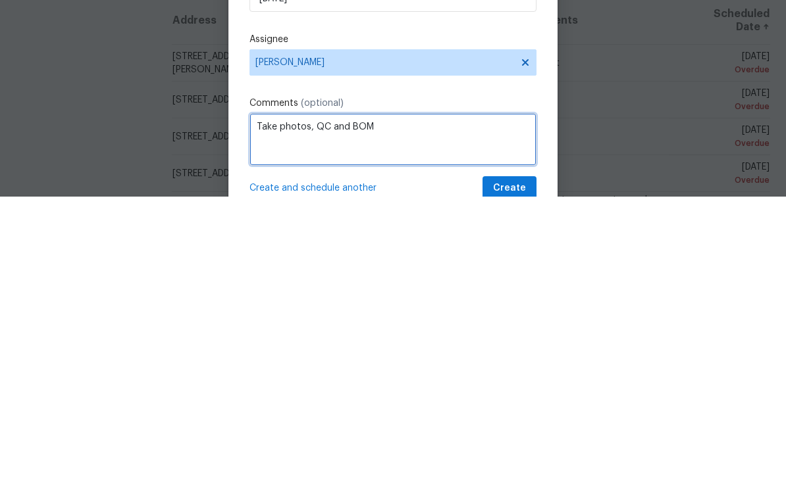
type textarea "Take photos, QC and BOM"
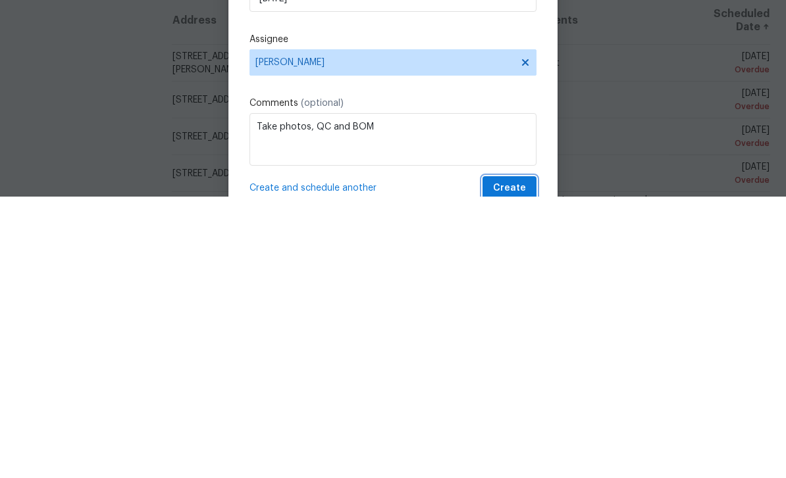
click at [528, 458] on button "Create" at bounding box center [509, 470] width 54 height 24
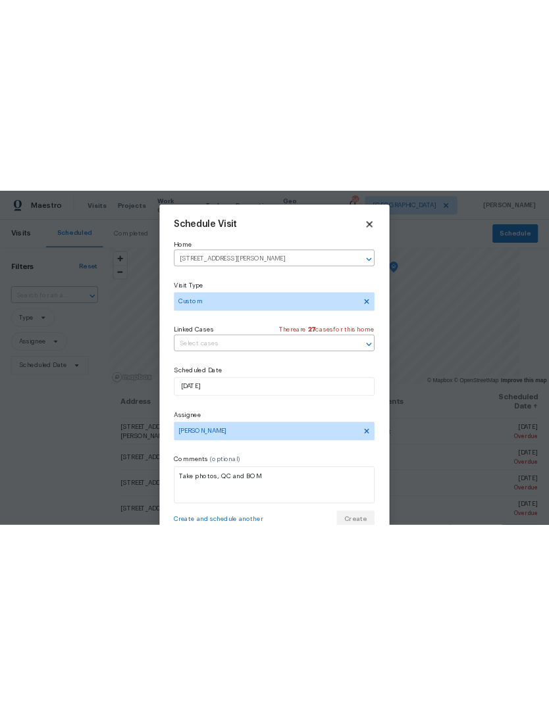
scroll to position [0, 0]
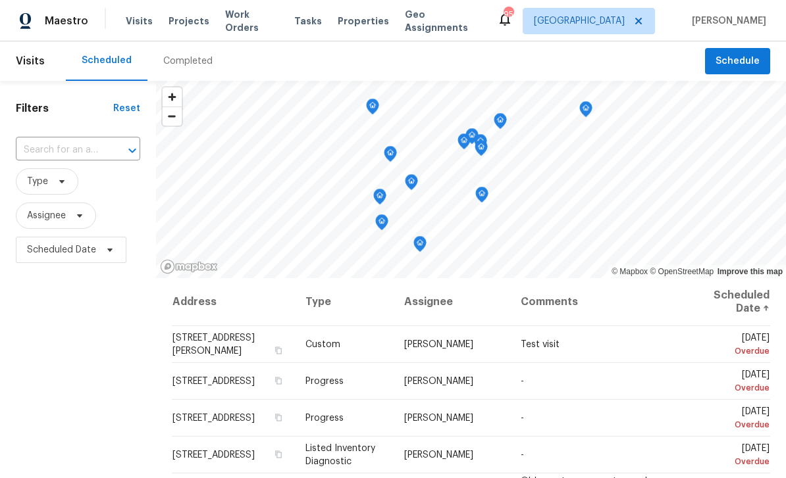
click at [241, 26] on span "Work Orders" at bounding box center [251, 21] width 53 height 26
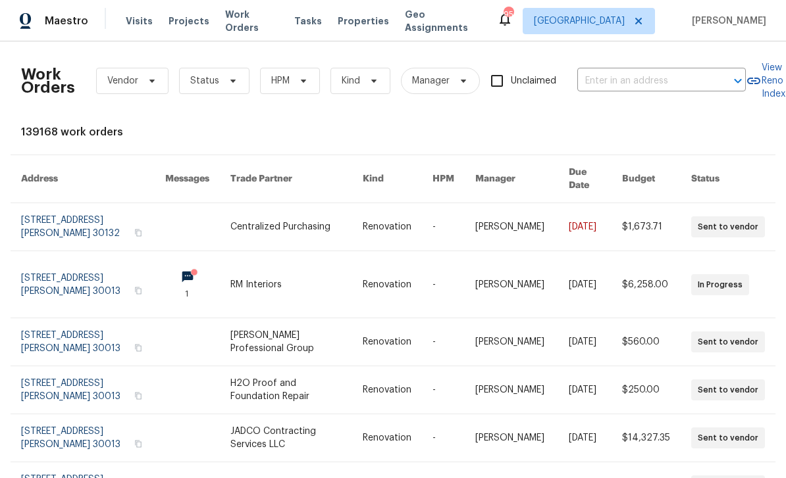
click at [627, 78] on input "text" at bounding box center [643, 81] width 132 height 20
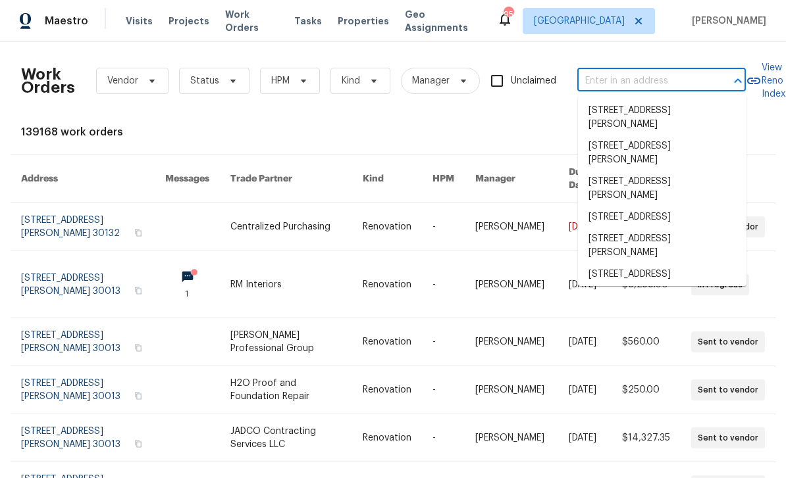
click at [624, 81] on input "text" at bounding box center [643, 81] width 132 height 20
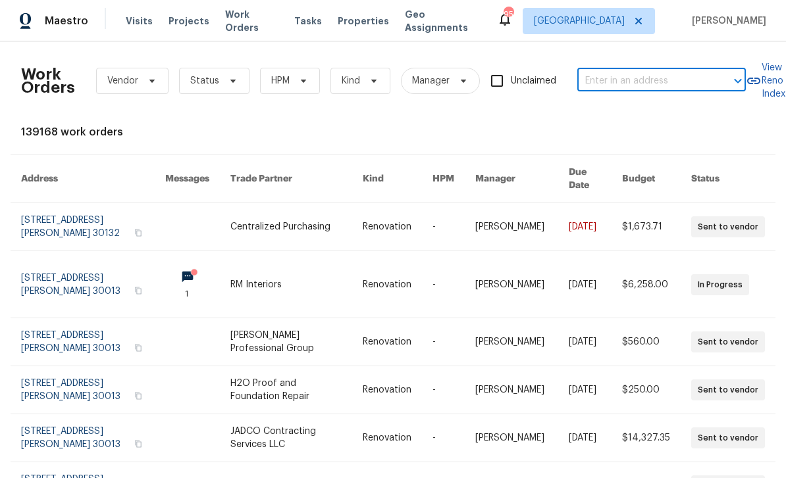
paste input "[STREET_ADDRESS]"
type input "[STREET_ADDRESS]"
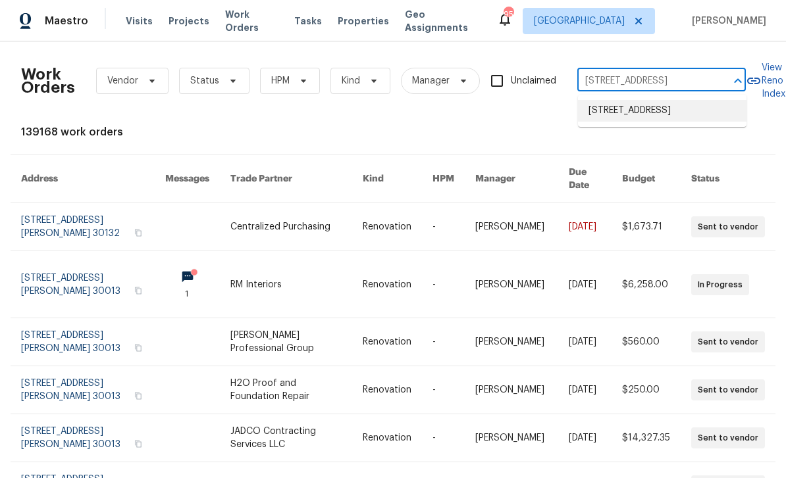
click at [682, 117] on li "[STREET_ADDRESS]" at bounding box center [662, 111] width 168 height 22
